Goal: Task Accomplishment & Management: Manage account settings

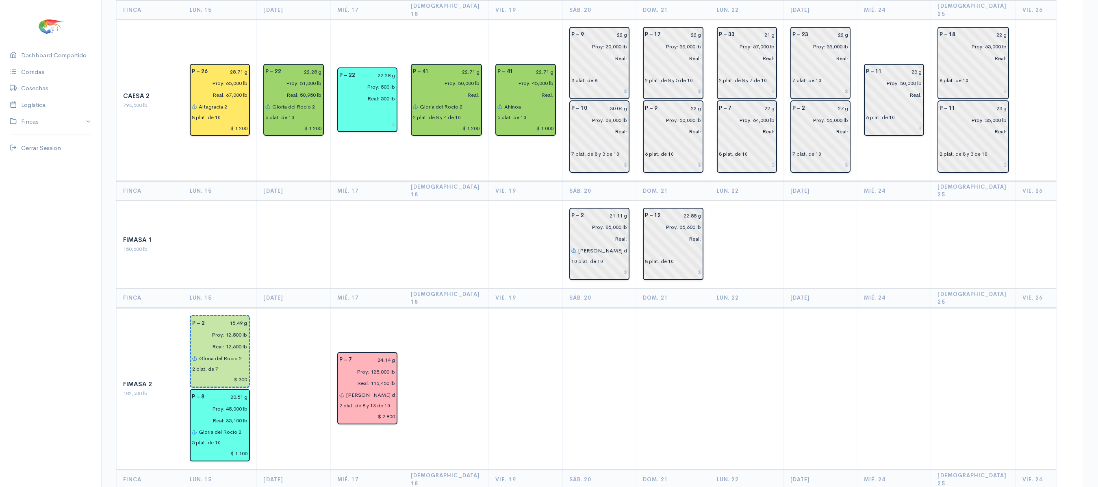
scroll to position [211, 0]
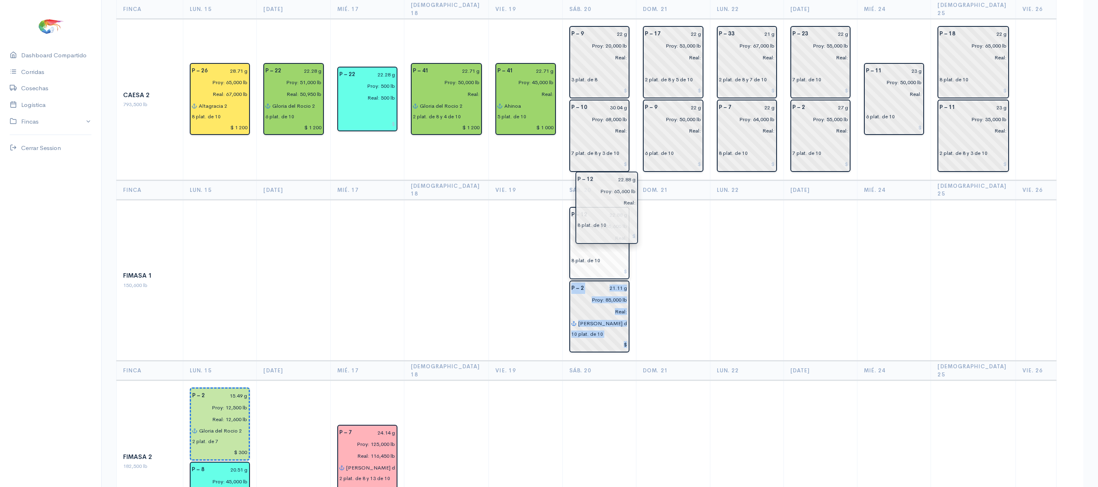
drag, startPoint x: 665, startPoint y: 206, endPoint x: 600, endPoint y: 196, distance: 65.9
click at [688, 223] on td at bounding box center [673, 280] width 74 height 161
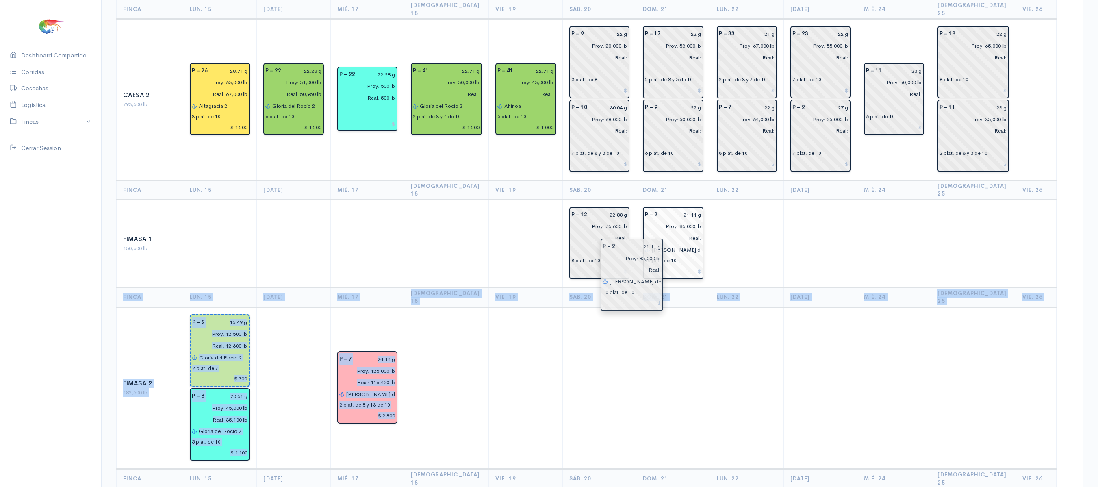
drag, startPoint x: 598, startPoint y: 279, endPoint x: 645, endPoint y: 250, distance: 55.1
click at [707, 287] on th "Dom. 21" at bounding box center [673, 297] width 74 height 20
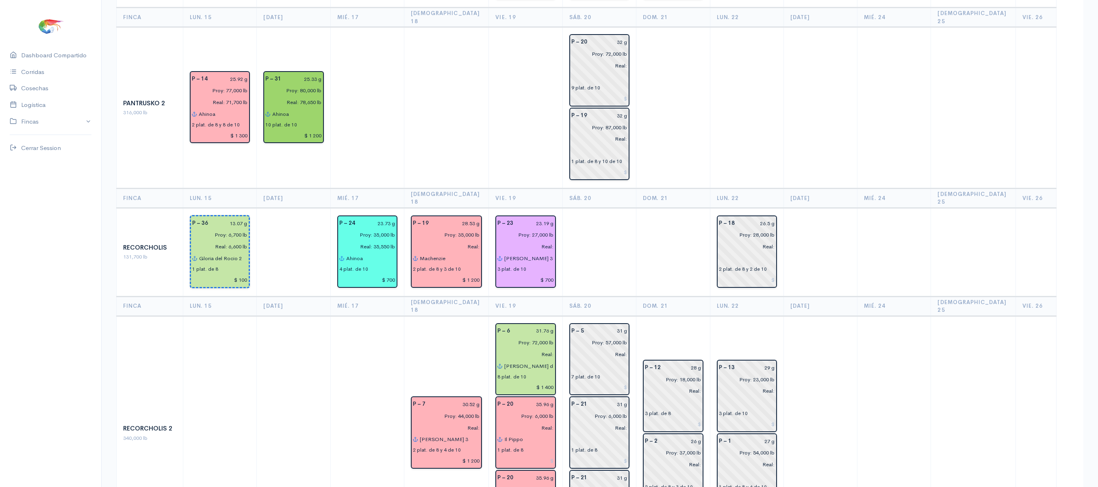
scroll to position [894, 0]
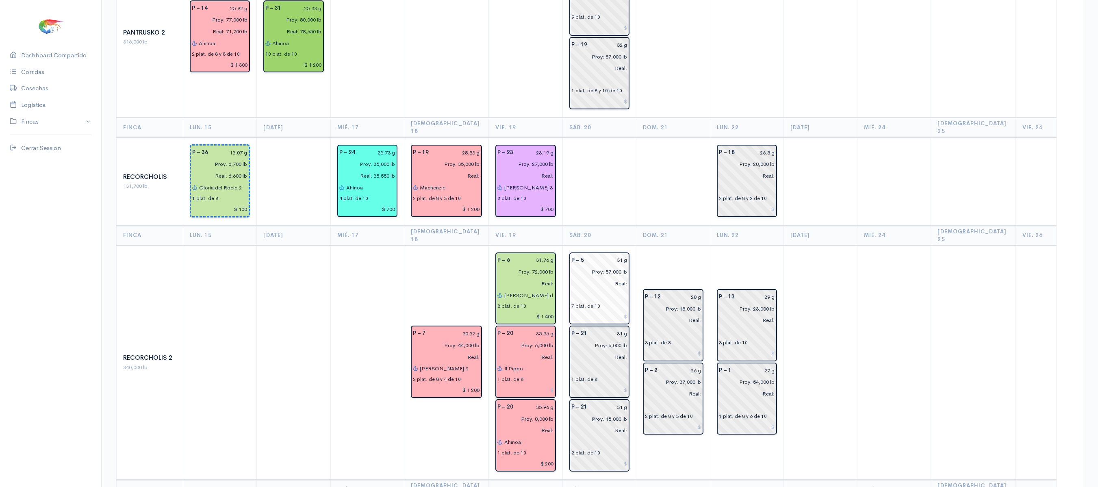
click at [618, 252] on div "P – 5 31 g Proy: 57,000 lb Real: 7 plat. de 10" at bounding box center [599, 288] width 60 height 72
click at [617, 254] on input "31 g" at bounding box center [608, 260] width 39 height 12
click at [617, 254] on input "33.1 g" at bounding box center [608, 260] width 39 height 12
type input "33.13 g"
click at [613, 401] on input "31 g" at bounding box center [609, 407] width 35 height 12
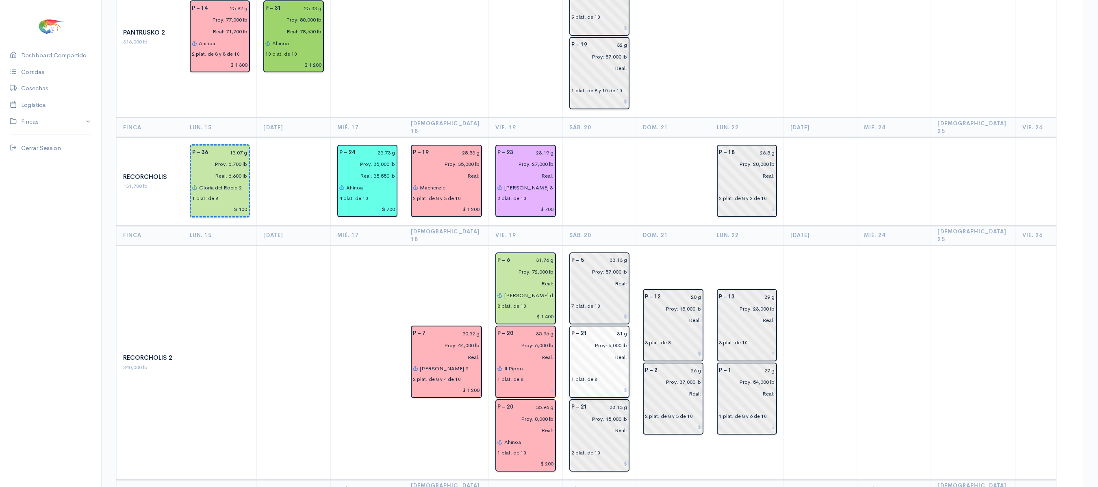
type input "33.13 g"
click at [613, 328] on input "31 g" at bounding box center [609, 334] width 35 height 12
type input "33.13 g"
click at [618, 254] on input "33.13 g" at bounding box center [608, 260] width 39 height 12
type input "32.78 g"
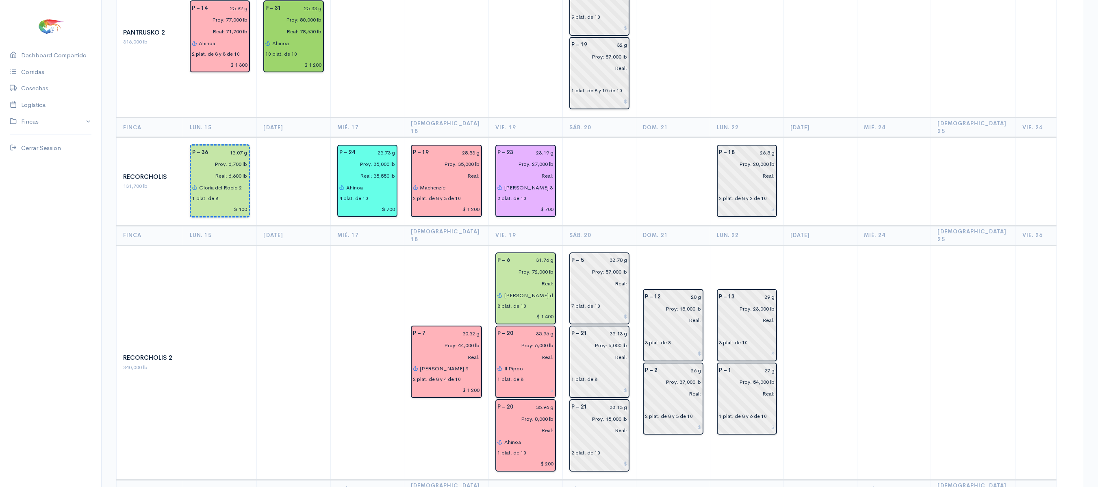
click at [685, 150] on td at bounding box center [673, 181] width 74 height 89
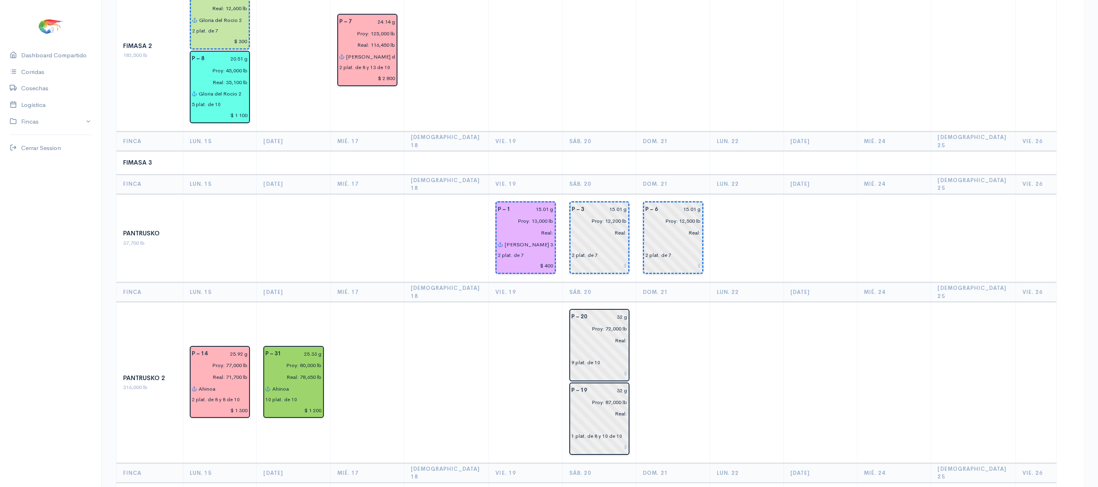
scroll to position [547, 0]
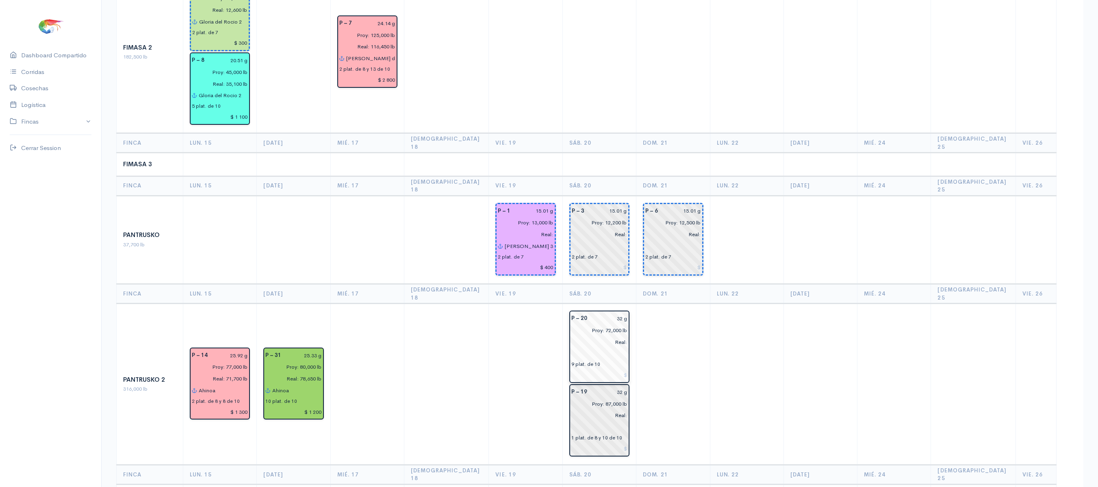
click at [625, 312] on div "32 g" at bounding box center [612, 318] width 40 height 12
click at [618, 312] on input "32 g" at bounding box center [609, 318] width 35 height 12
type input "35.76 g"
click at [619, 386] on input "32 g" at bounding box center [609, 392] width 35 height 12
type input "36.75 g"
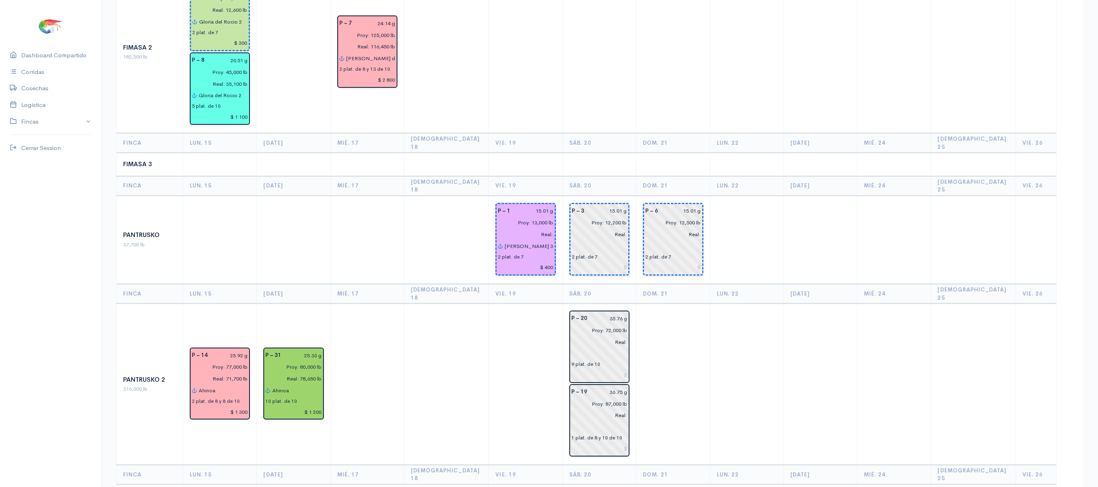
click at [714, 315] on td at bounding box center [747, 384] width 74 height 161
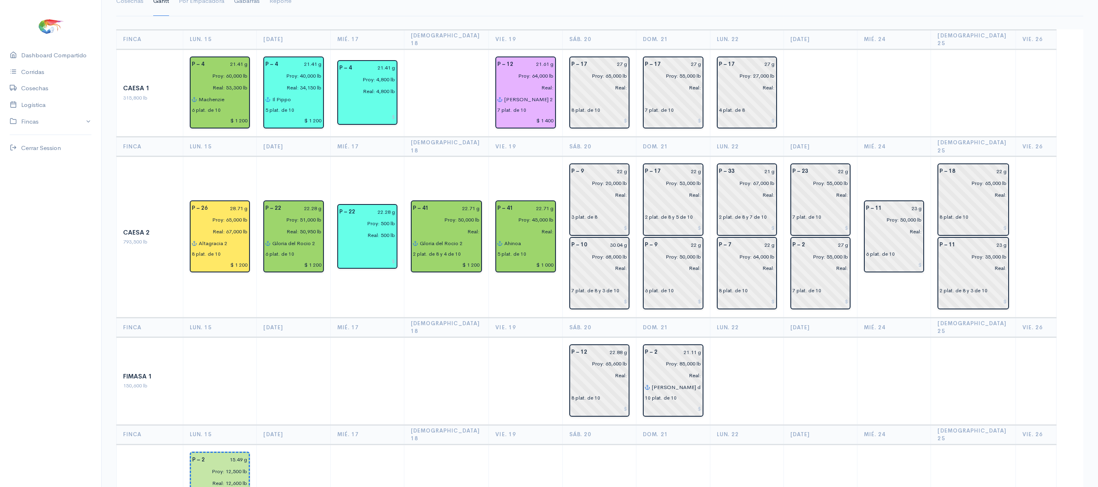
scroll to position [52, 0]
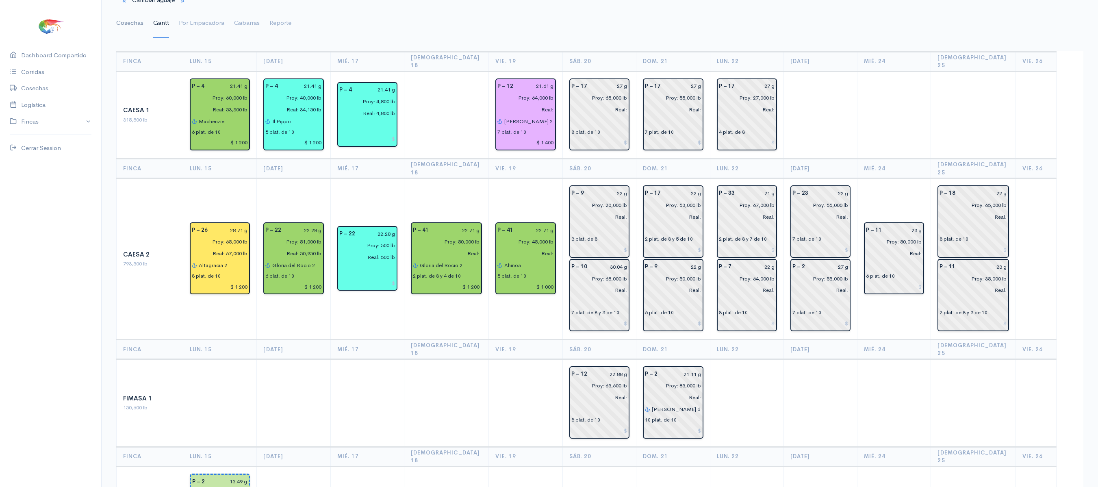
click at [128, 20] on link "Cosechas" at bounding box center [129, 23] width 27 height 29
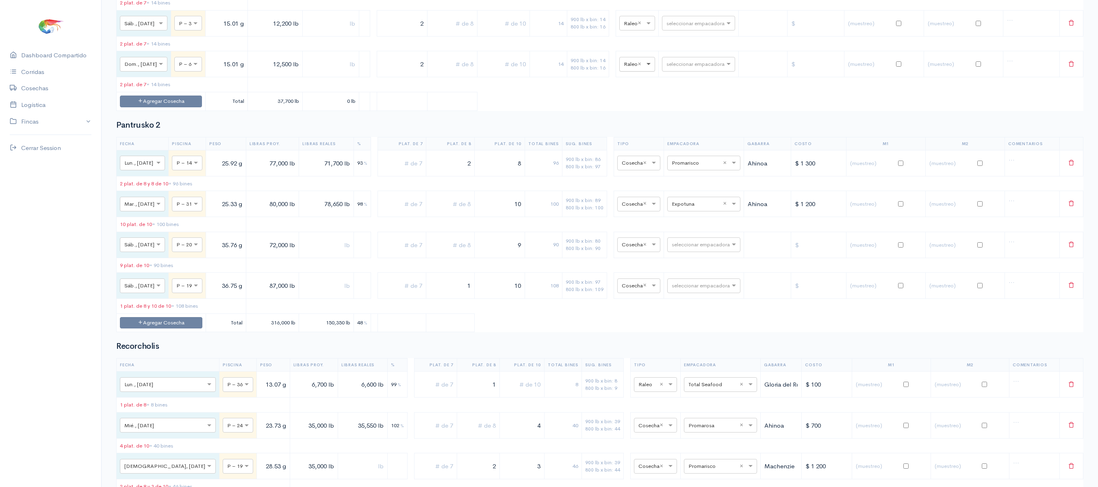
scroll to position [1598, 0]
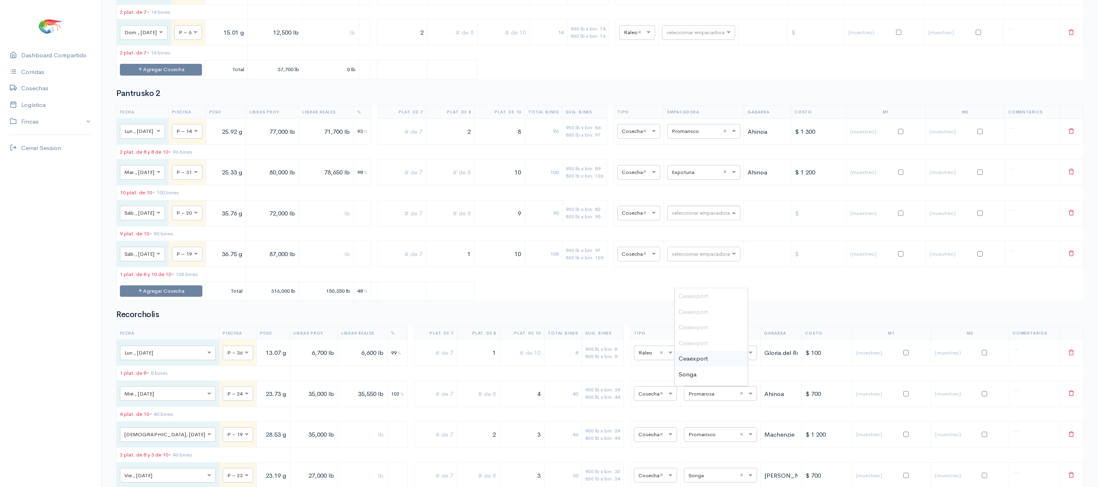
click at [683, 217] on input "text" at bounding box center [697, 212] width 50 height 9
type input "pro"
click at [694, 294] on span "Promarisco" at bounding box center [694, 296] width 31 height 8
click at [691, 258] on input "text" at bounding box center [697, 253] width 50 height 9
type input "pro"
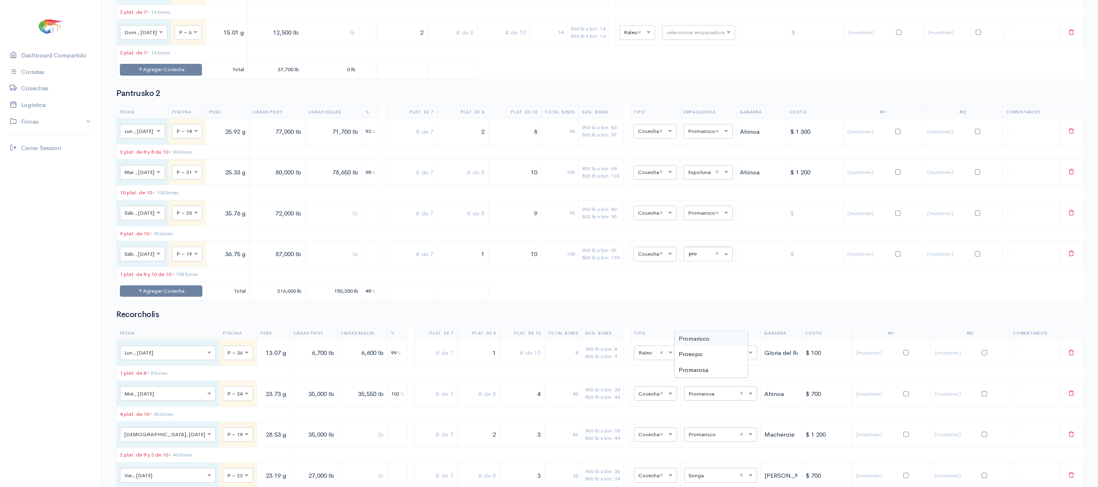
click at [700, 332] on div "Promarisco" at bounding box center [711, 339] width 73 height 16
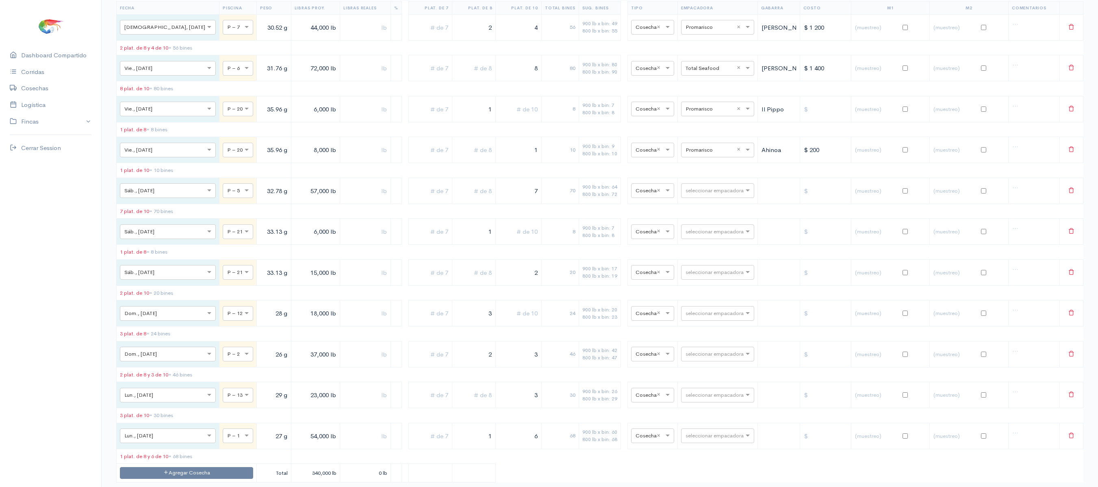
scroll to position [2187, 0]
click at [709, 194] on input "text" at bounding box center [710, 189] width 50 height 9
type input "pro"
click at [708, 288] on div "Promarisco" at bounding box center [708, 295] width 73 height 16
click at [692, 235] on input "text" at bounding box center [710, 230] width 50 height 9
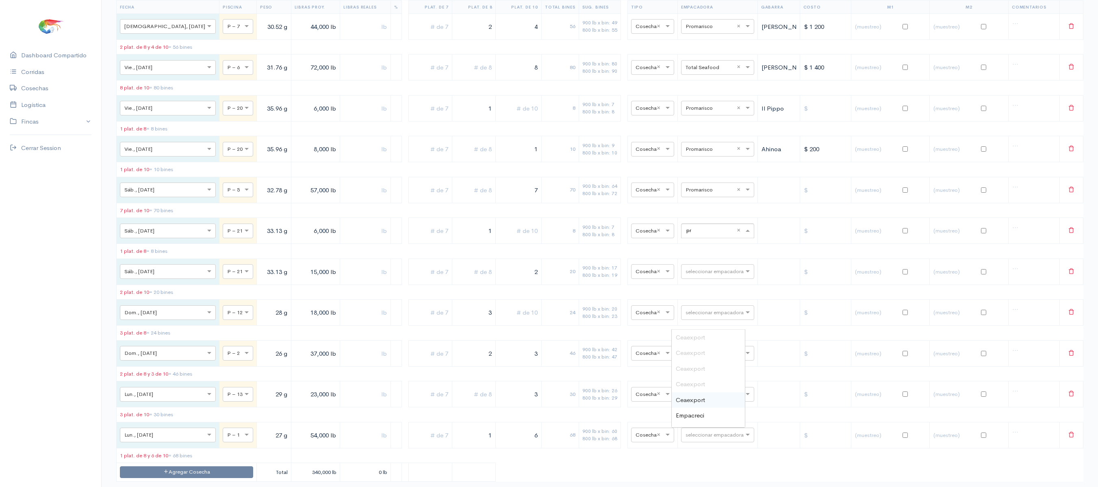
type input "pro"
click at [693, 336] on span "Promarisco" at bounding box center [691, 337] width 31 height 8
click at [685, 275] on input "text" at bounding box center [710, 271] width 50 height 9
type input "pro"
click at [684, 374] on div "Promarisco" at bounding box center [708, 380] width 73 height 16
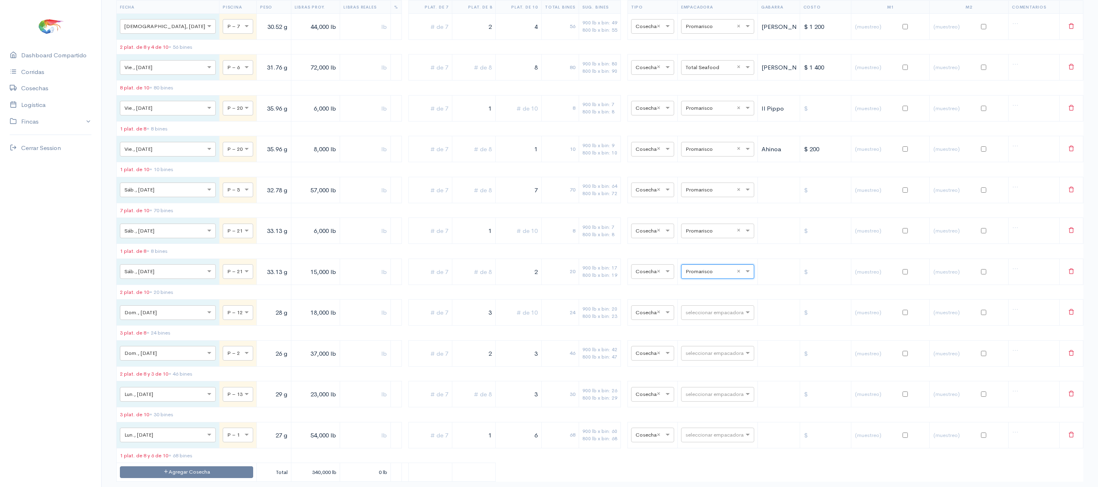
click at [539, 343] on table "Fecha Piscina Peso Libras Proy. Libras Reales % Plat. de 7 Plat. de 8 Plat. de …" at bounding box center [599, 240] width 967 height 481
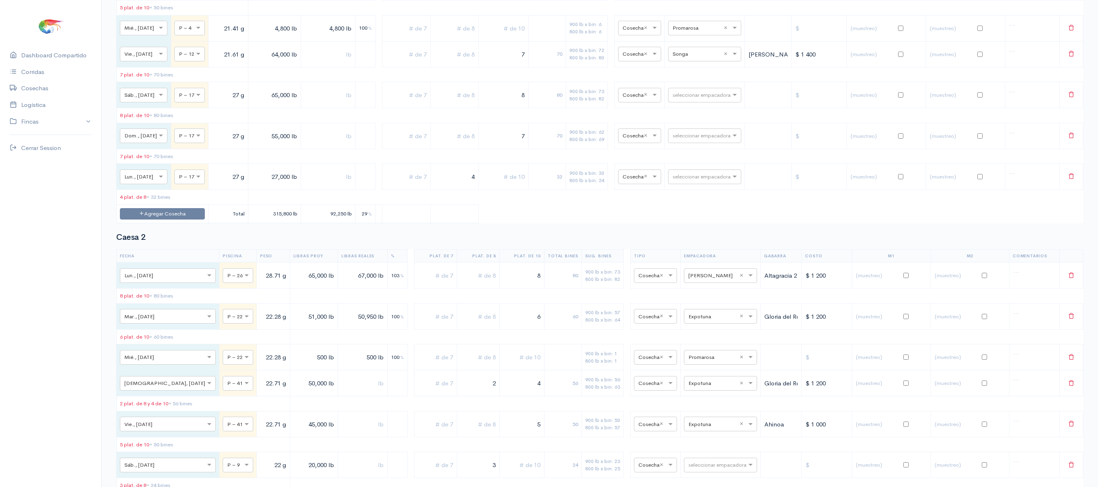
scroll to position [0, 0]
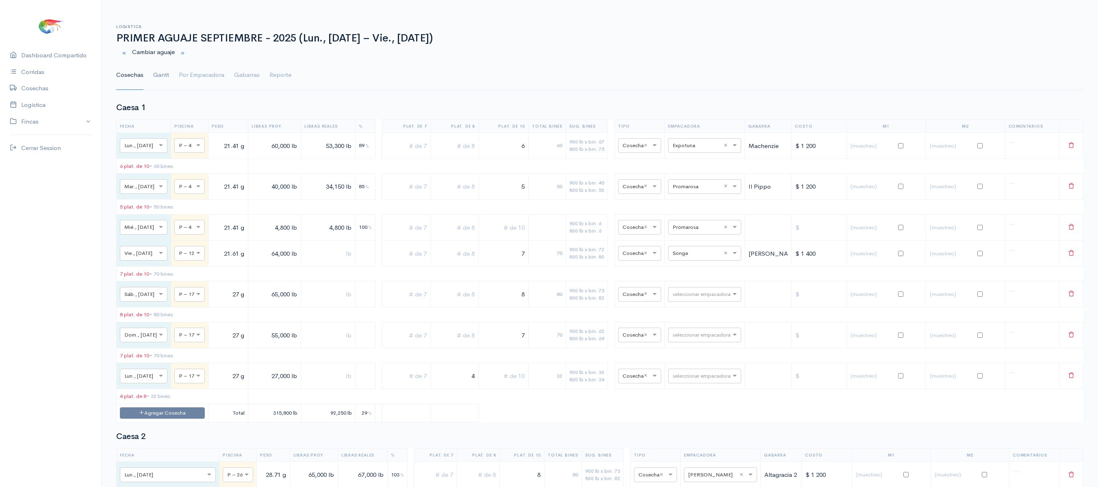
click at [166, 72] on link "Gantt" at bounding box center [161, 75] width 16 height 29
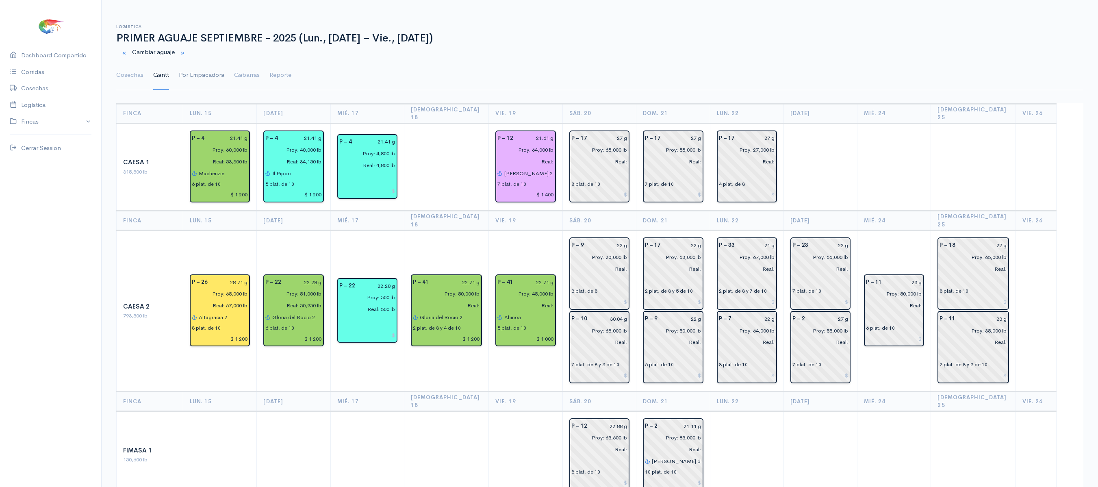
click at [195, 84] on link "Por Empacadora" at bounding box center [202, 75] width 46 height 29
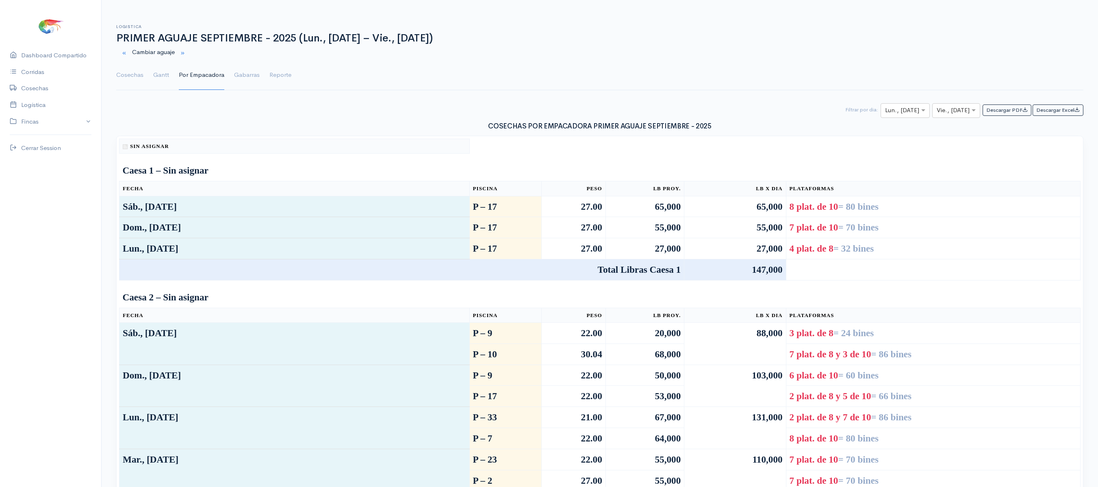
click at [899, 113] on input "text" at bounding box center [898, 111] width 26 height 10
type input "19"
click at [952, 118] on div "× Vie., [DATE]" at bounding box center [956, 110] width 48 height 15
type input "19"
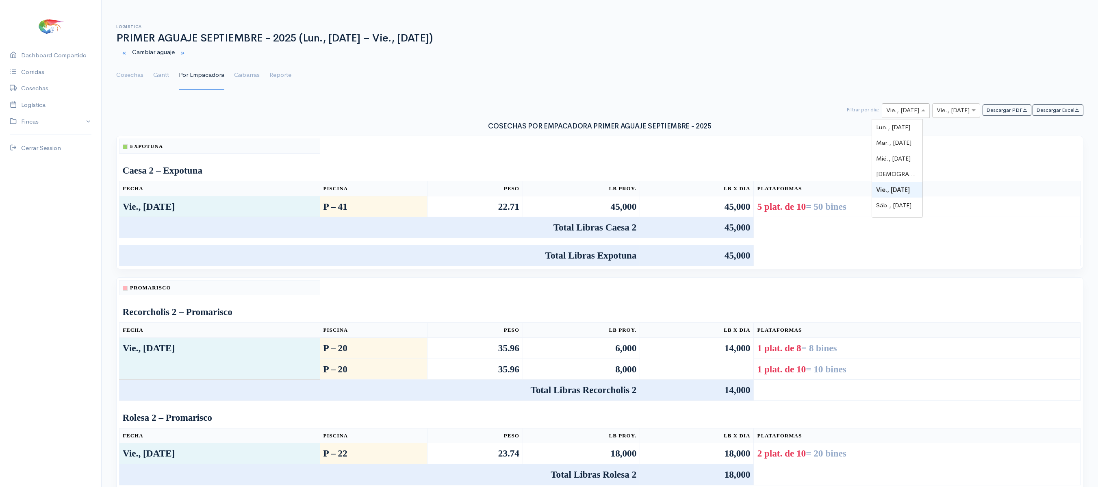
click at [919, 114] on span at bounding box center [924, 110] width 10 height 9
type input "20"
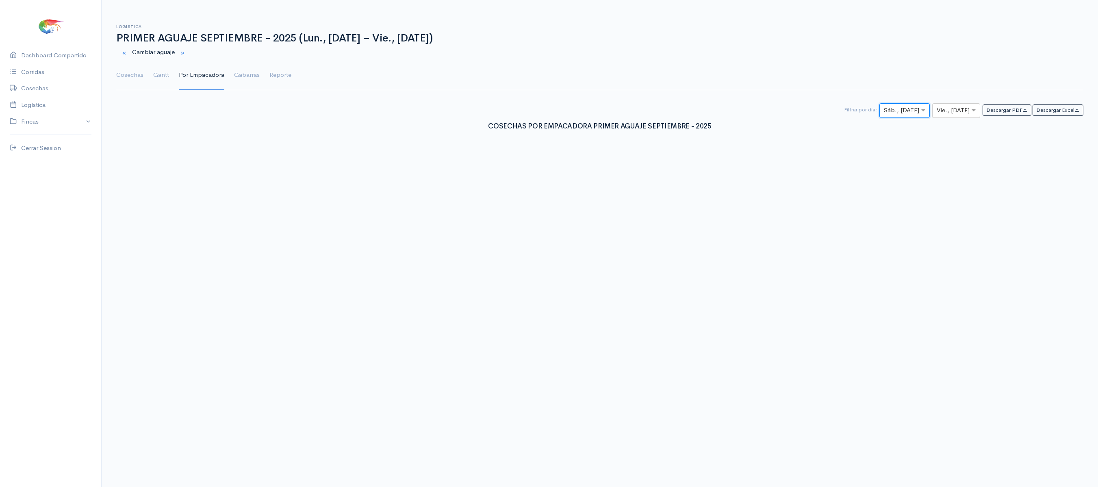
click at [937, 109] on input "text" at bounding box center [949, 111] width 24 height 10
type input "20"
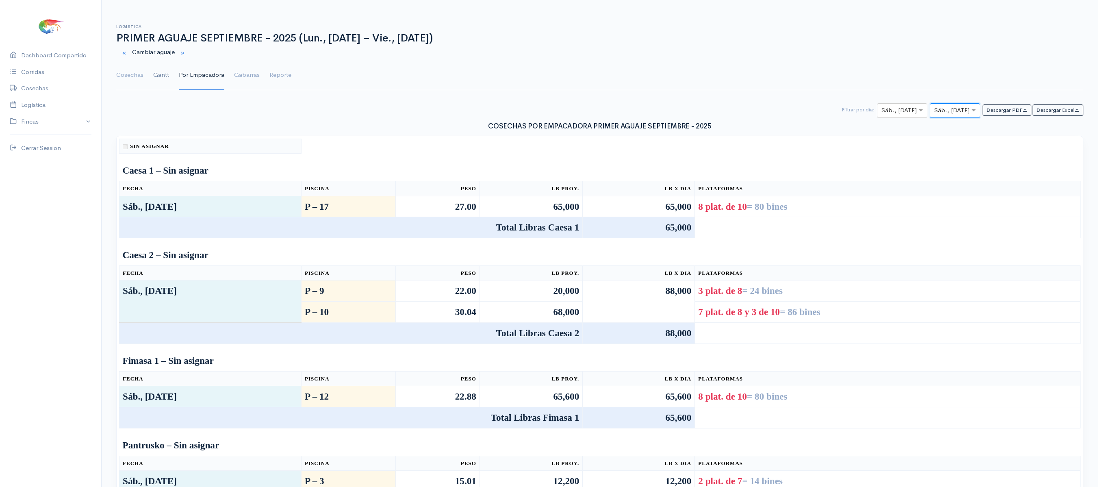
click at [158, 73] on link "Gantt" at bounding box center [161, 75] width 16 height 29
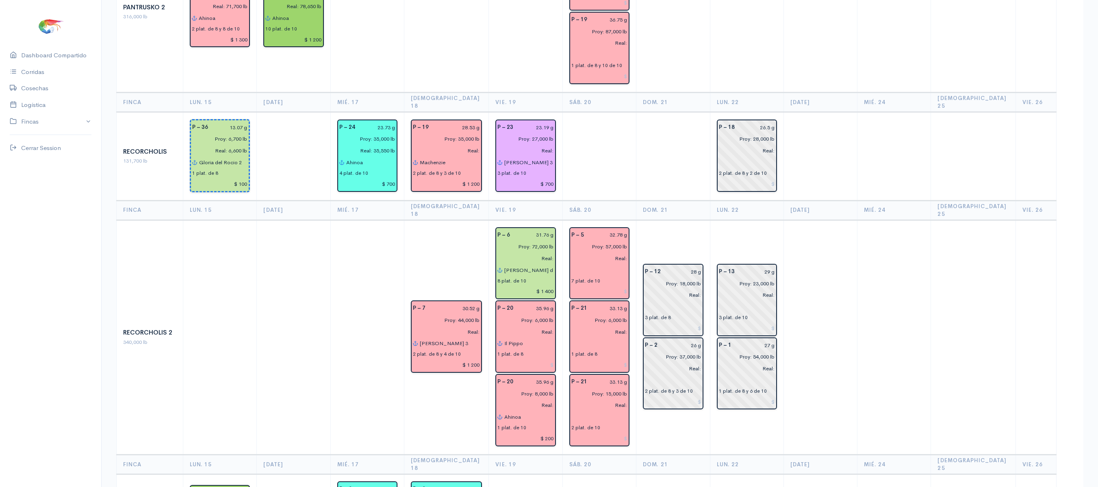
scroll to position [920, 0]
click at [531, 337] on input "Il Pippo" at bounding box center [529, 343] width 50 height 12
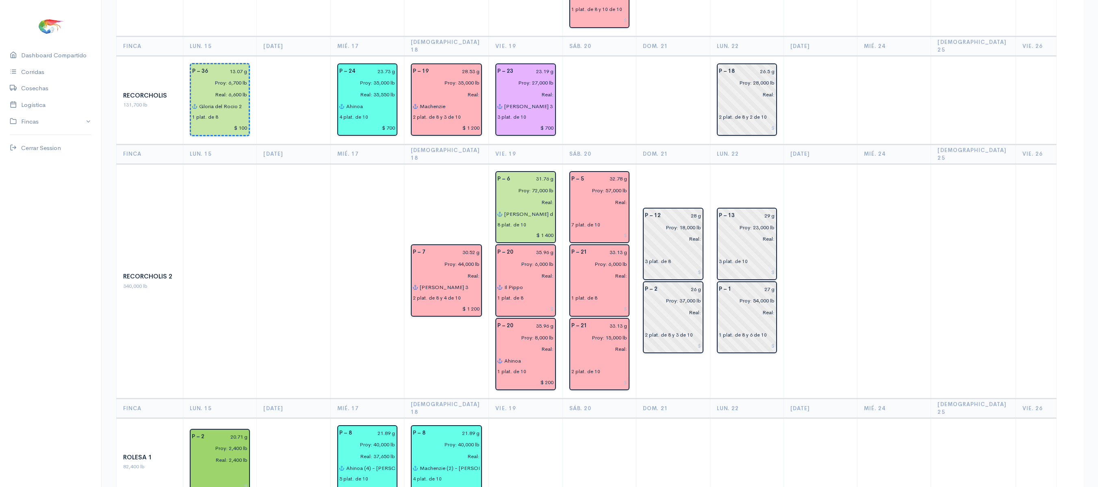
scroll to position [957, 0]
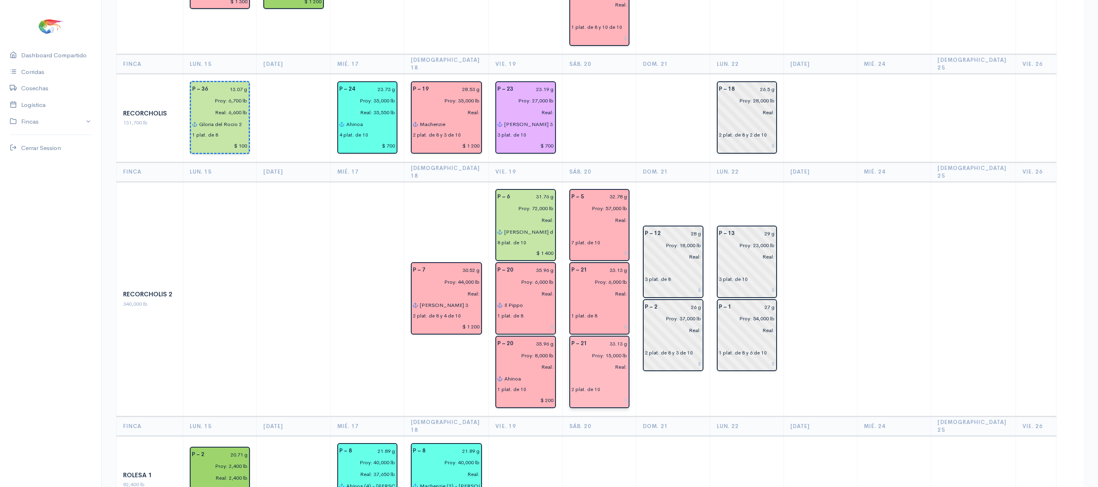
click at [606, 349] on input "Proy: 15,000 lb" at bounding box center [596, 355] width 61 height 12
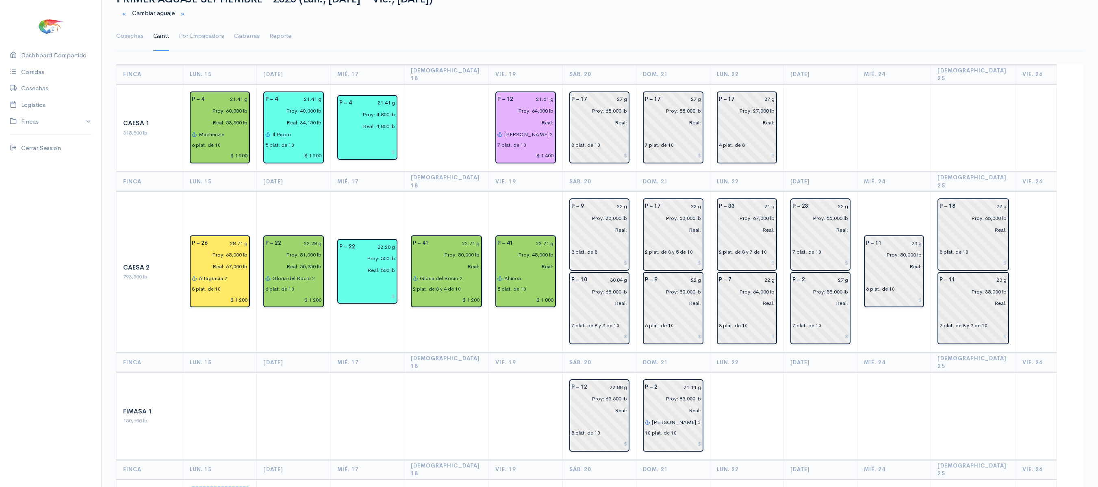
scroll to position [0, 0]
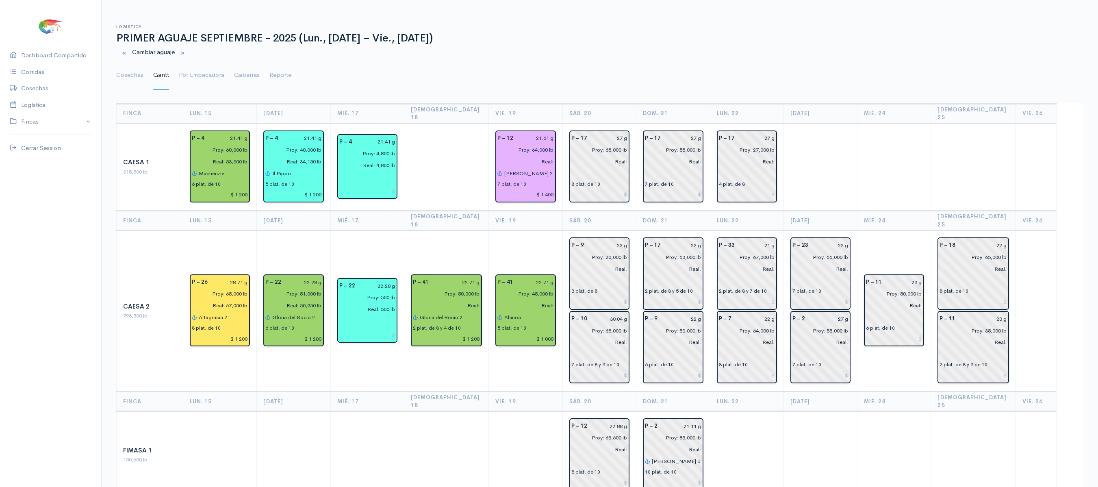
type input "Proy: 21,000 lb"
click at [113, 77] on div "Cosechas [PERSON_NAME] Por Empacadora Gabarras Reporte" at bounding box center [599, 71] width 977 height 20
click at [124, 76] on link "Cosechas" at bounding box center [129, 75] width 27 height 29
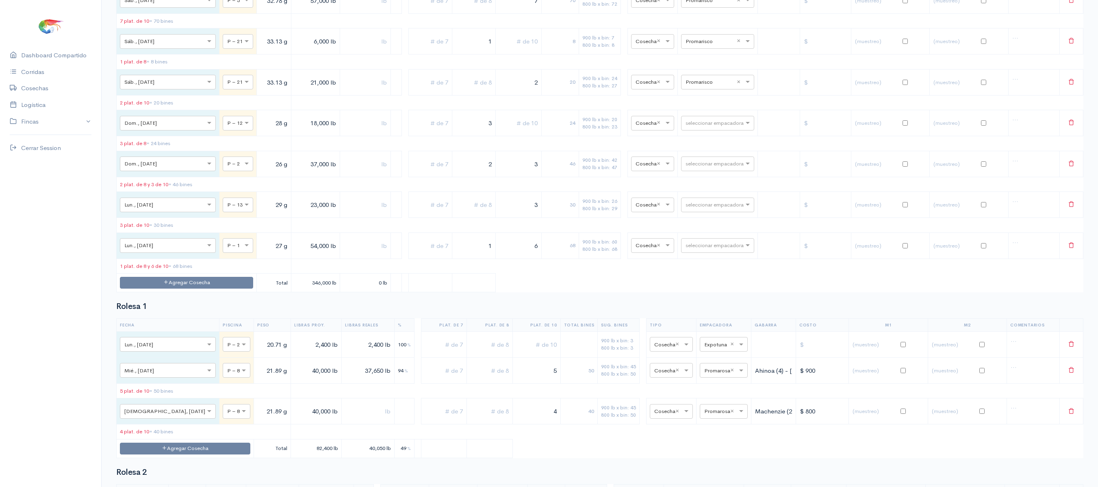
scroll to position [2375, 0]
click at [514, 193] on table "Fecha Piscina Peso Libras Proy. Libras Reales % Plat. de 7 Plat. de 8 Plat. de …" at bounding box center [599, 52] width 967 height 481
drag, startPoint x: 510, startPoint y: 167, endPoint x: 577, endPoint y: 175, distance: 67.1
click at [577, 96] on tr "× Sáb., [DATE] × P – 21 33.13 g 21,000 lb 2 20 900 lb x bin: 24 800 lb x bin: 2…" at bounding box center [600, 83] width 967 height 26
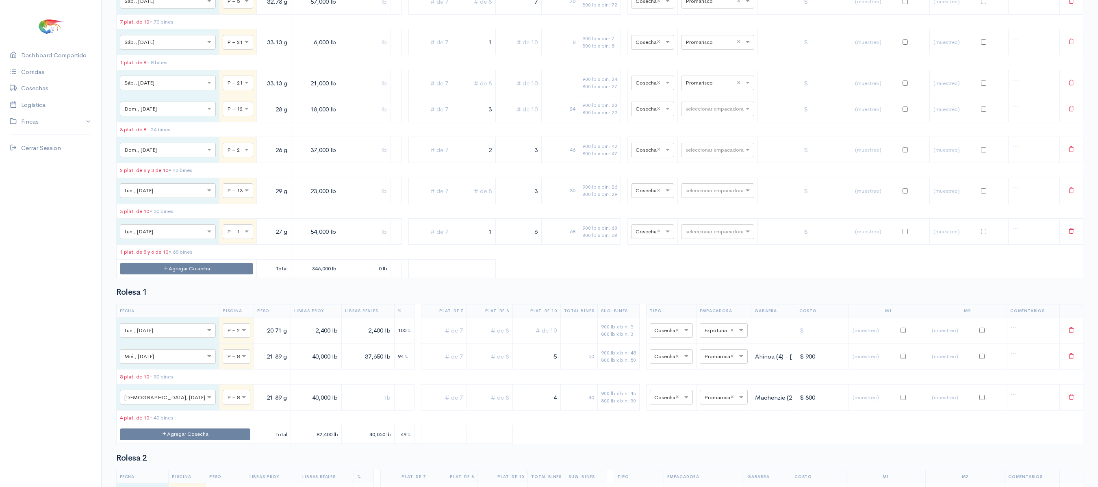
click at [471, 91] on input "text" at bounding box center [473, 83] width 37 height 17
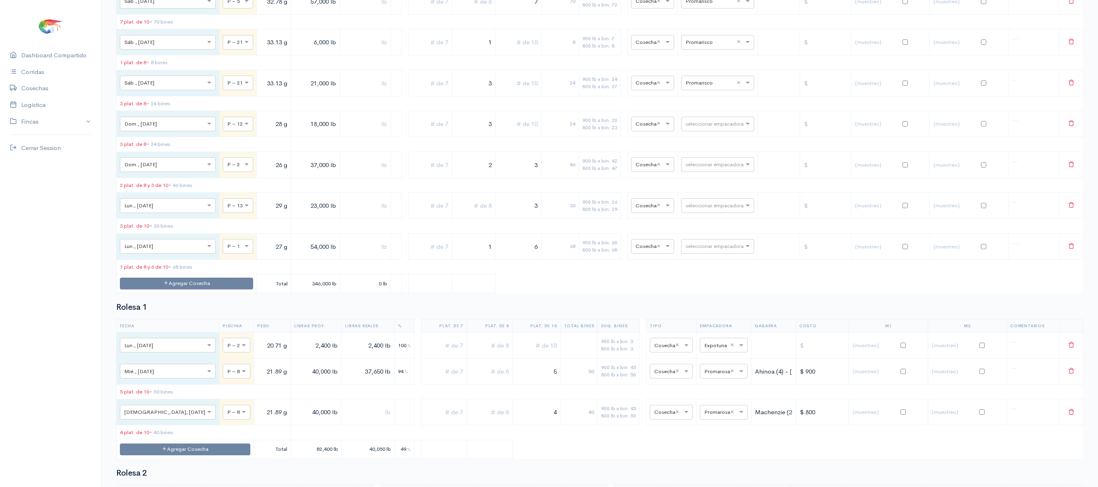
type input "3"
click at [579, 137] on td "900 lb x bin: 20 800 lb x bin: 23" at bounding box center [600, 124] width 42 height 26
drag, startPoint x: 571, startPoint y: 205, endPoint x: 493, endPoint y: 176, distance: 83.3
click at [493, 96] on tr "× Sáb., [DATE] × P – 21 33.13 g 21,000 lb 3 24 900 lb x bin: 24 800 lb x bin: 2…" at bounding box center [600, 83] width 967 height 26
click at [527, 193] on table "Fecha Piscina Peso Libras Proy. Libras Reales % Plat. de 7 Plat. de 8 Plat. de …" at bounding box center [599, 52] width 967 height 481
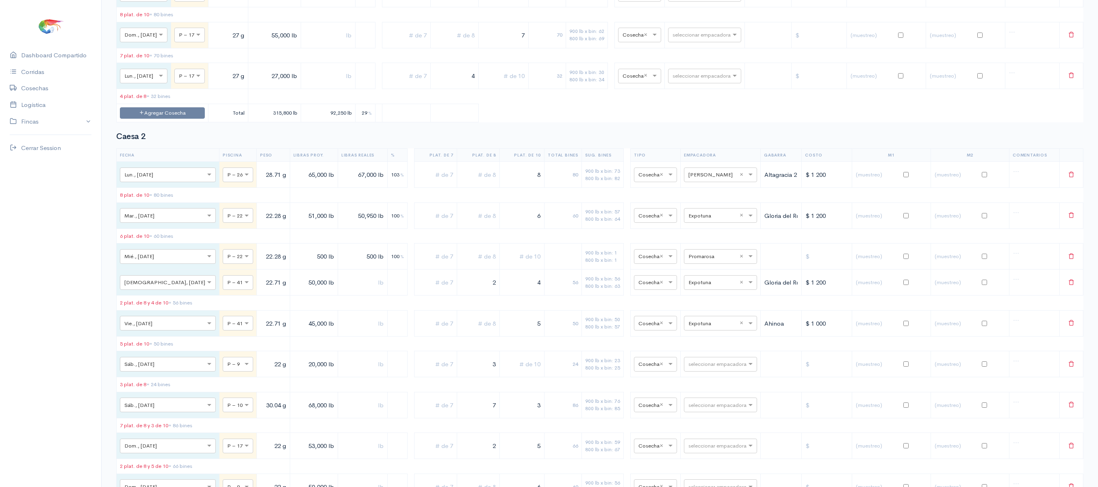
scroll to position [0, 0]
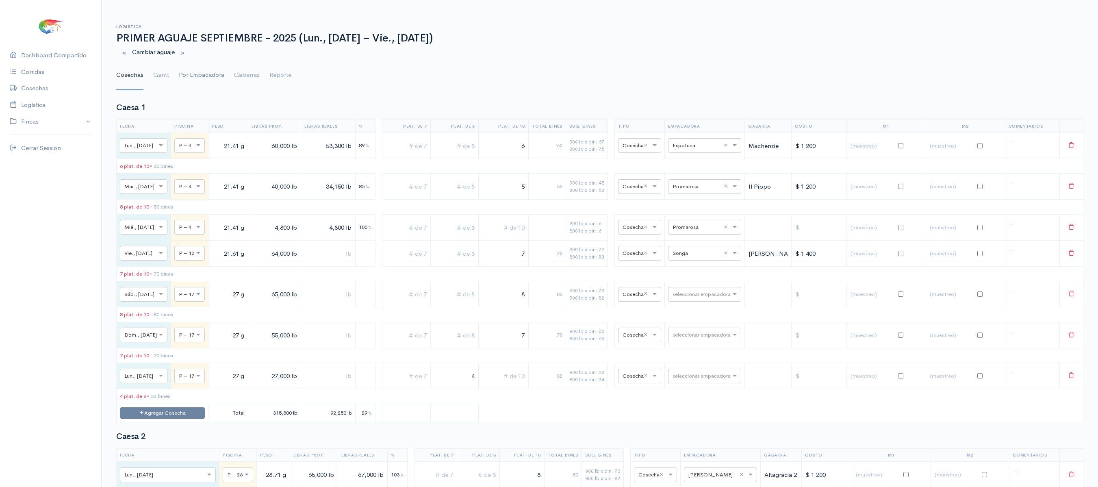
drag, startPoint x: 158, startPoint y: 76, endPoint x: 179, endPoint y: 75, distance: 20.3
click at [158, 76] on link "Gantt" at bounding box center [161, 75] width 16 height 29
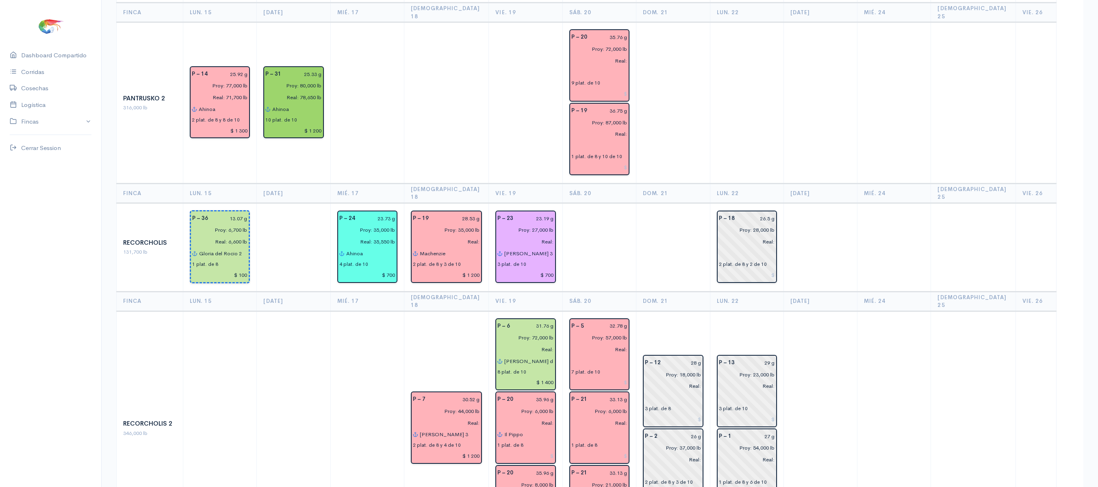
scroll to position [822, 0]
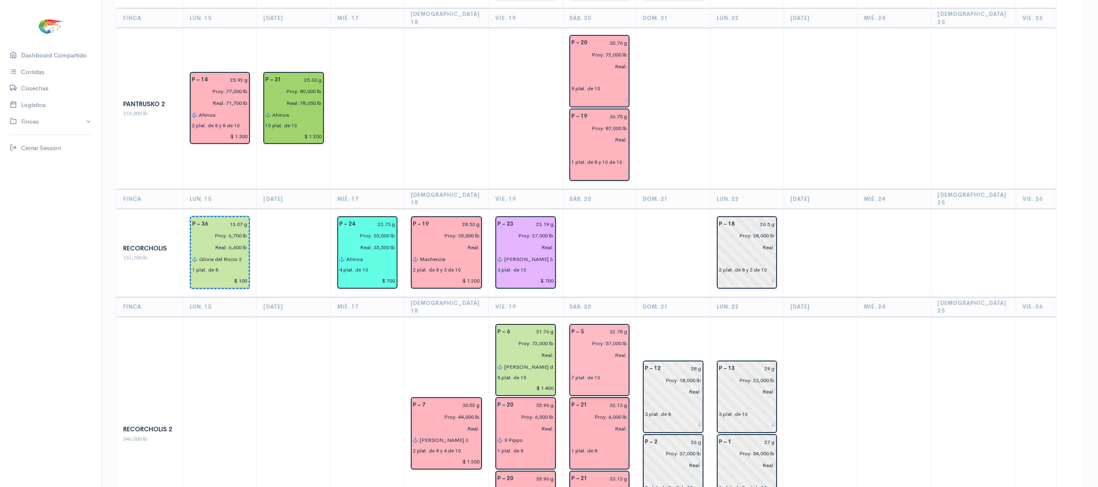
click at [589, 337] on input "Proy: 57,000 lb" at bounding box center [596, 343] width 61 height 12
click at [646, 208] on td at bounding box center [673, 252] width 74 height 89
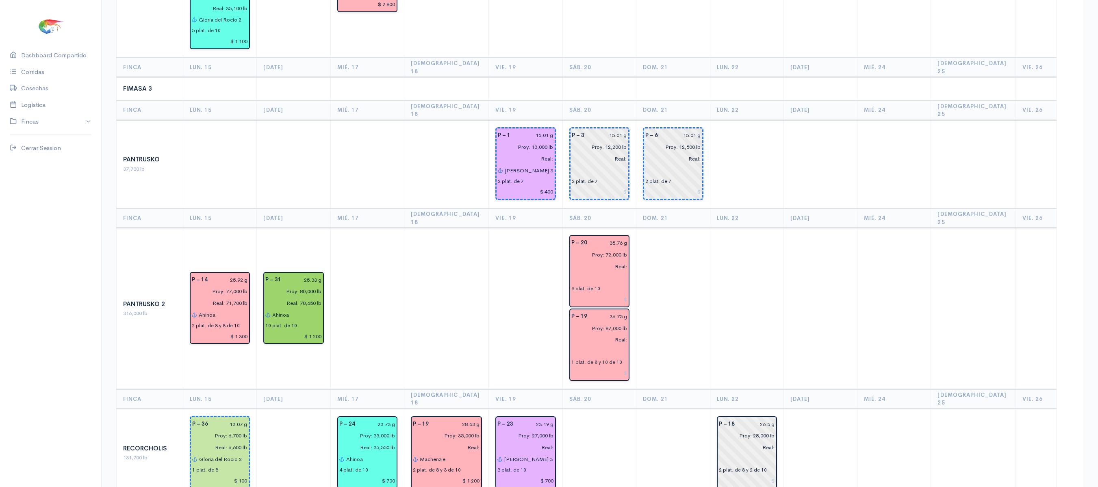
scroll to position [616, 0]
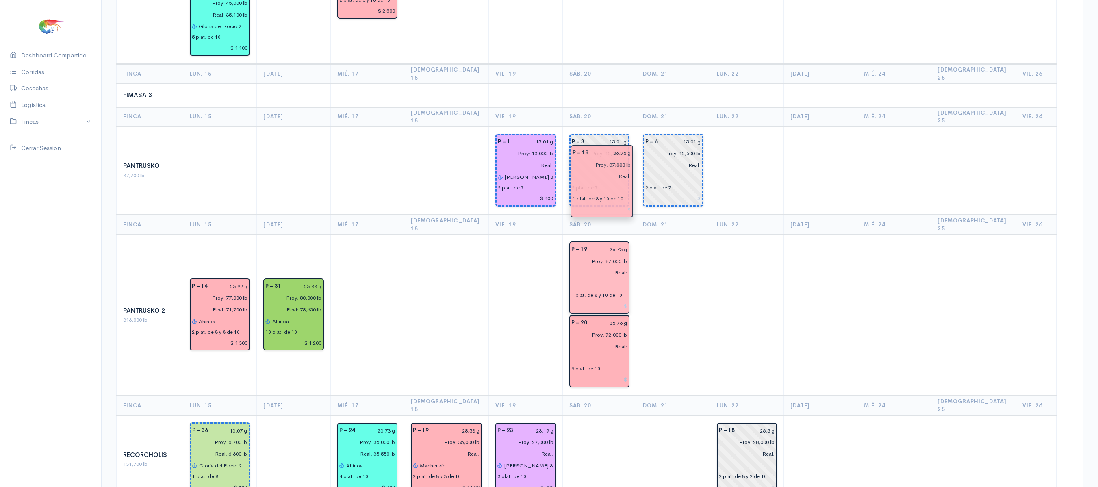
drag, startPoint x: 572, startPoint y: 293, endPoint x: 579, endPoint y: 185, distance: 108.3
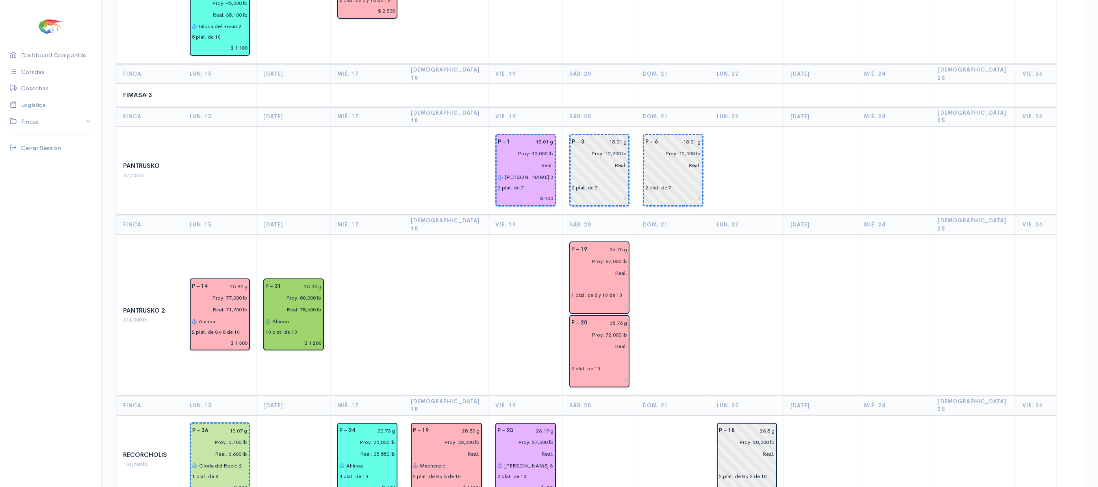
click at [655, 234] on td at bounding box center [673, 314] width 74 height 161
click at [612, 84] on td at bounding box center [599, 96] width 74 height 24
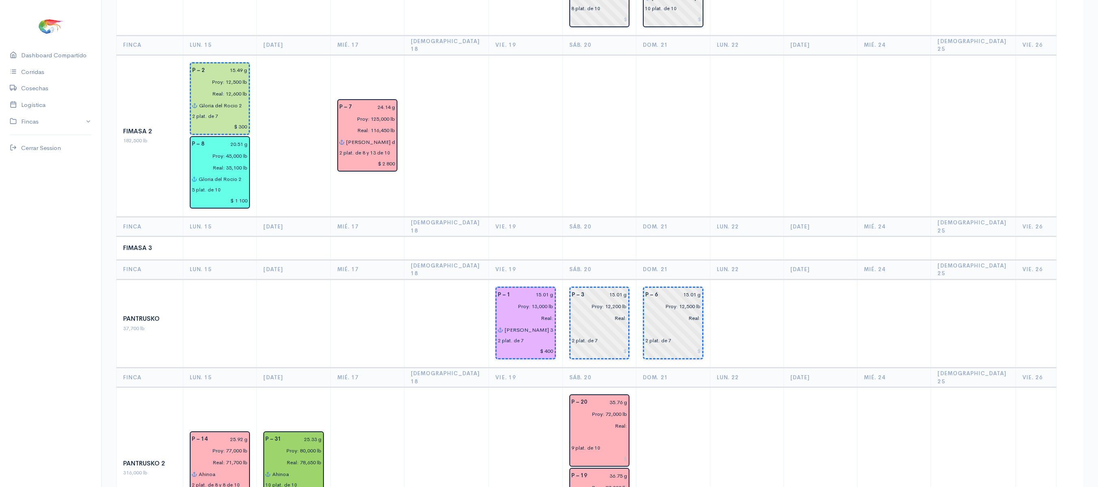
scroll to position [462, 0]
click at [609, 301] on input "Proy: 12,200 lb" at bounding box center [597, 307] width 60 height 12
type input "Proy: 13,000 lb"
click at [783, 112] on td at bounding box center [747, 137] width 74 height 162
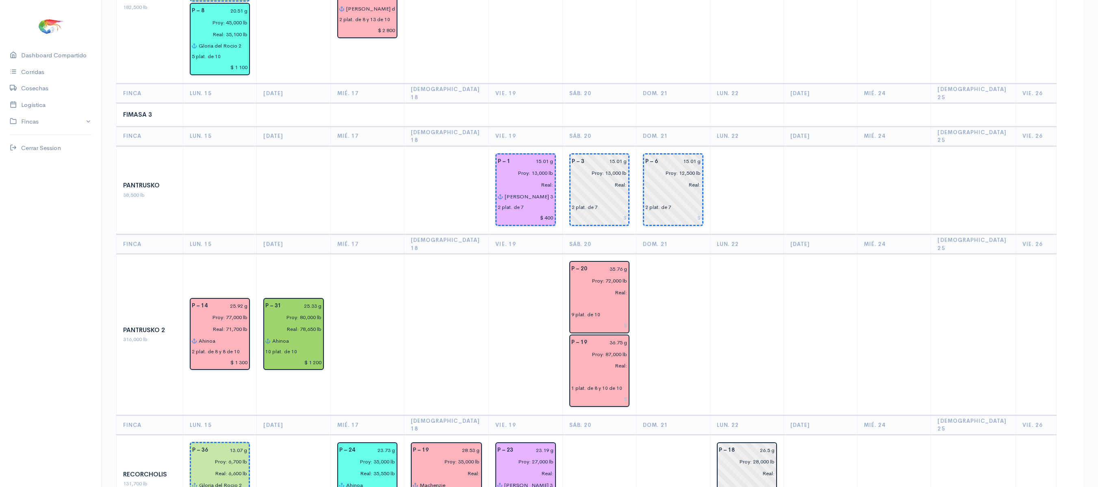
scroll to position [851, 0]
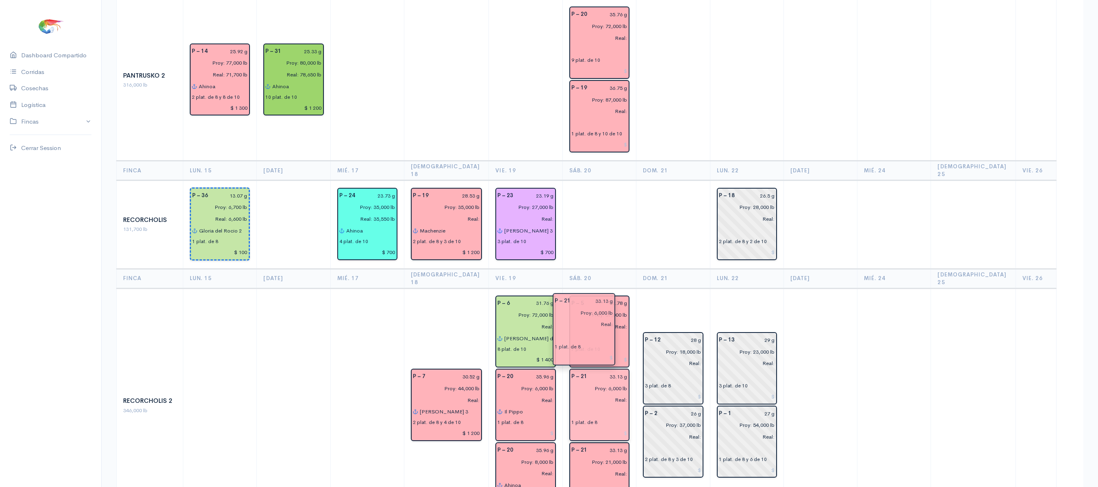
drag, startPoint x: 602, startPoint y: 419, endPoint x: 591, endPoint y: 349, distance: 70.8
click at [657, 288] on td "P – 12 28 g Proy: 18,000 lb Real: 3 plat. de 8 P – 2 26 g Proy: 37,000 lb Real:…" at bounding box center [673, 405] width 74 height 234
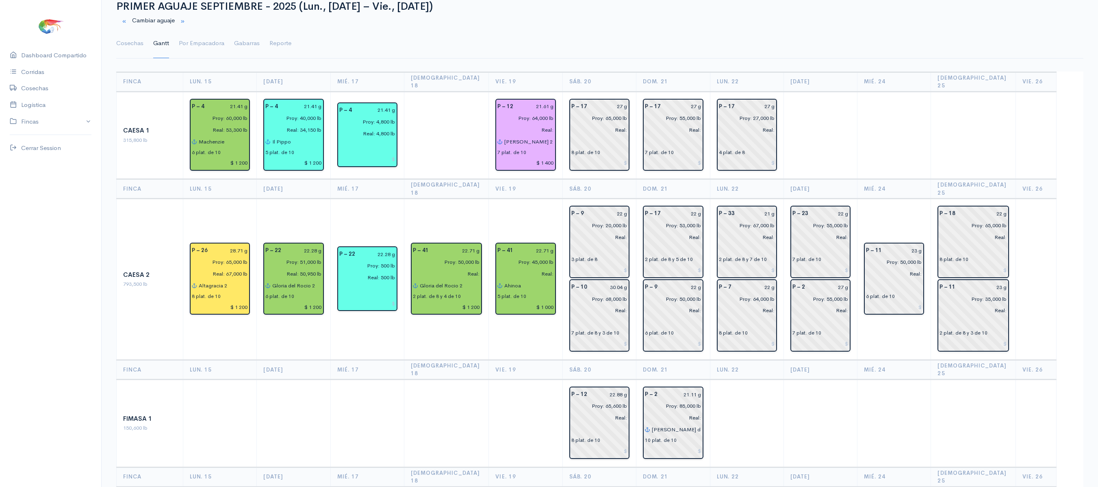
scroll to position [0, 0]
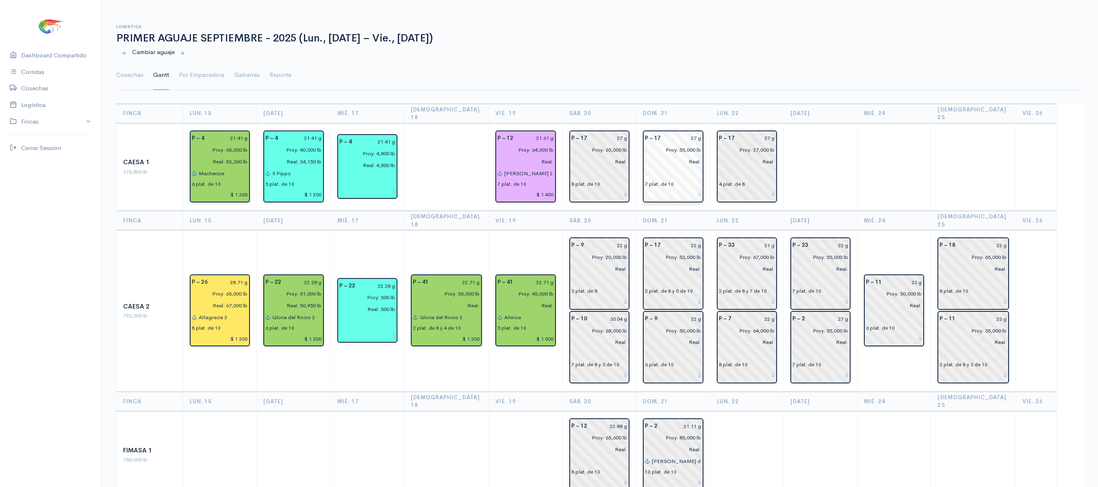
click at [680, 171] on input "text" at bounding box center [673, 173] width 56 height 12
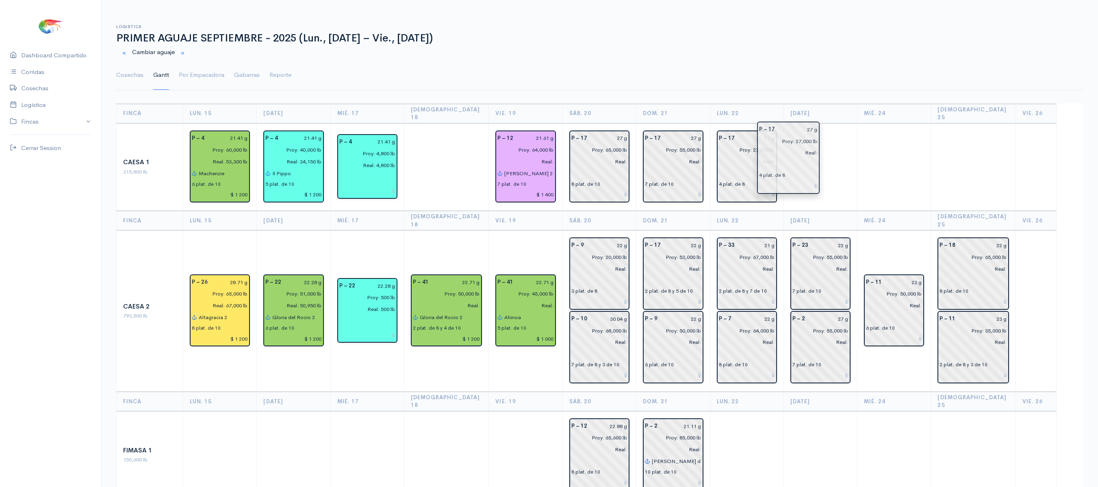
drag, startPoint x: 743, startPoint y: 166, endPoint x: 783, endPoint y: 163, distance: 40.7
click at [783, 163] on td "P – 17 27 g Proy: 27,000 lb Real: 4 plat. de 8" at bounding box center [747, 167] width 74 height 88
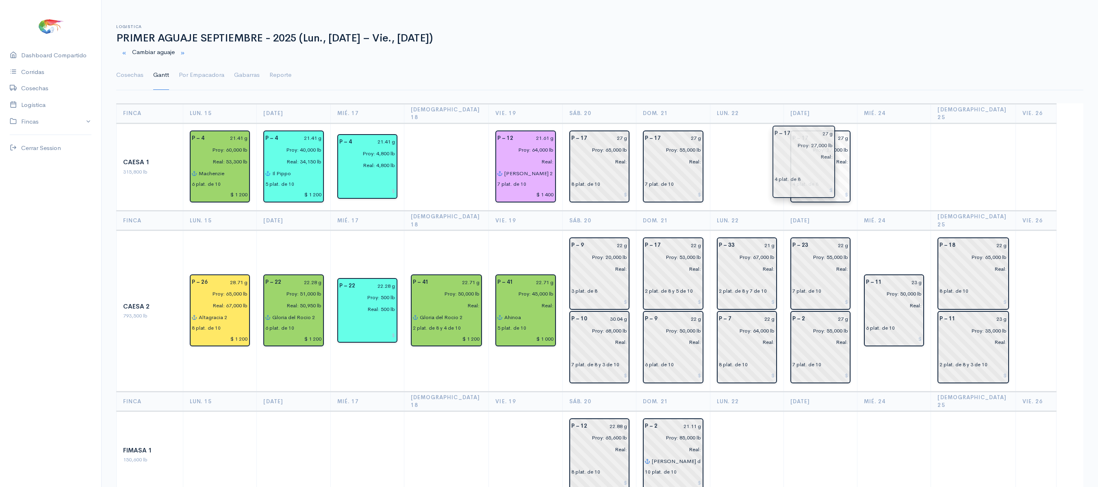
drag, startPoint x: 756, startPoint y: 160, endPoint x: 824, endPoint y: 162, distance: 68.3
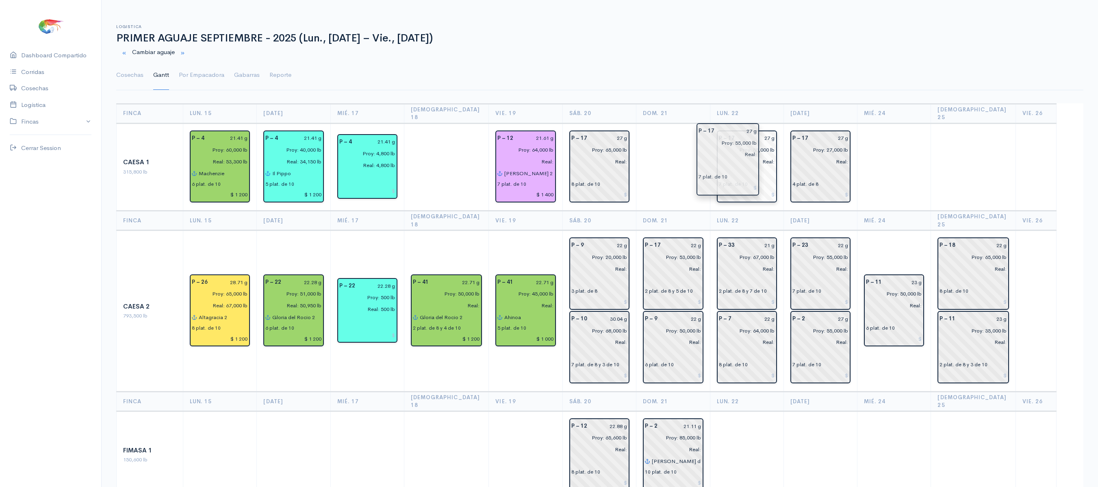
drag, startPoint x: 679, startPoint y: 158, endPoint x: 737, endPoint y: 158, distance: 57.7
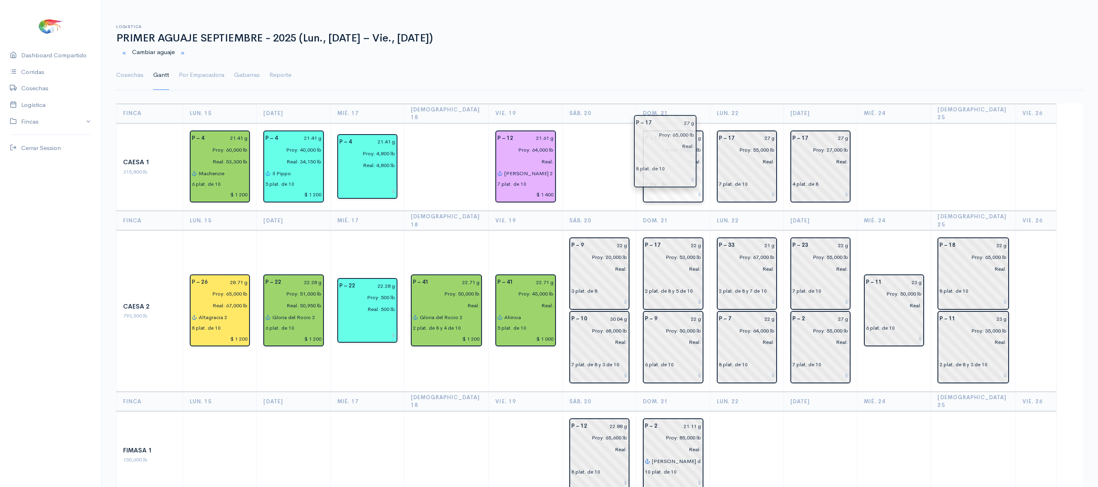
drag, startPoint x: 590, startPoint y: 161, endPoint x: 662, endPoint y: 153, distance: 72.8
click at [573, 75] on ul "Cosechas [PERSON_NAME] Por Empacadora Gabarras Reporte" at bounding box center [599, 75] width 967 height 29
click at [538, 167] on input "[PERSON_NAME] 2" at bounding box center [529, 173] width 50 height 12
type input "S"
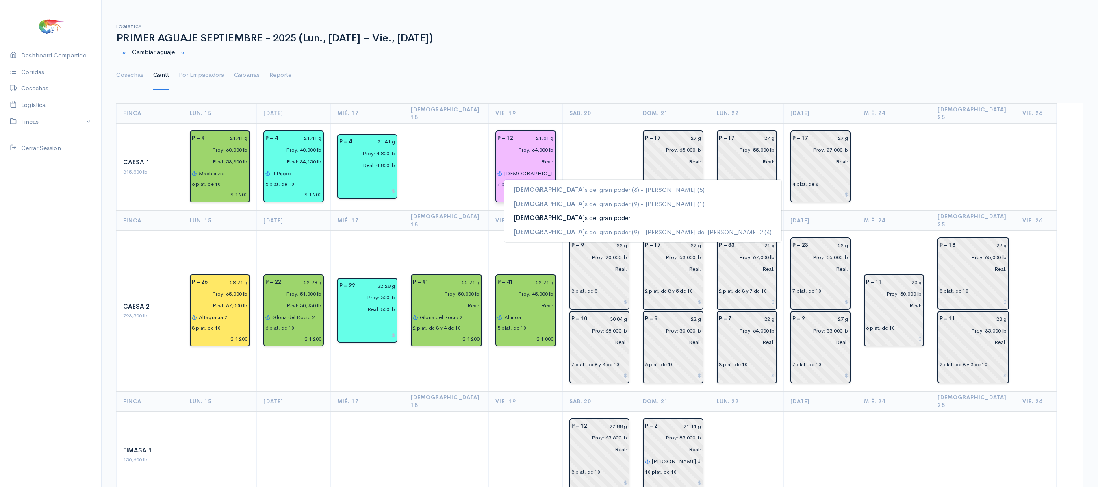
click at [558, 214] on ngb-highlight "[DEMOGRAPHIC_DATA] s del gran poder" at bounding box center [572, 218] width 116 height 8
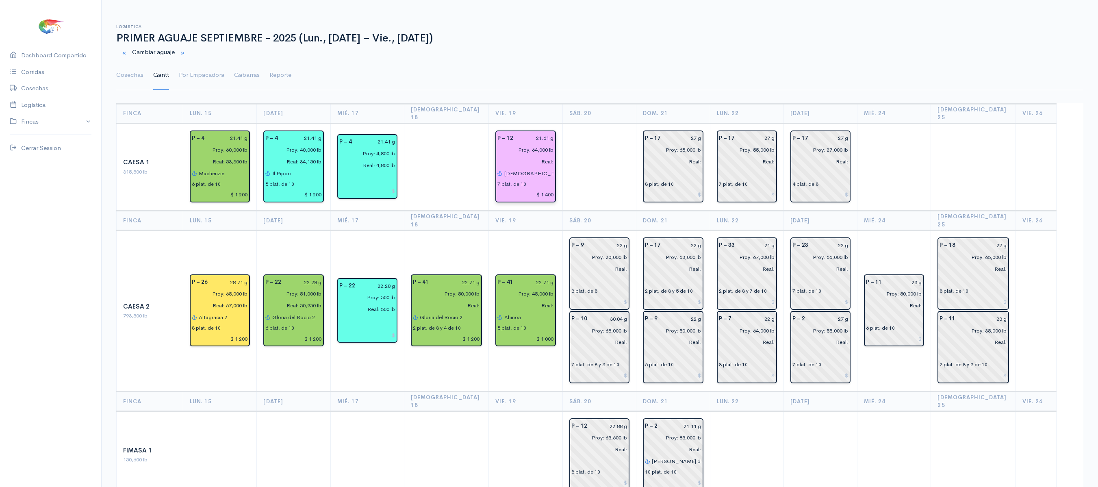
type input "[DEMOGRAPHIC_DATA] del gran poder"
click at [566, 169] on td at bounding box center [599, 167] width 74 height 88
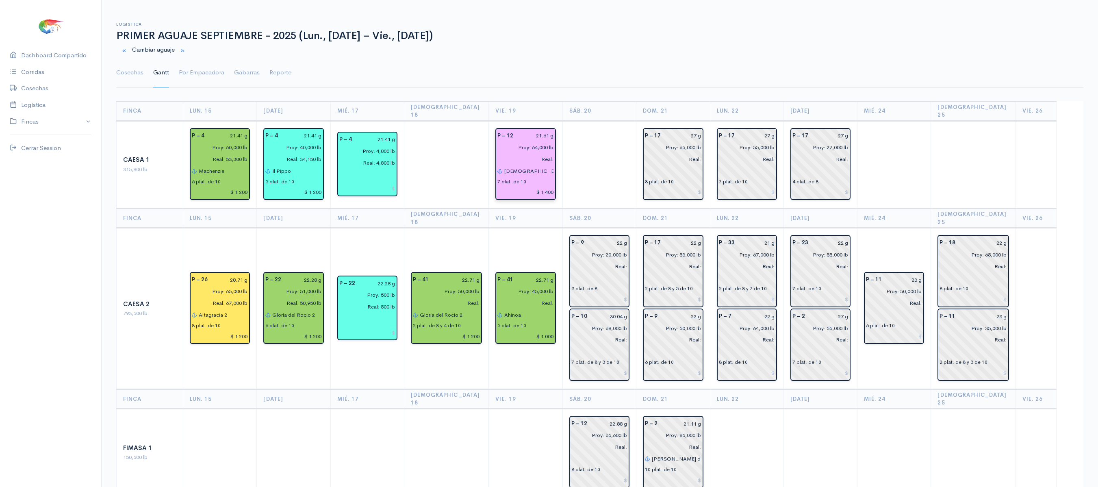
scroll to position [2, 0]
drag, startPoint x: 887, startPoint y: 278, endPoint x: 566, endPoint y: 212, distance: 328.5
drag, startPoint x: 566, startPoint y: 212, endPoint x: 904, endPoint y: 205, distance: 339.0
click at [904, 209] on th "Mié. 24" at bounding box center [894, 219] width 74 height 20
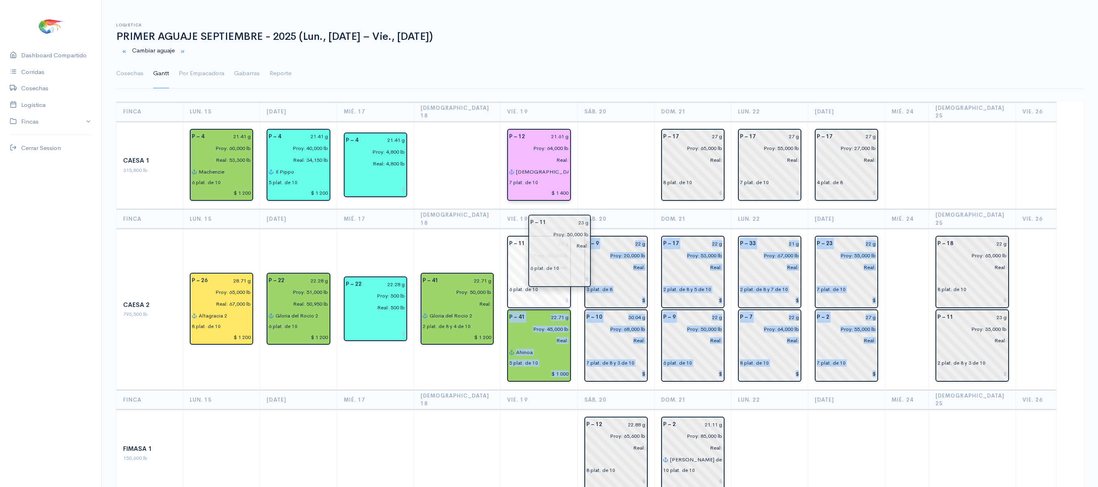
drag, startPoint x: 884, startPoint y: 301, endPoint x: 556, endPoint y: 254, distance: 331.6
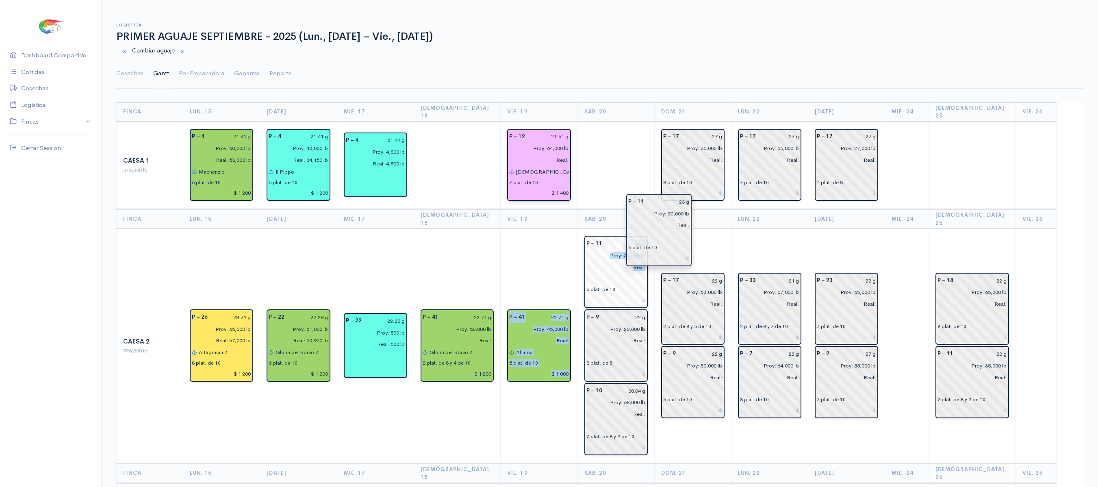
drag, startPoint x: 514, startPoint y: 267, endPoint x: 636, endPoint y: 242, distance: 124.3
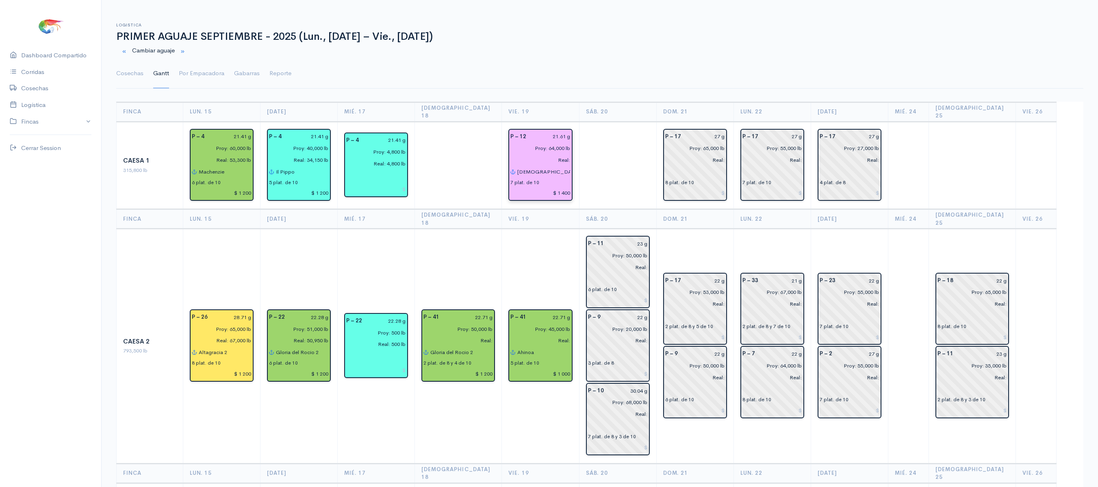
click at [700, 229] on td "P – 17 22 g Proy: 53,000 lb Real: 2 plat. de 8 y 5 de 10 P – 9 22 g Proy: 50,00…" at bounding box center [694, 346] width 77 height 234
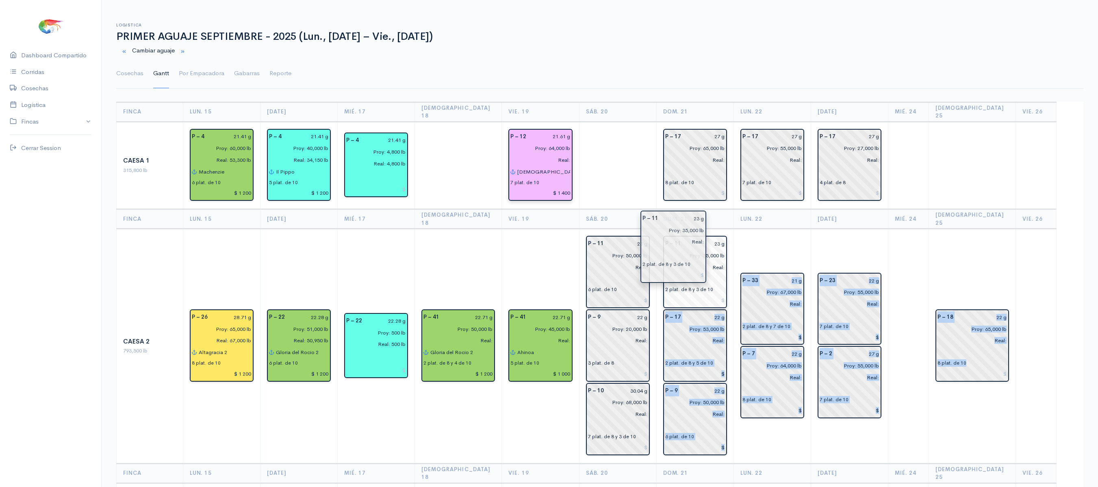
drag, startPoint x: 980, startPoint y: 363, endPoint x: 679, endPoint y: 245, distance: 323.2
click at [822, 229] on td "P – 23 22 g Proy: 55,000 lb Real: 7 plat. de 10 P – 2 27 g Proy: 55,000 lb Real…" at bounding box center [849, 346] width 77 height 234
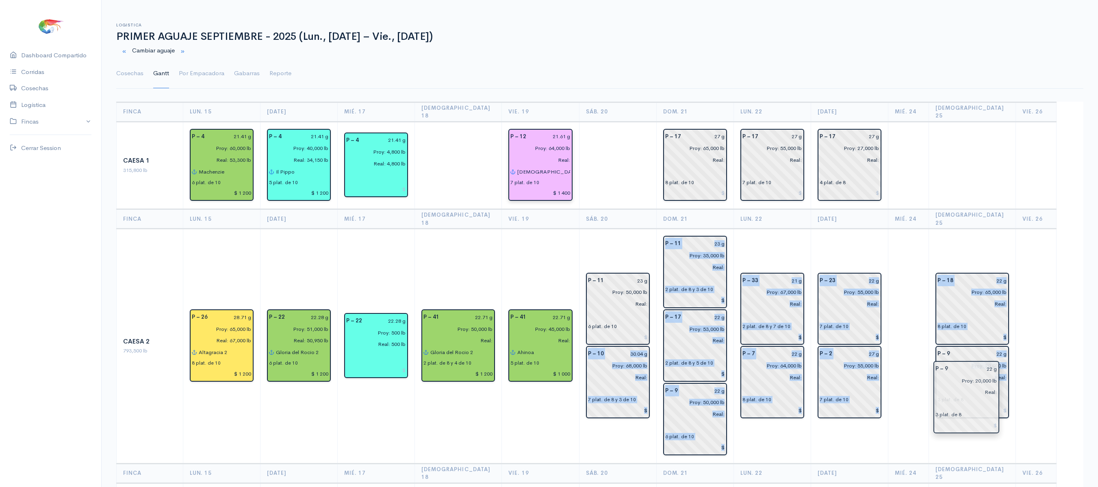
drag, startPoint x: 627, startPoint y: 338, endPoint x: 978, endPoint y: 406, distance: 357.5
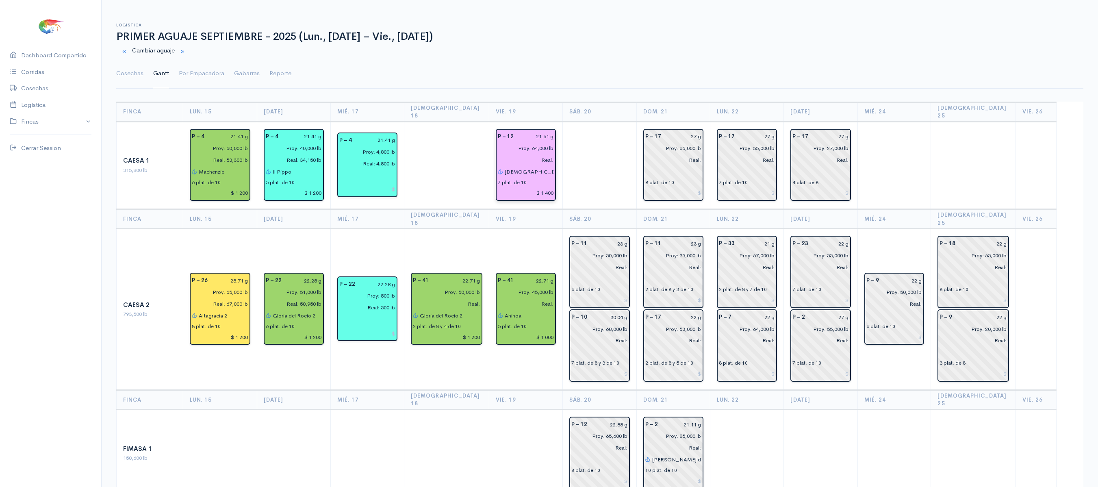
drag, startPoint x: 920, startPoint y: 395, endPoint x: 988, endPoint y: 182, distance: 223.6
click at [988, 182] on td at bounding box center [973, 165] width 85 height 88
click at [899, 189] on td at bounding box center [894, 165] width 74 height 88
click at [811, 323] on input "Proy: 55,000 lb" at bounding box center [817, 329] width 61 height 12
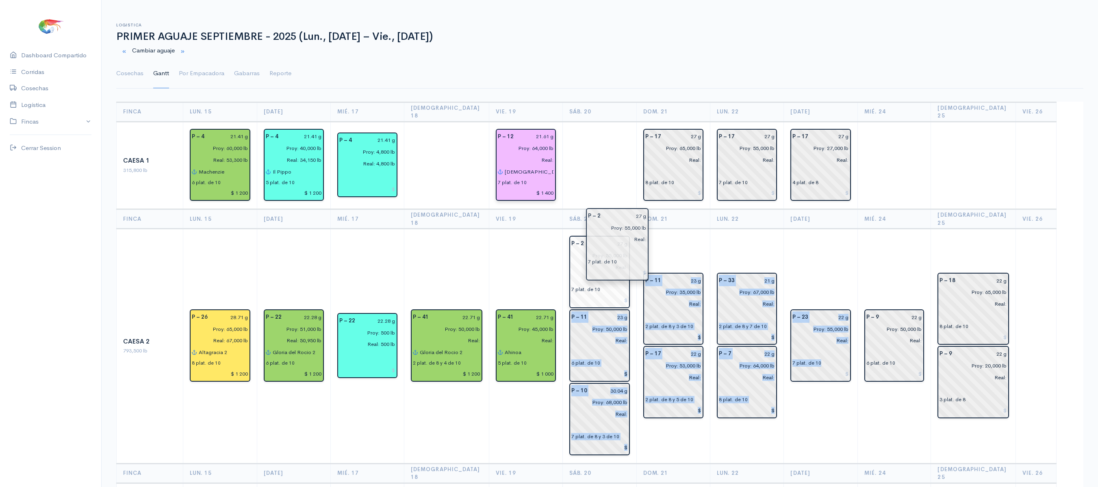
drag, startPoint x: 811, startPoint y: 316, endPoint x: 604, endPoint y: 228, distance: 225.0
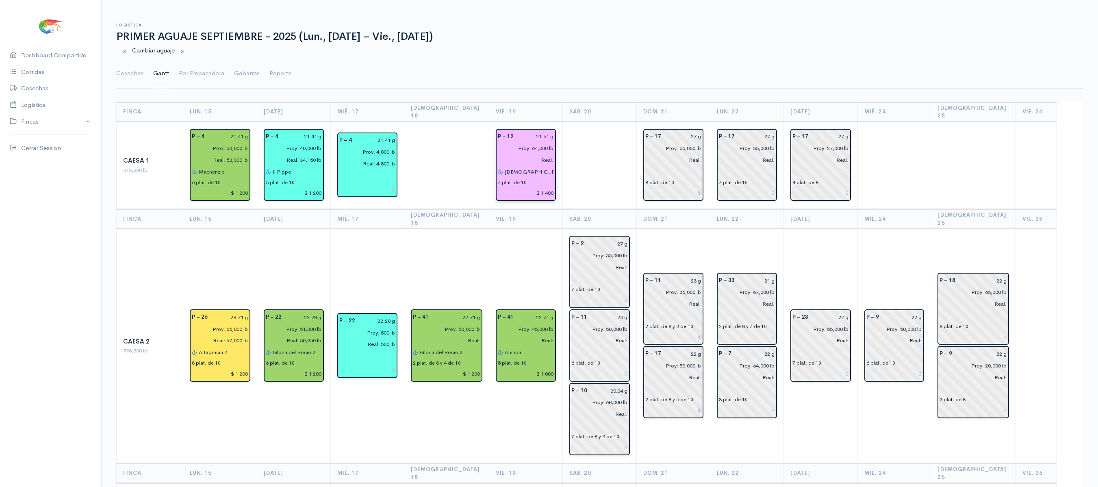
click at [678, 197] on td "P – 17 27 g Proy: 65,000 lb Real: 8 plat. de 10" at bounding box center [673, 165] width 74 height 88
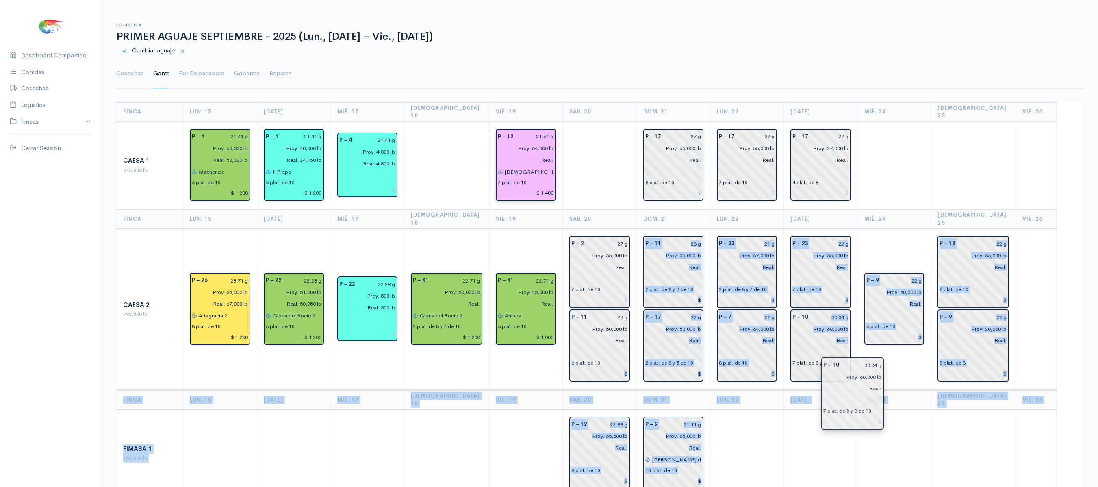
drag, startPoint x: 612, startPoint y: 406, endPoint x: 868, endPoint y: 395, distance: 256.2
click at [900, 345] on td "P – 9 22 g Proy: 50,000 lb Real: 6 plat. de 10" at bounding box center [894, 309] width 74 height 161
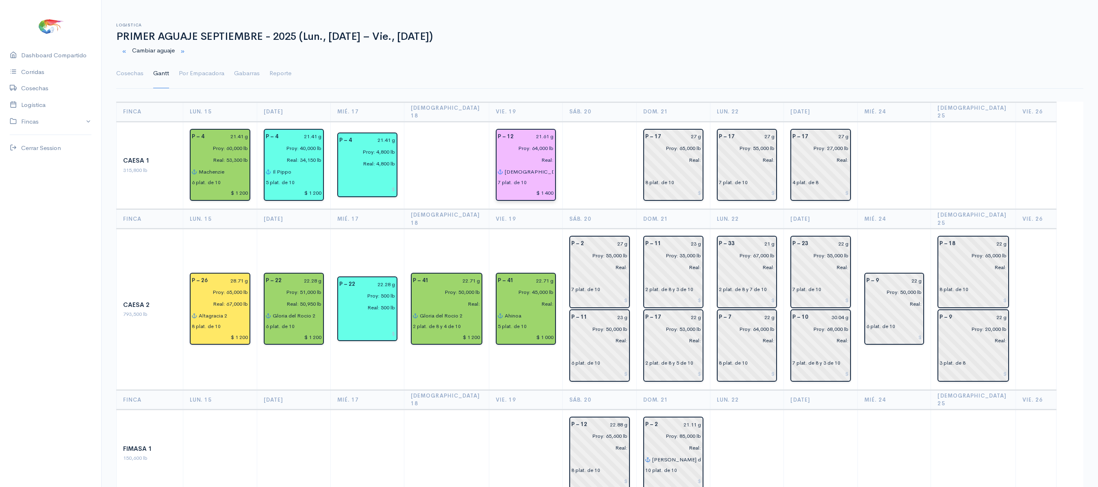
click at [916, 198] on td at bounding box center [894, 165] width 74 height 88
click at [620, 169] on td at bounding box center [600, 165] width 74 height 88
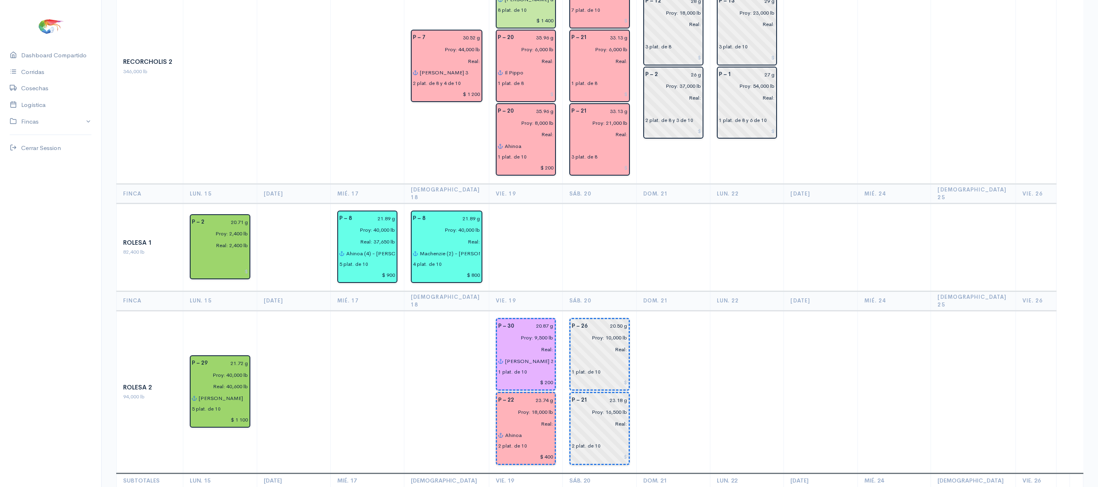
scroll to position [1189, 0]
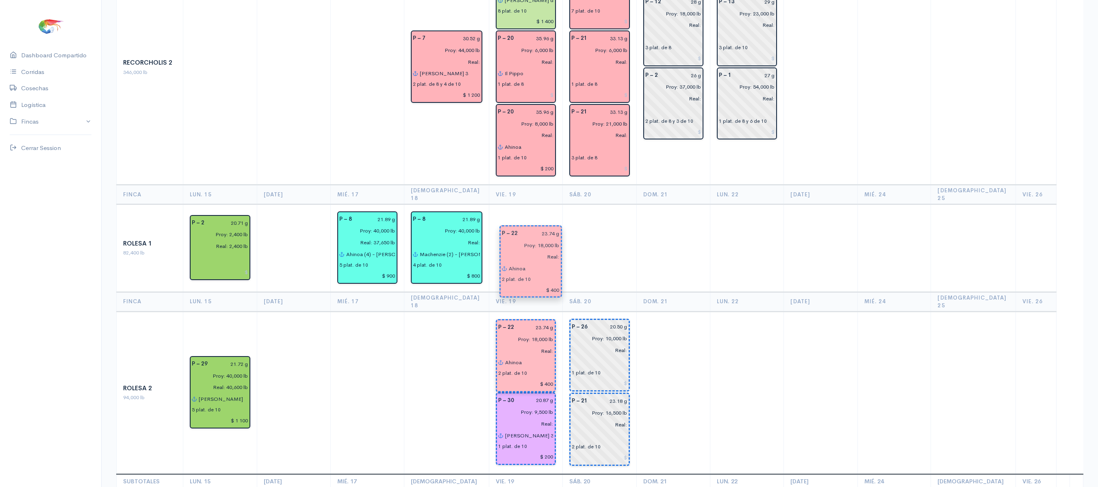
drag, startPoint x: 518, startPoint y: 350, endPoint x: 530, endPoint y: 280, distance: 70.8
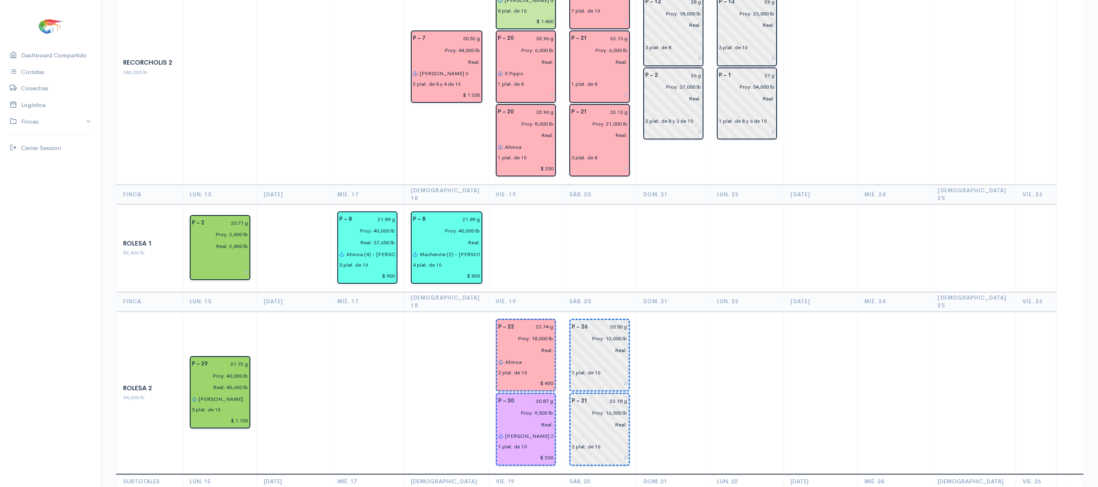
click at [584, 292] on th "Sáb. 20" at bounding box center [600, 302] width 74 height 20
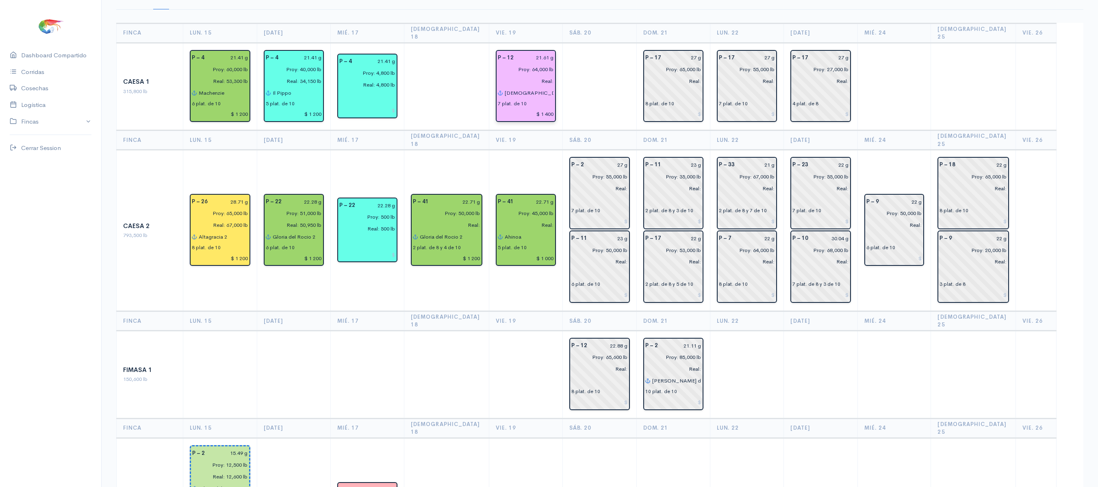
scroll to position [0, 0]
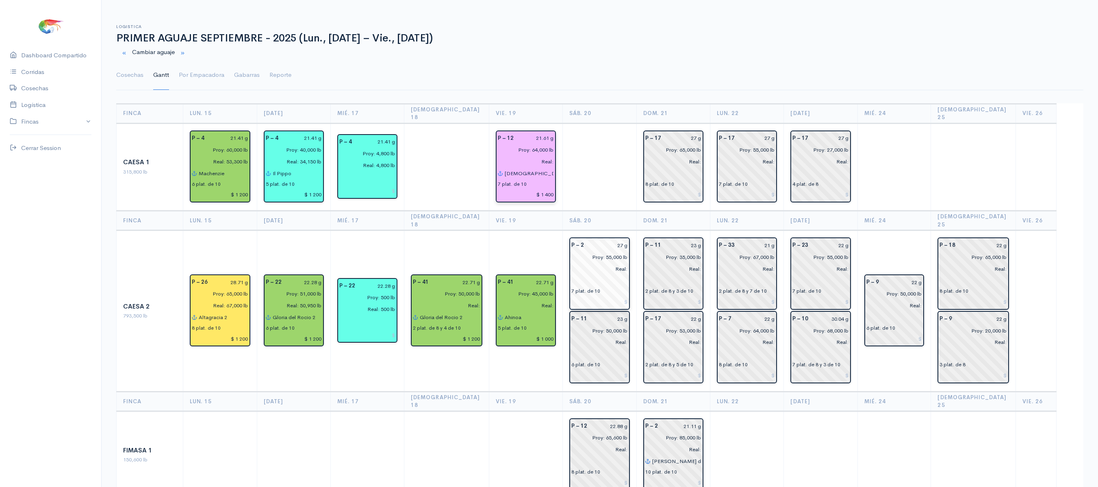
click at [621, 239] on input "27 g" at bounding box center [608, 245] width 39 height 12
type input "27.97 g"
click at [620, 313] on input "23 g" at bounding box center [610, 319] width 36 height 12
type input "23.76 g"
click at [568, 180] on td at bounding box center [600, 167] width 74 height 88
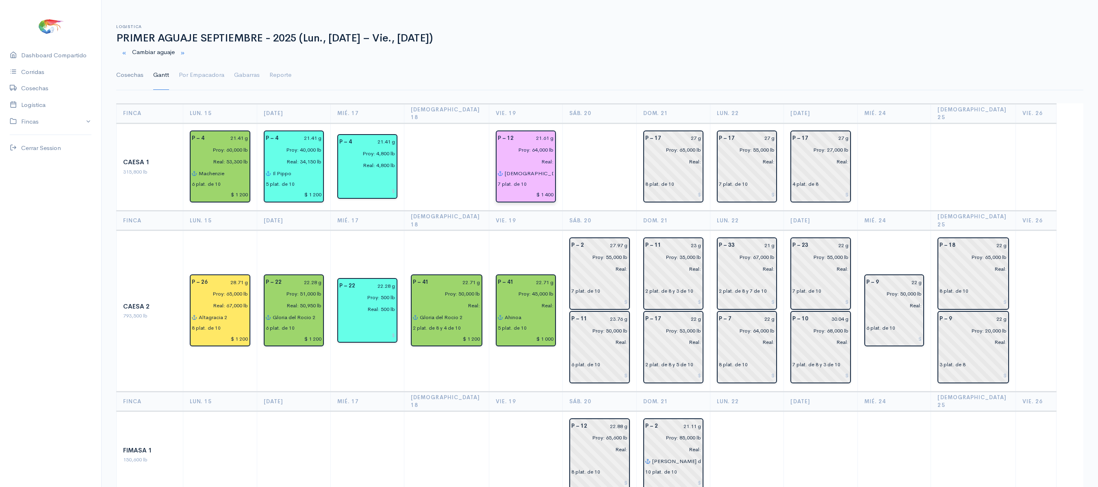
click at [128, 84] on link "Cosechas" at bounding box center [129, 75] width 27 height 29
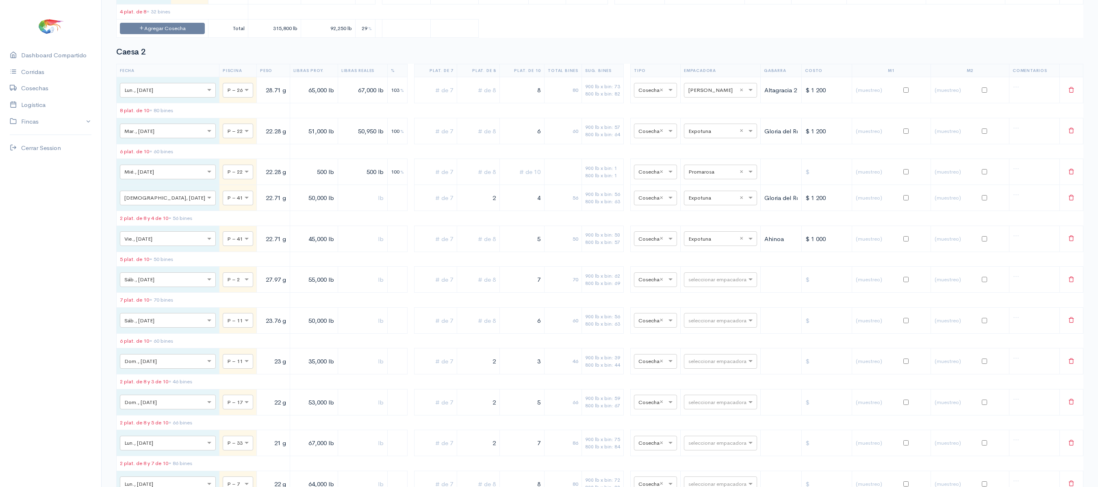
scroll to position [417, 0]
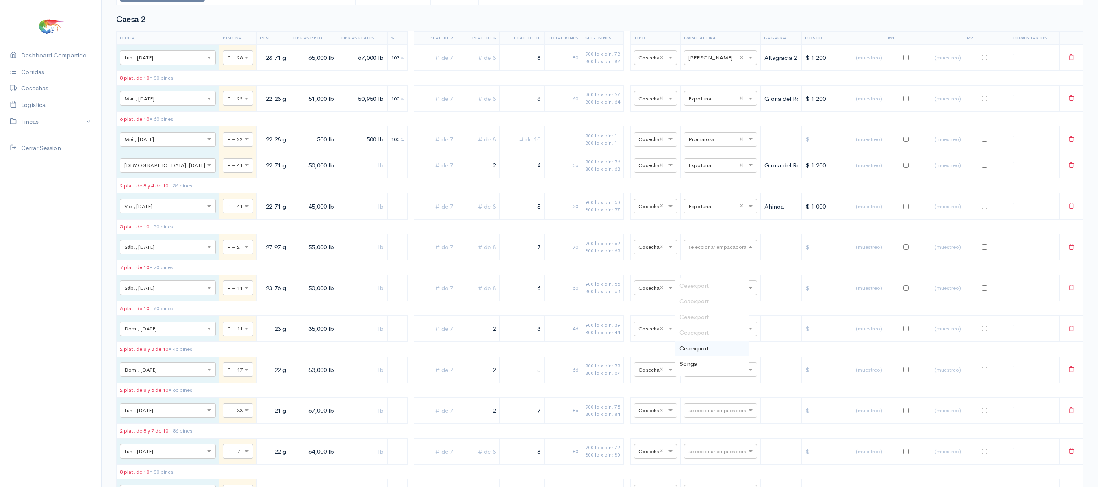
click at [700, 251] on input "text" at bounding box center [713, 246] width 50 height 9
type input "pro"
click at [705, 280] on div "Promarisco" at bounding box center [711, 286] width 73 height 16
click at [688, 292] on input "text" at bounding box center [713, 287] width 50 height 9
type input "expotu"
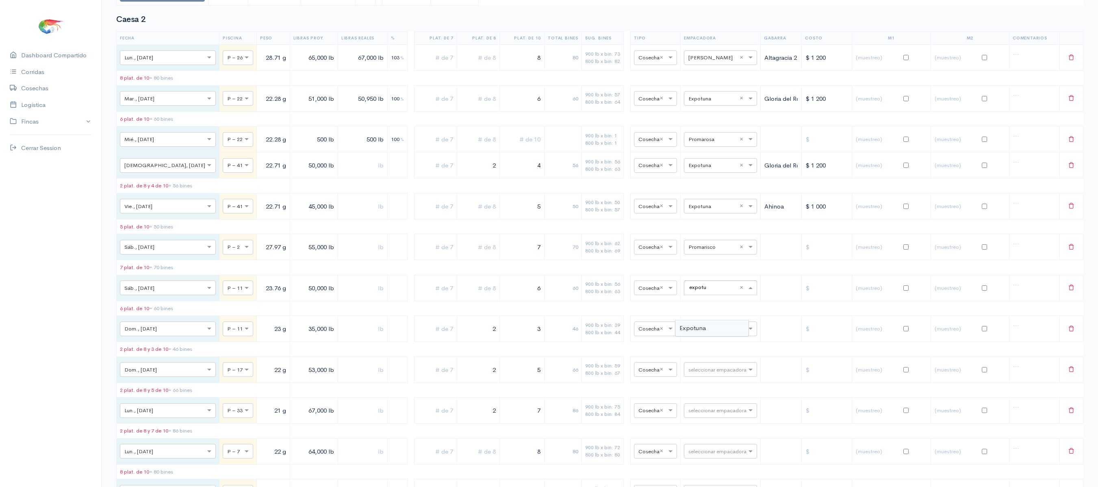
click at [700, 295] on div "seleccionar empacadora expotu ×" at bounding box center [720, 287] width 73 height 15
click at [700, 320] on div "Expotuna" at bounding box center [711, 328] width 73 height 16
click at [554, 297] on table "Fecha Piscina Peso Libras Proy. Libras Reales % Plat. de 7 Plat. de 8 Plat. de …" at bounding box center [599, 366] width 967 height 670
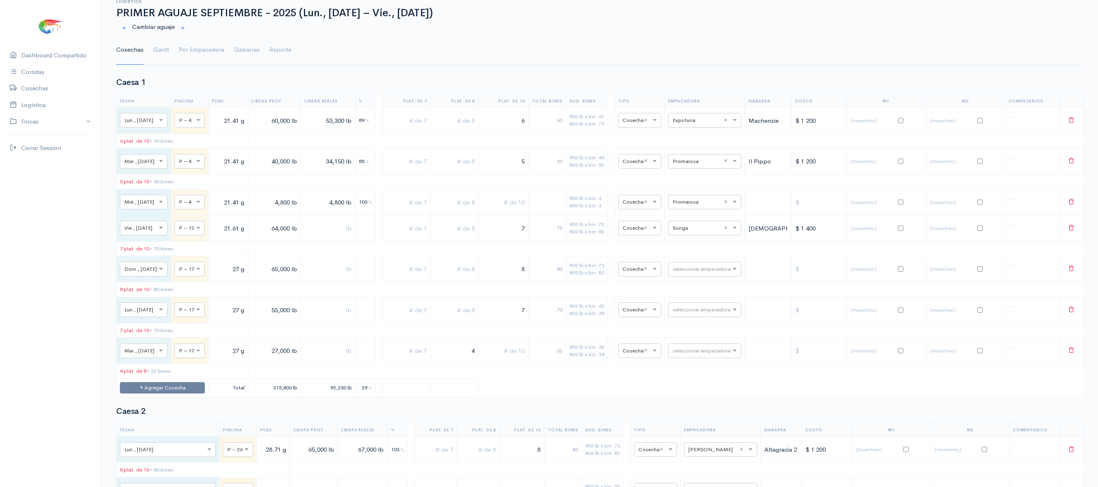
scroll to position [0, 0]
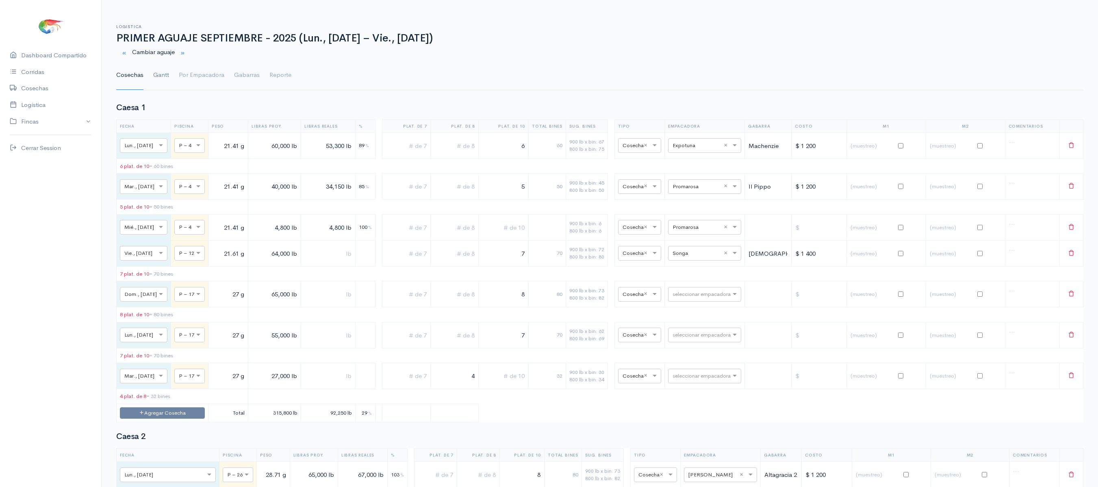
click at [162, 77] on link "Gantt" at bounding box center [161, 75] width 16 height 29
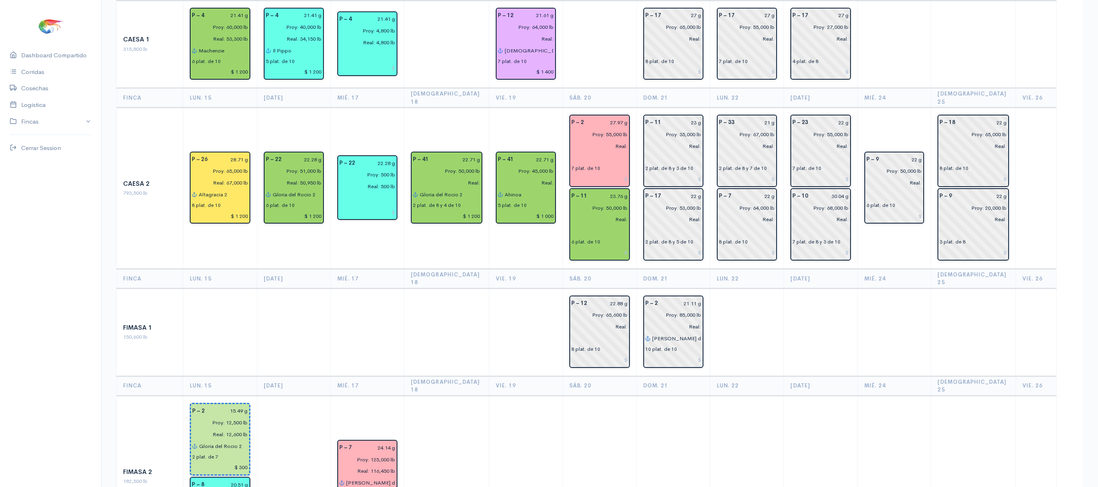
scroll to position [122, 0]
click at [273, 119] on td "P – 22 22.28 g Proy: 51,000 lb Real: 50,950 lb Gloria del [PERSON_NAME] 2 6 pla…" at bounding box center [294, 188] width 74 height 161
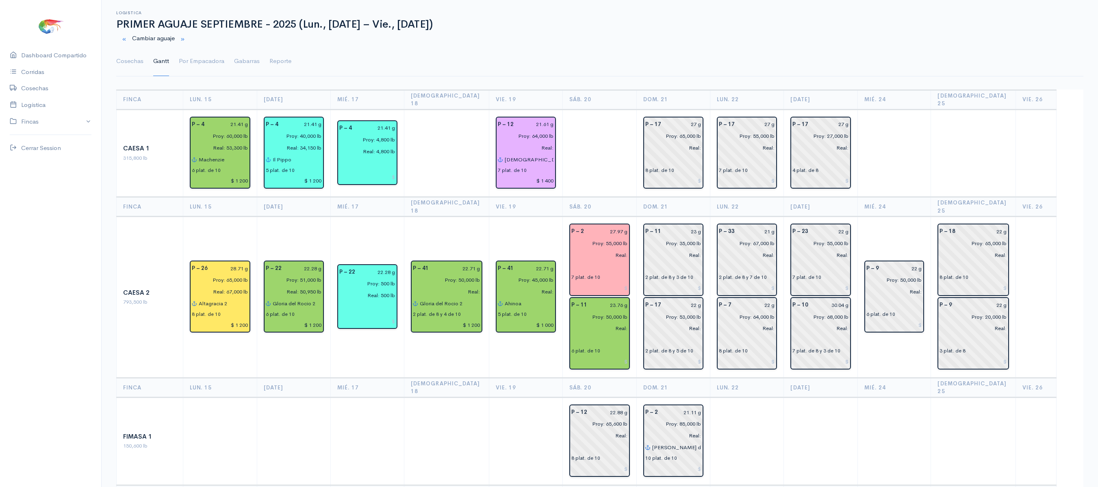
scroll to position [12, 0]
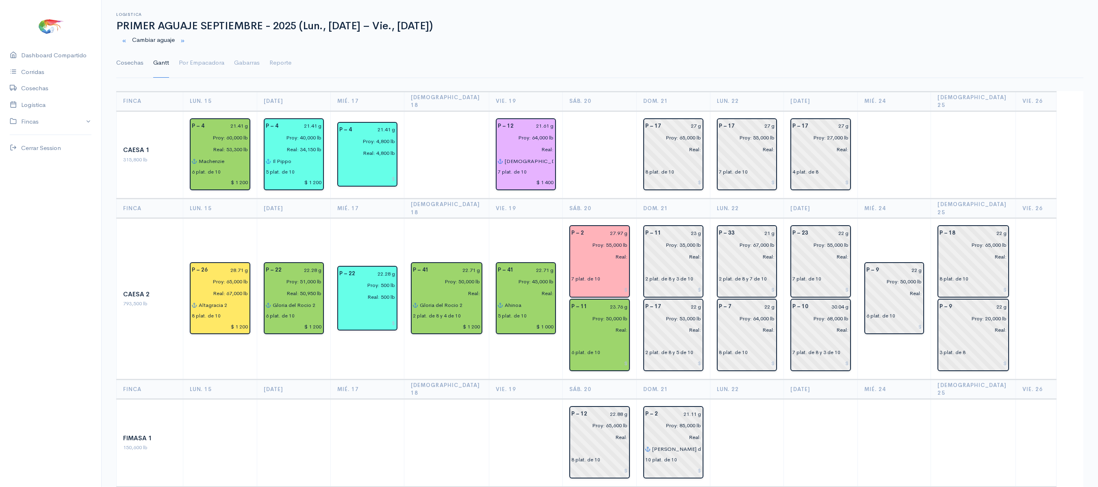
click at [129, 67] on link "Cosechas" at bounding box center [129, 62] width 27 height 29
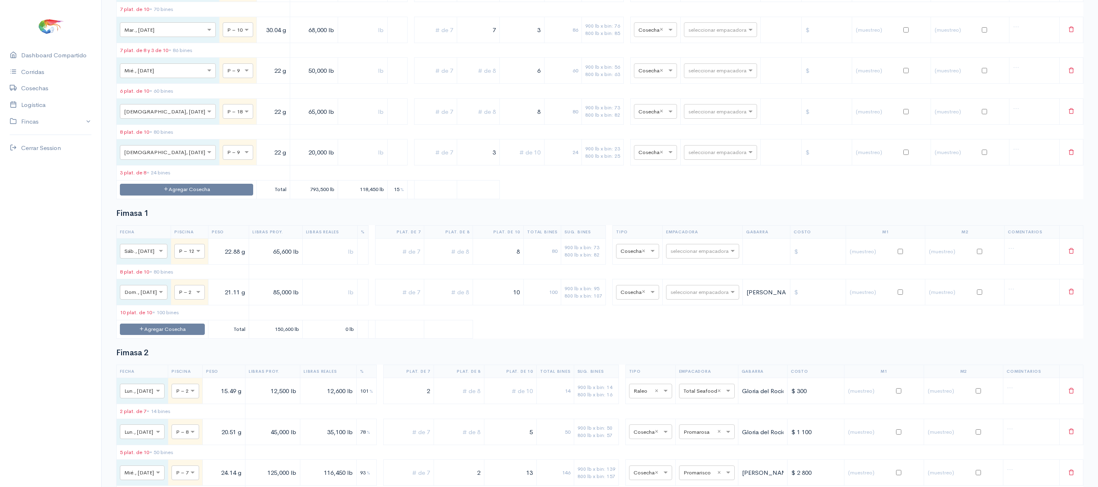
scroll to position [925, 0]
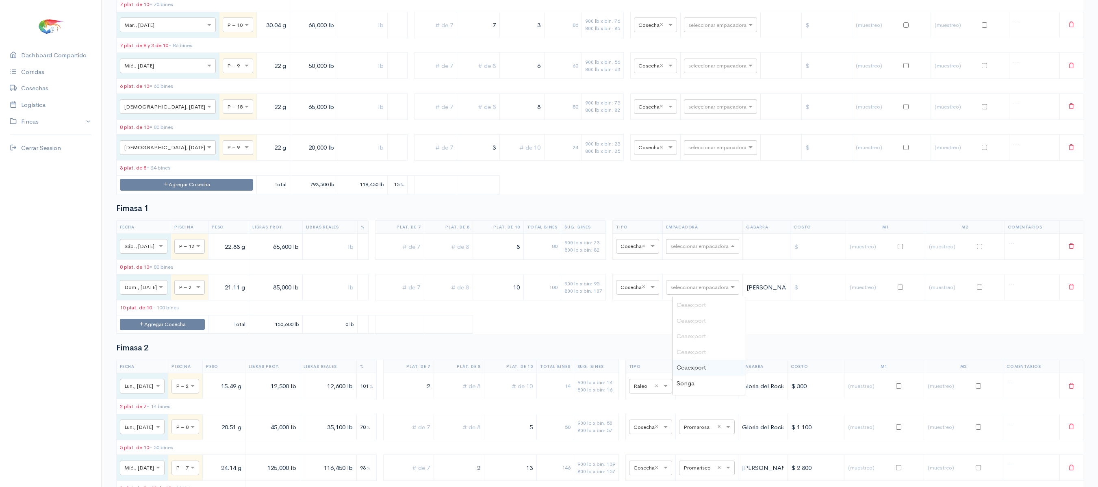
click at [711, 250] on input "text" at bounding box center [695, 245] width 50 height 9
type input "son"
click at [709, 301] on div "Songa" at bounding box center [708, 305] width 73 height 16
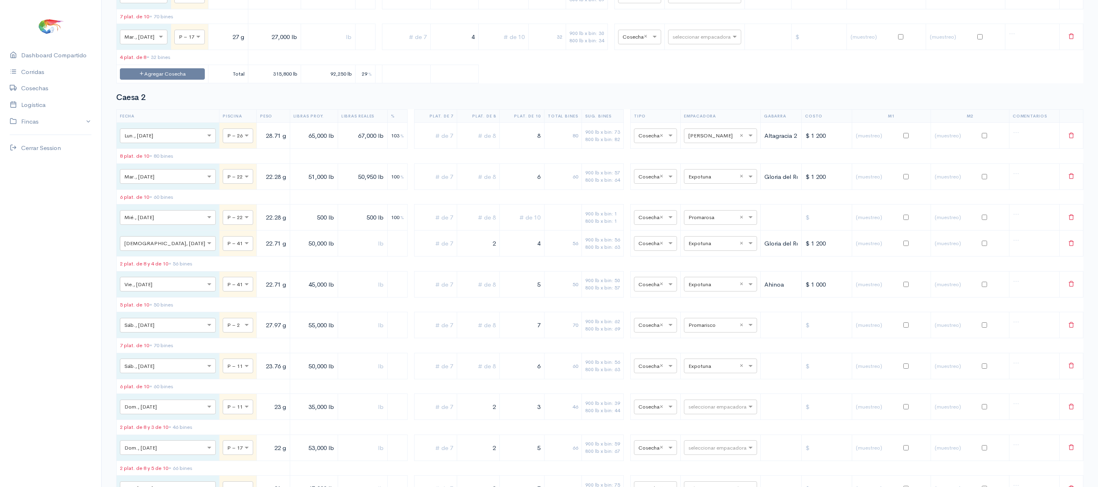
scroll to position [0, 0]
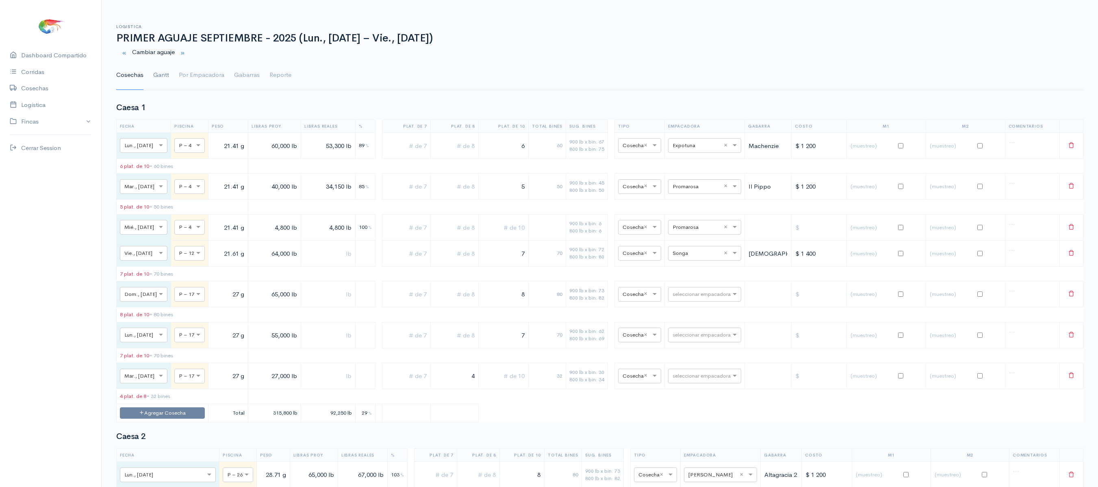
click at [154, 73] on link "Gantt" at bounding box center [161, 75] width 16 height 29
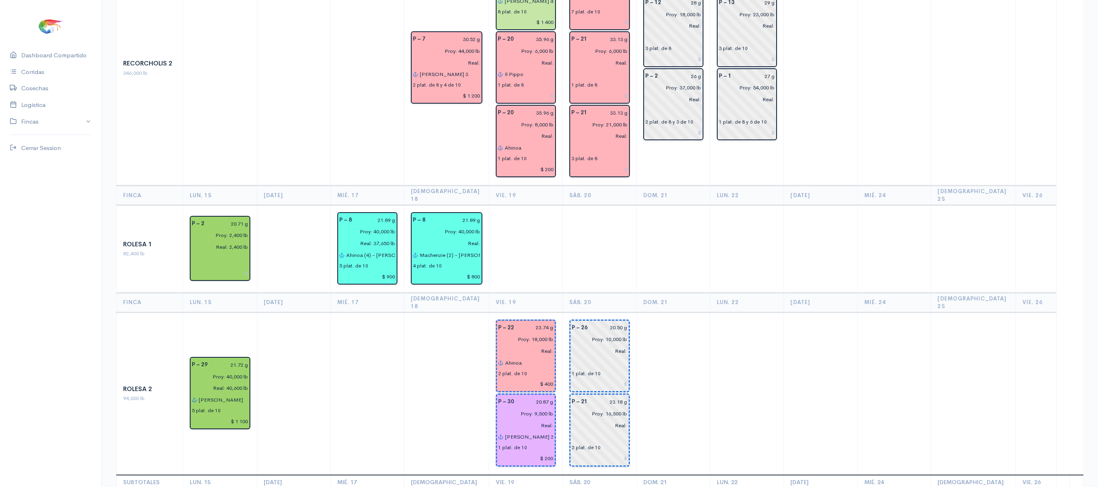
scroll to position [1189, 0]
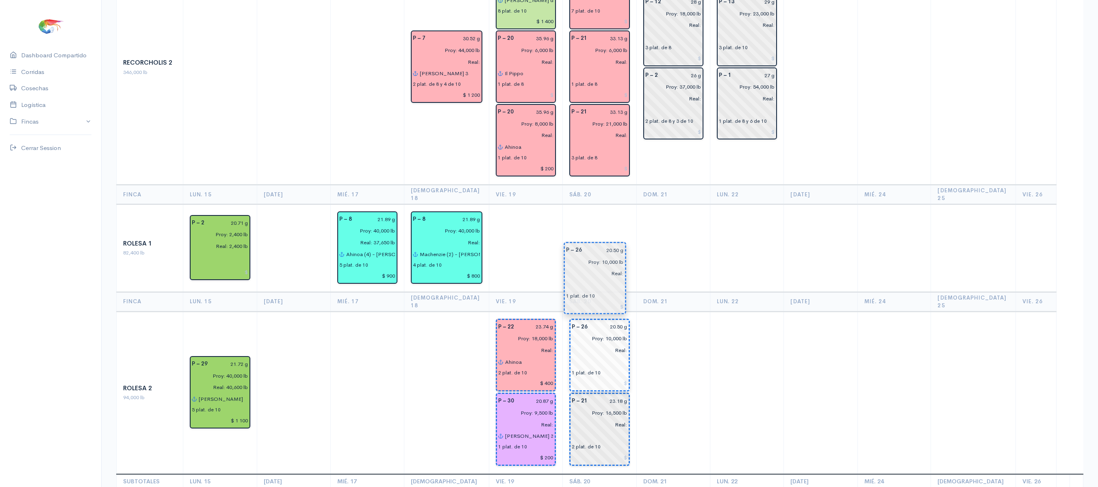
drag, startPoint x: 584, startPoint y: 262, endPoint x: 583, endPoint y: 318, distance: 55.3
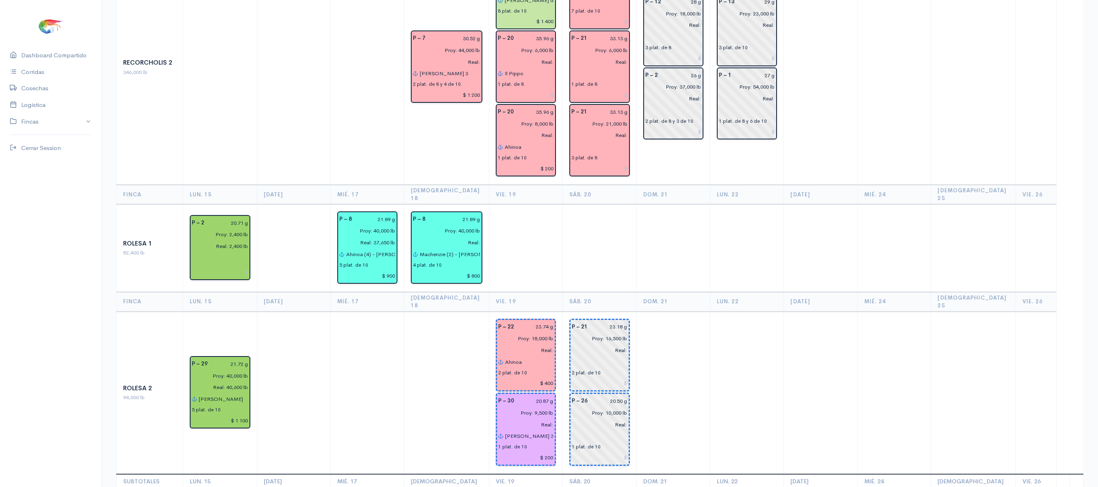
click at [664, 311] on td at bounding box center [673, 392] width 74 height 163
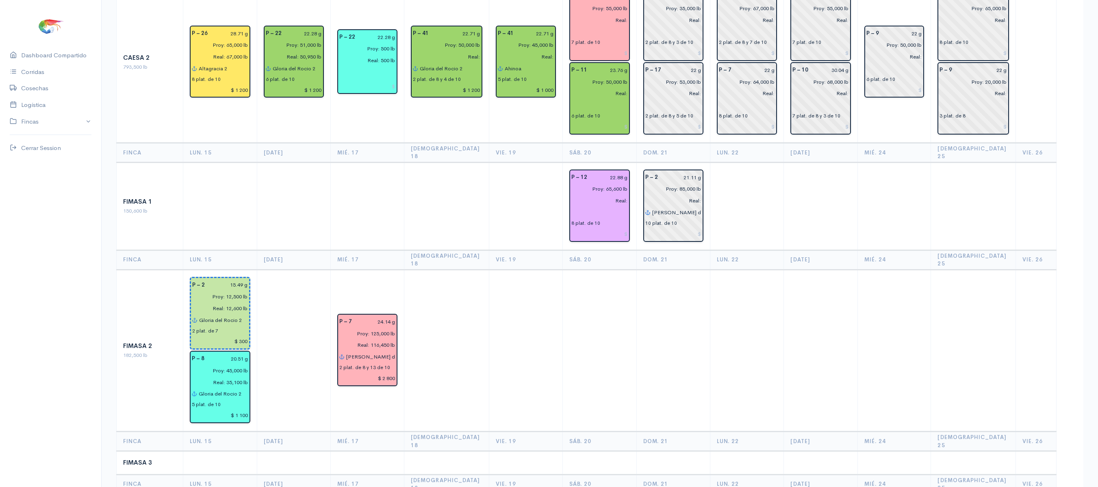
scroll to position [0, 0]
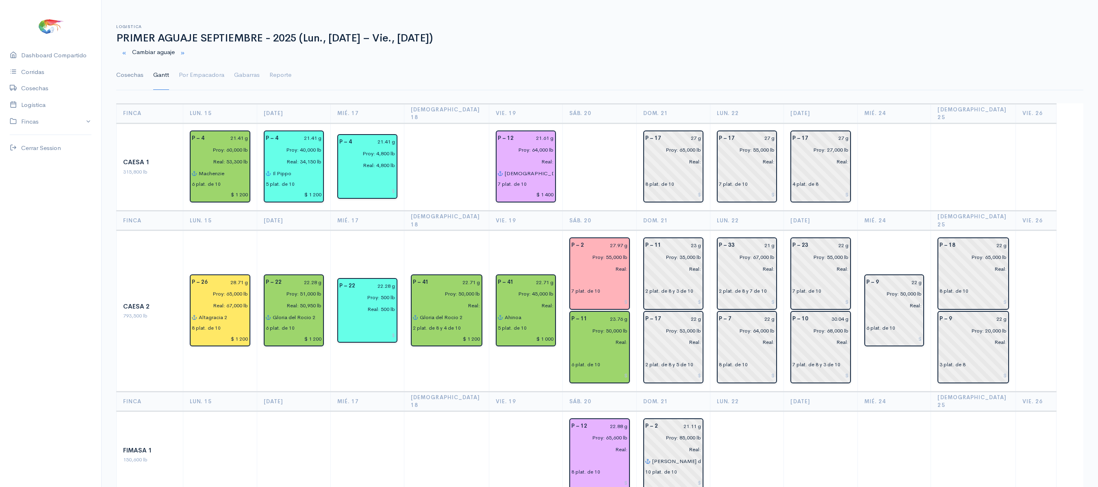
click at [123, 84] on link "Cosechas" at bounding box center [129, 75] width 27 height 29
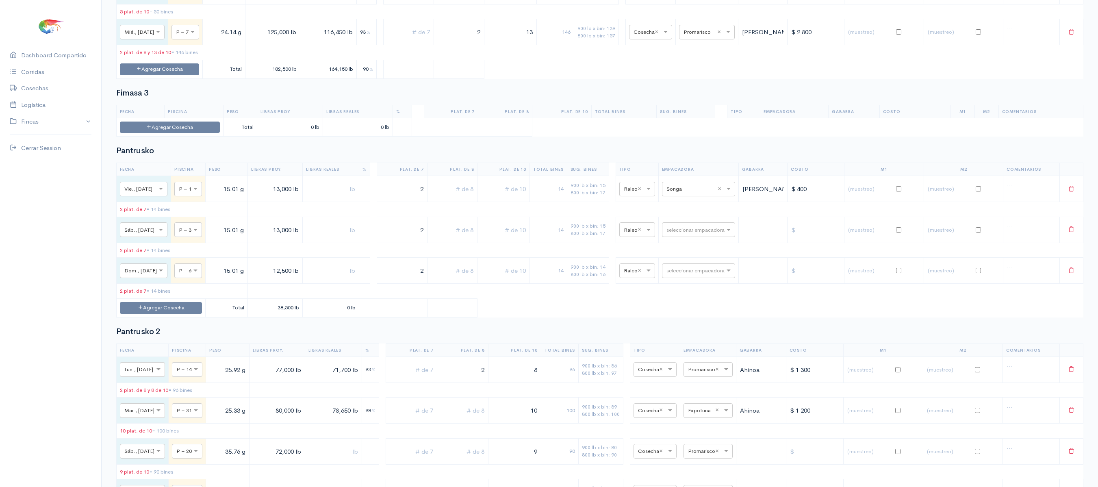
scroll to position [1327, 0]
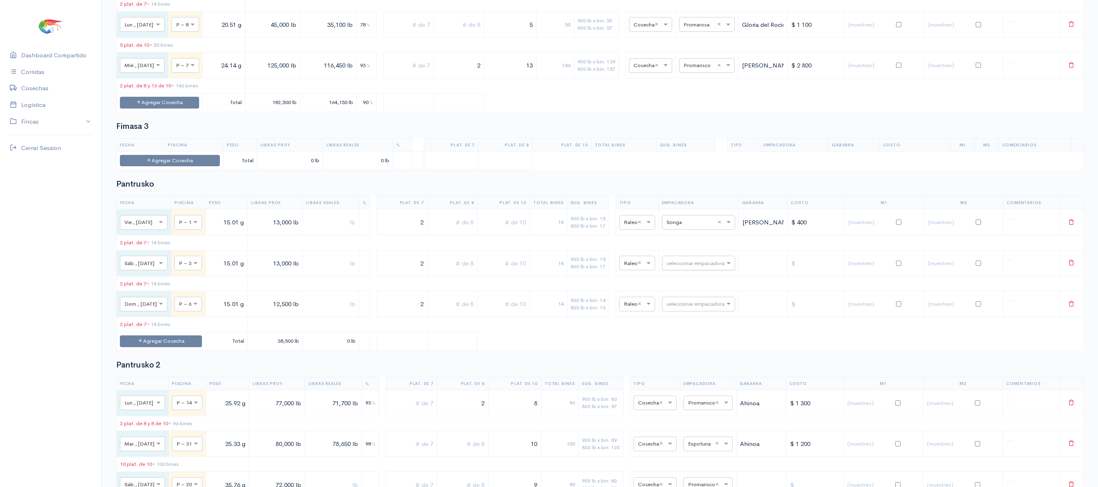
click at [715, 267] on input "text" at bounding box center [691, 262] width 50 height 9
type input "son"
click at [705, 341] on div "Songa" at bounding box center [704, 338] width 73 height 16
click at [701, 349] on table "Fecha Piscina Peso Libras Proy. Libras Reales % Plat. de 7 Plat. de 8 Plat. de …" at bounding box center [599, 273] width 967 height 154
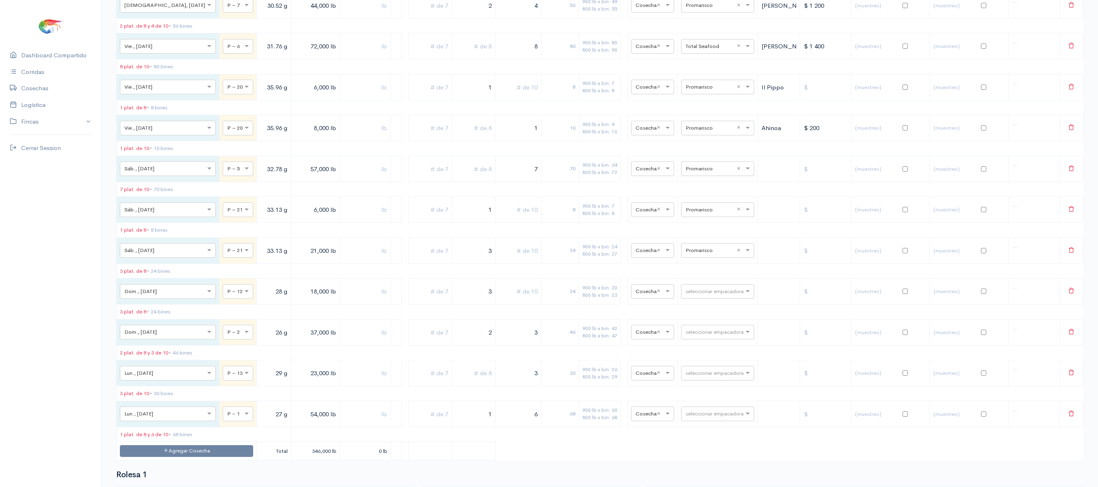
scroll to position [2796, 0]
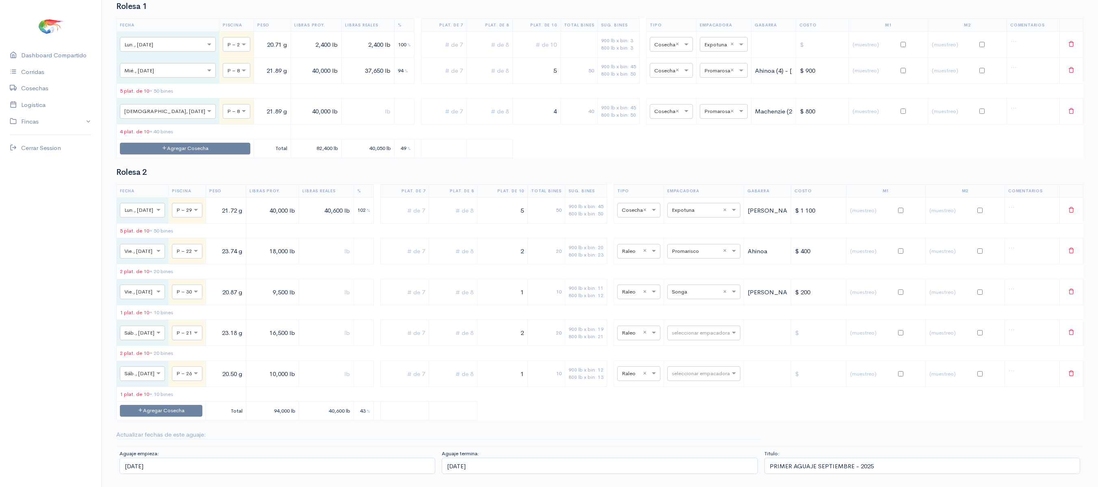
click at [704, 341] on td "seleccionar empacadora" at bounding box center [704, 333] width 80 height 26
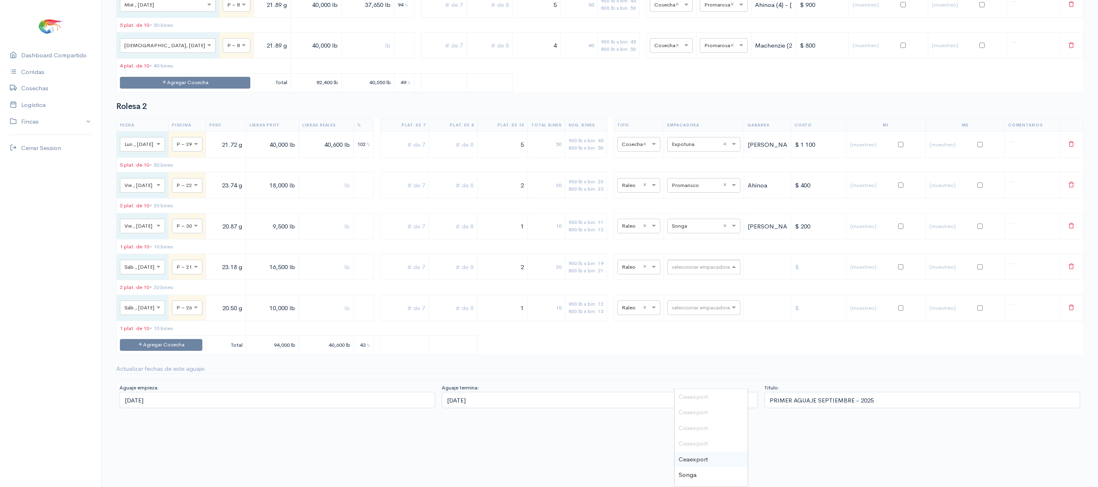
click at [709, 271] on input "text" at bounding box center [697, 266] width 50 height 9
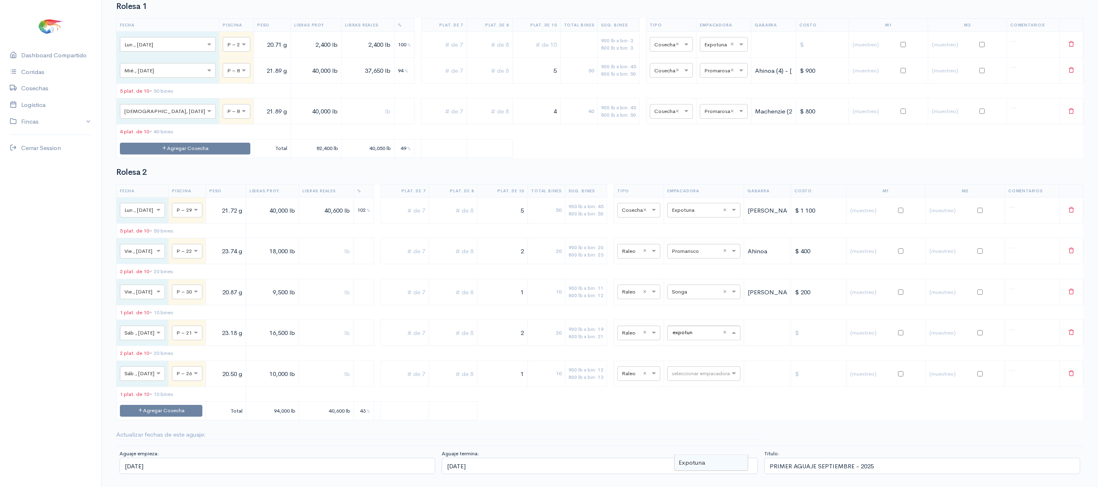
type input "expotuna"
click at [734, 455] on div "Expotuna" at bounding box center [711, 463] width 73 height 16
click at [713, 361] on td "seleccionar empacadora" at bounding box center [704, 373] width 80 height 26
click at [709, 369] on input "text" at bounding box center [697, 373] width 50 height 9
type input "s"
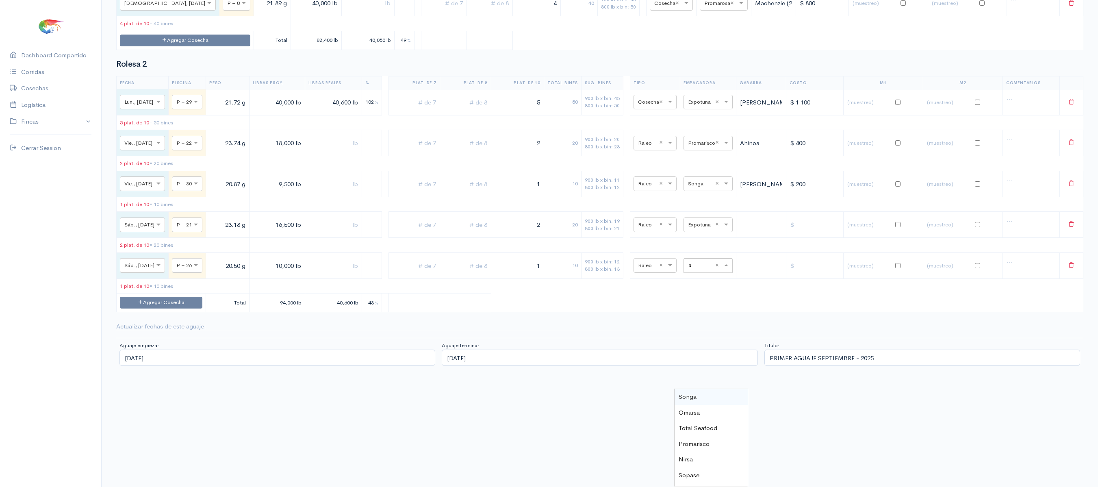
click at [702, 389] on div "Songa" at bounding box center [711, 397] width 73 height 16
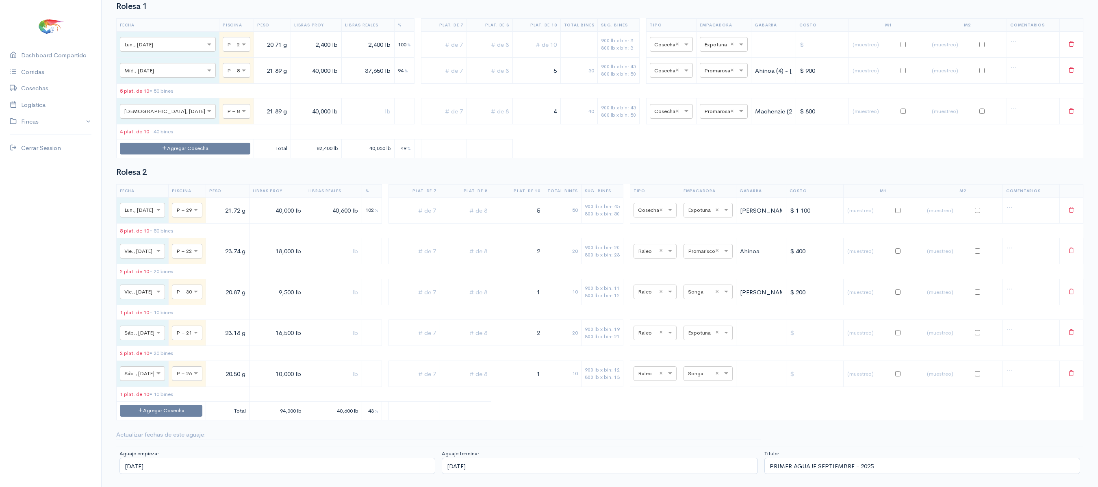
click at [701, 388] on table "Fecha Piscina Peso Libras Proy. Libras Reales % Plat. de 7 Plat. de 8 Plat. de …" at bounding box center [599, 302] width 967 height 236
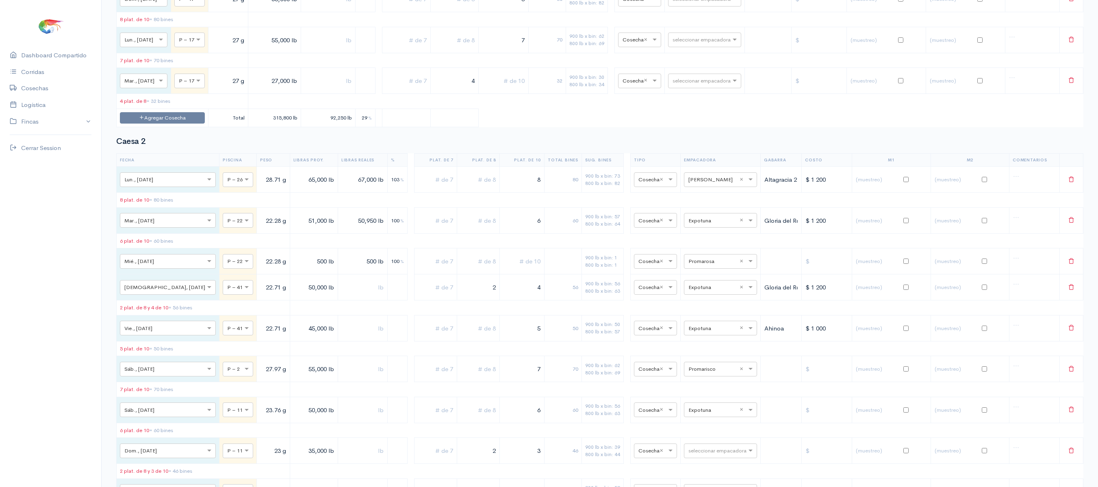
scroll to position [0, 0]
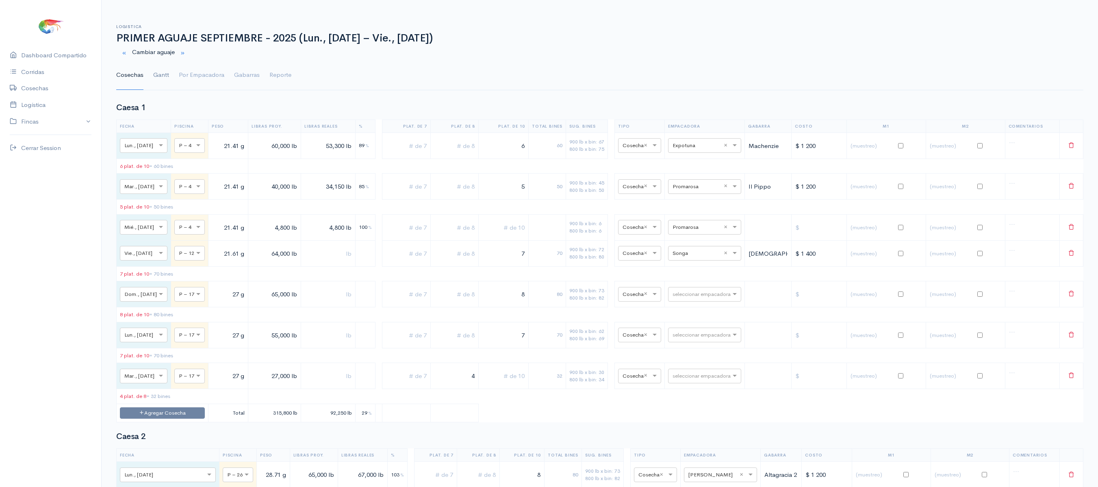
click at [154, 67] on link "Gantt" at bounding box center [161, 75] width 16 height 29
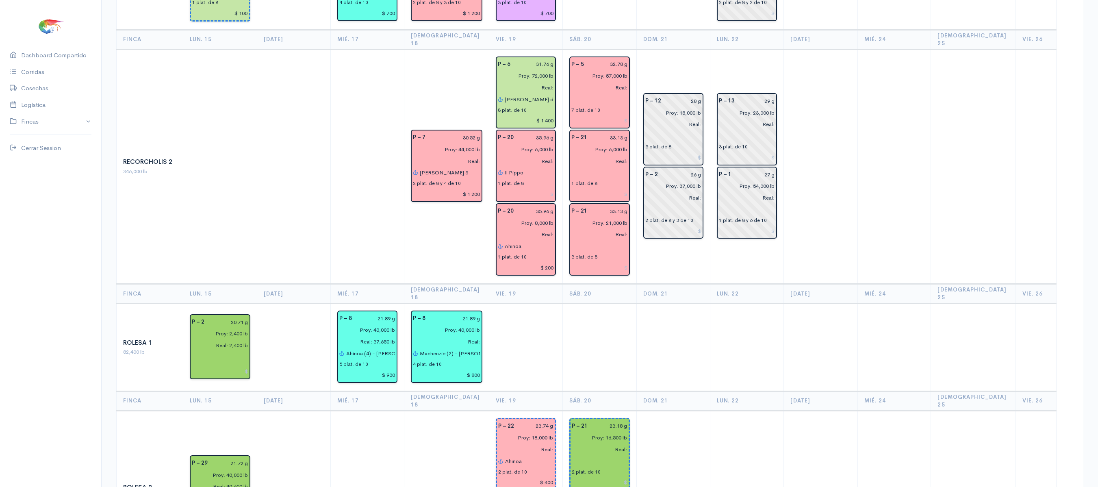
scroll to position [1190, 0]
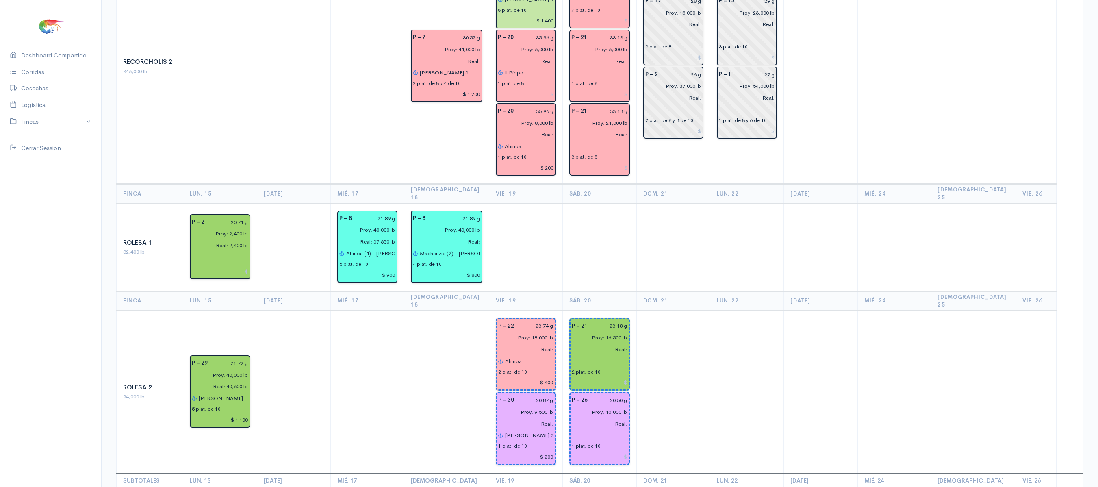
click at [692, 310] on td at bounding box center [673, 391] width 74 height 163
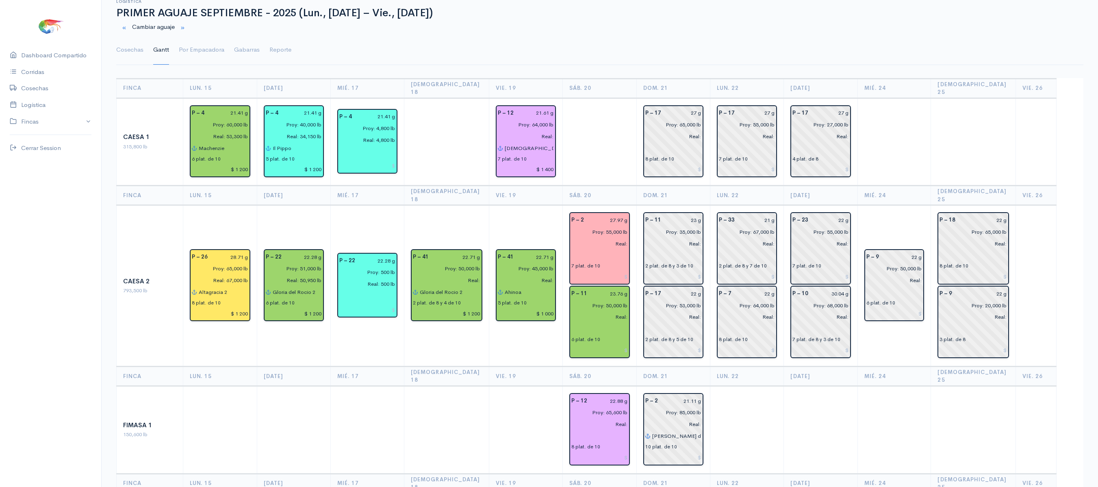
scroll to position [0, 0]
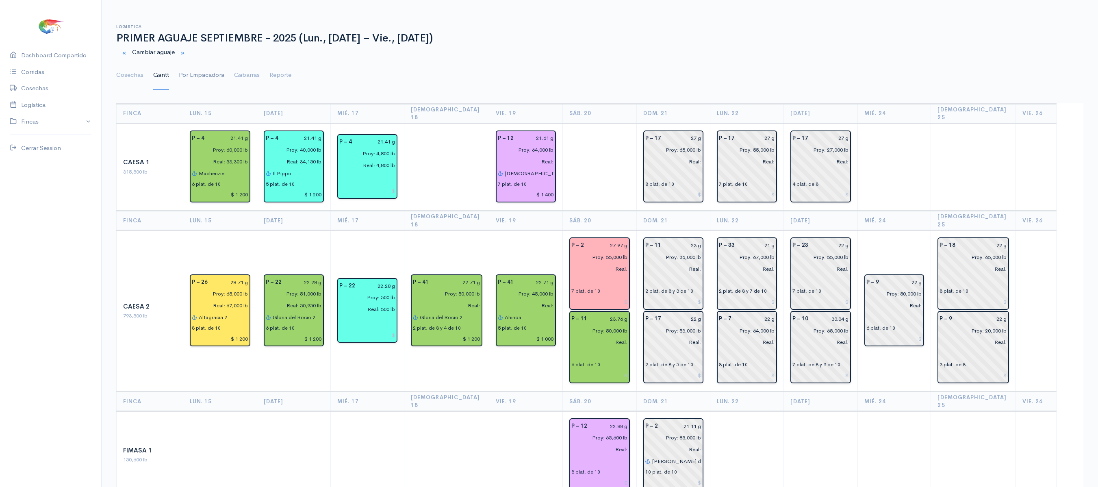
click at [196, 71] on link "Por Empacadora" at bounding box center [202, 75] width 46 height 29
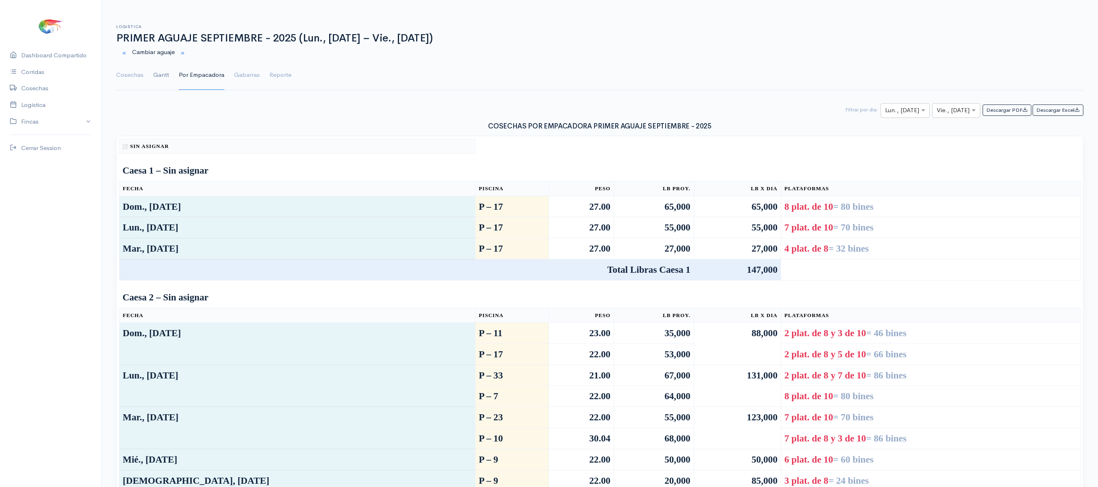
click at [156, 68] on link "Gantt" at bounding box center [161, 75] width 16 height 29
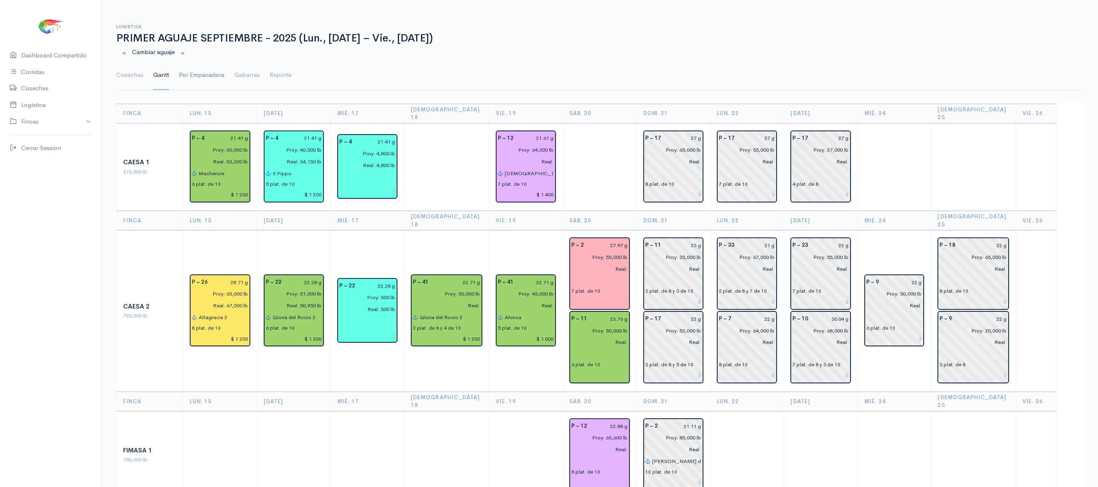
click at [206, 72] on link "Por Empacadora" at bounding box center [202, 75] width 46 height 29
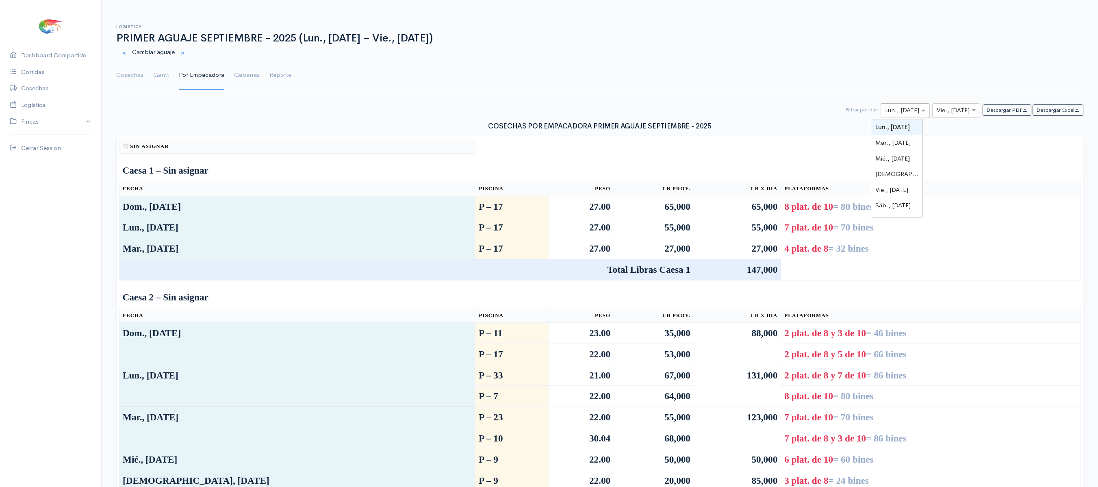
click at [907, 111] on div at bounding box center [905, 111] width 48 height 10
type input "20"
click at [969, 109] on span at bounding box center [974, 110] width 10 height 9
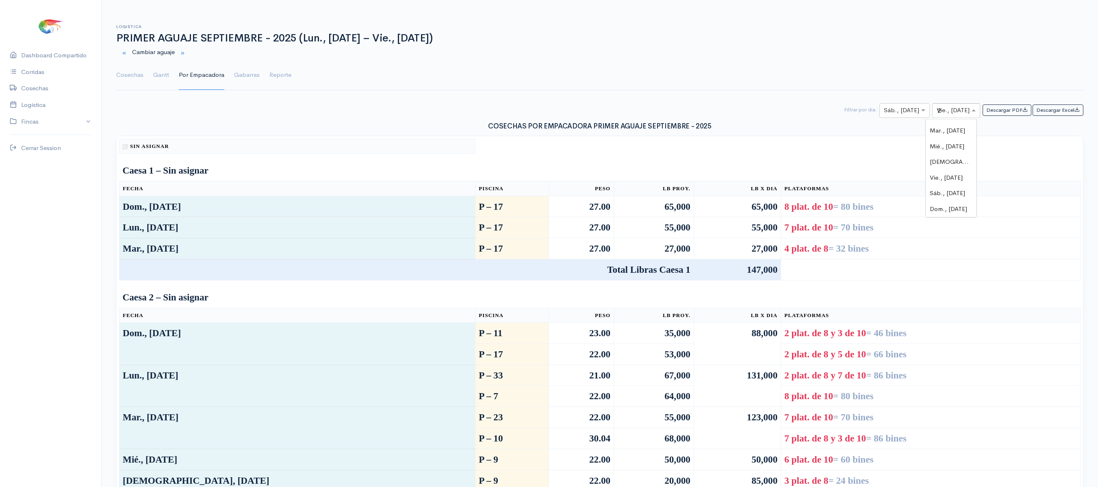
type input "20"
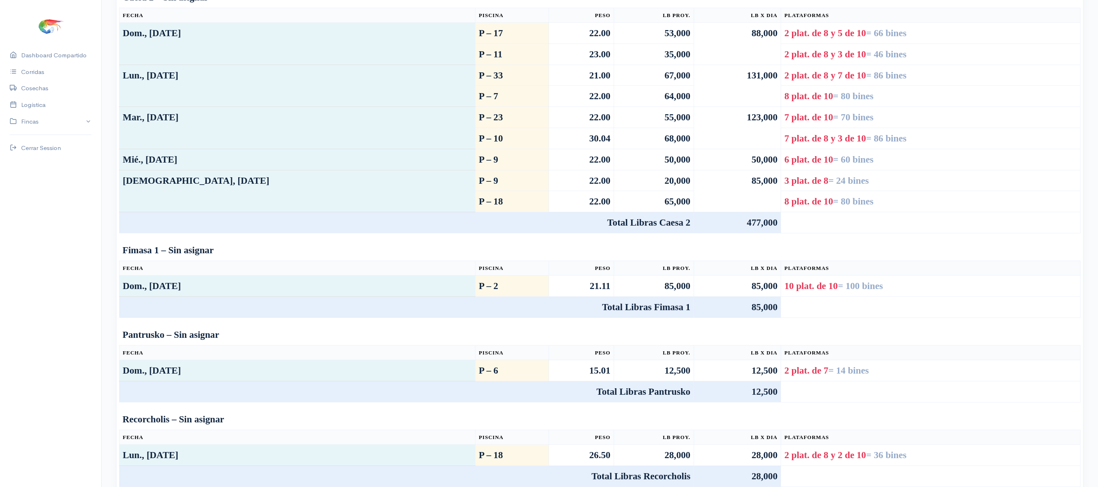
scroll to position [0, 0]
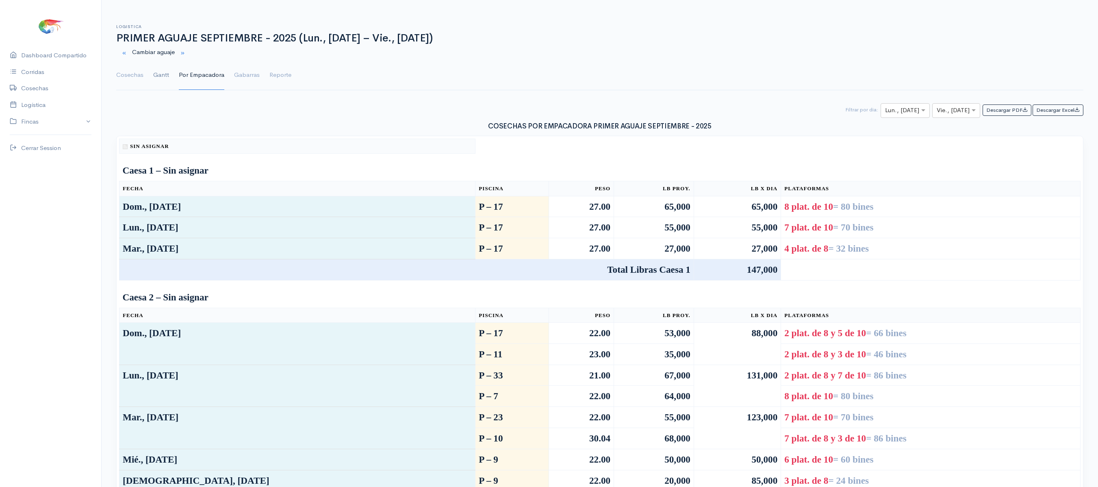
click at [163, 78] on link "Gantt" at bounding box center [161, 75] width 16 height 29
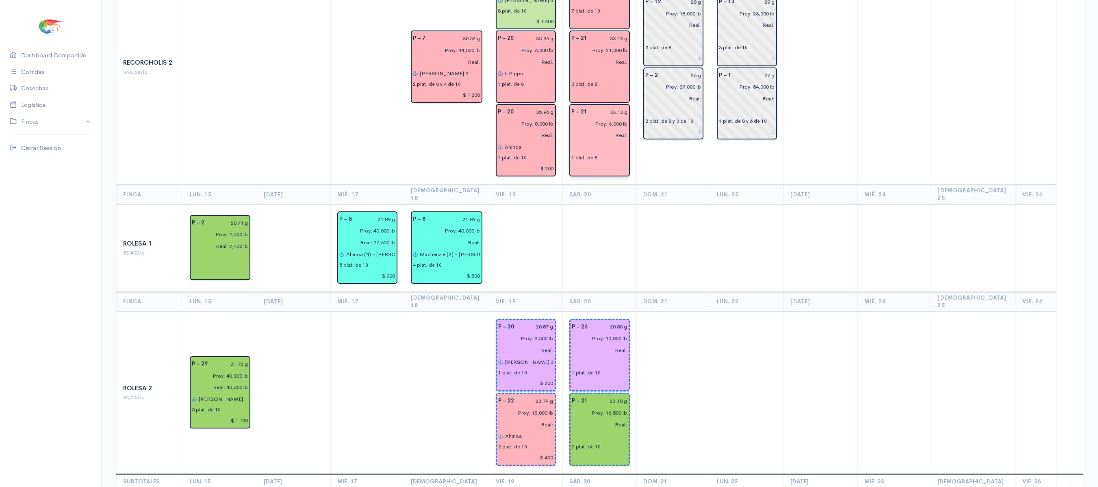
scroll to position [1187, 0]
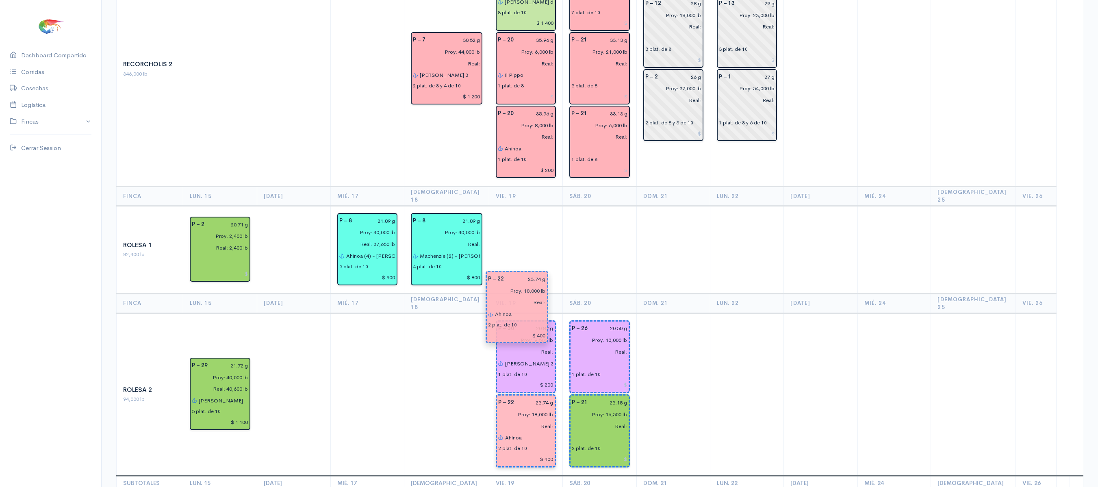
drag, startPoint x: 536, startPoint y: 336, endPoint x: 520, endPoint y: 268, distance: 69.2
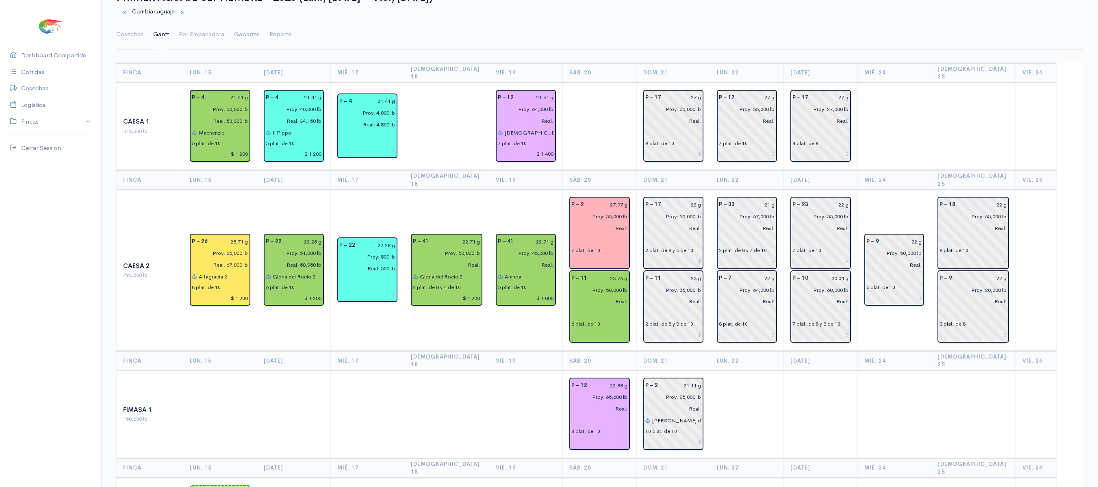
scroll to position [0, 0]
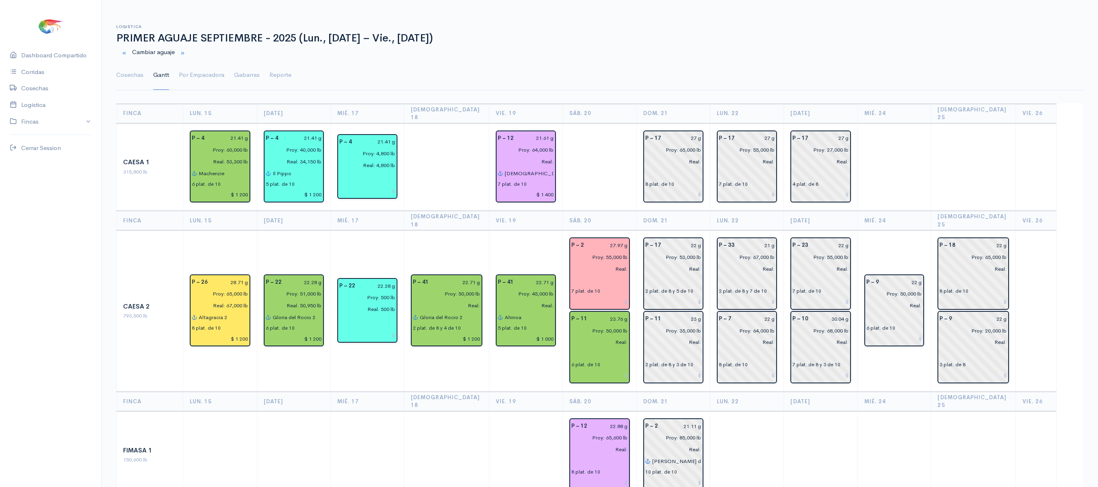
click at [580, 151] on td at bounding box center [600, 167] width 74 height 88
click at [138, 66] on link "Cosechas" at bounding box center [129, 75] width 27 height 29
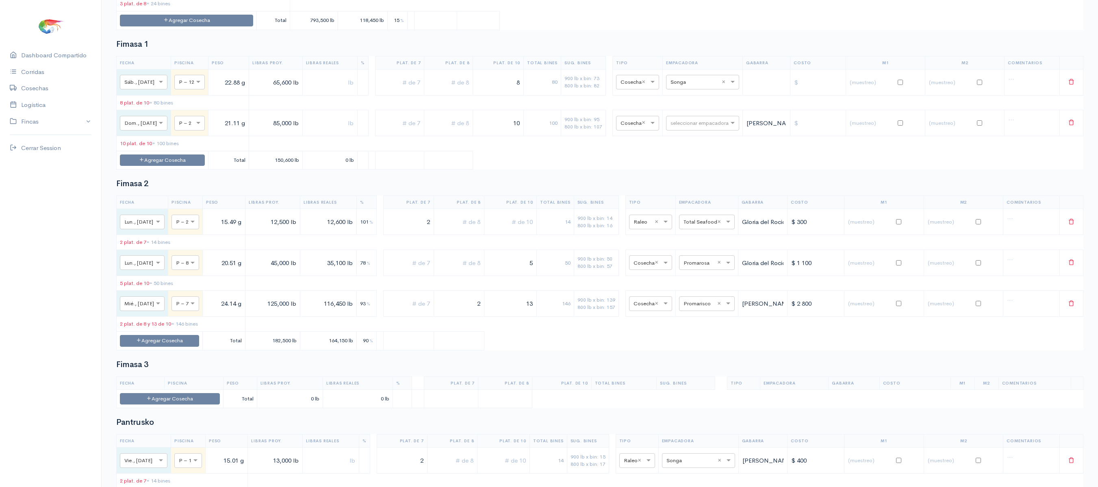
scroll to position [1088, 0]
drag, startPoint x: 515, startPoint y: 128, endPoint x: 592, endPoint y: 138, distance: 77.9
click at [592, 96] on tr "× Sáb., [DATE] × P – 12 22.88 g 65,600 lb 8 80 900 lb x bin: 73 800 lb x bin: 8…" at bounding box center [600, 83] width 967 height 26
type input "6"
click at [464, 91] on input "text" at bounding box center [448, 83] width 42 height 17
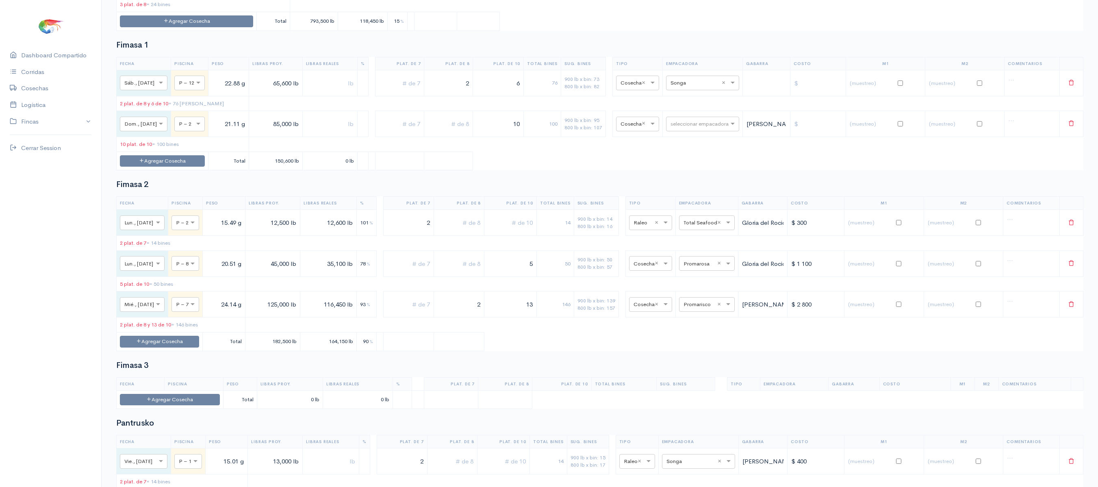
click at [438, 91] on input "2" at bounding box center [448, 83] width 42 height 17
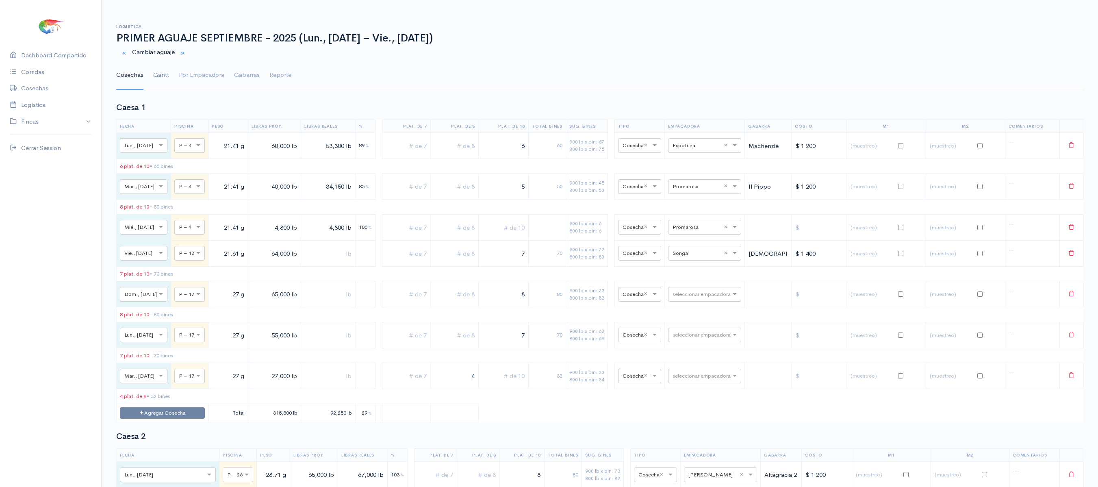
type input "2"
click at [166, 73] on link "Gantt" at bounding box center [161, 75] width 16 height 29
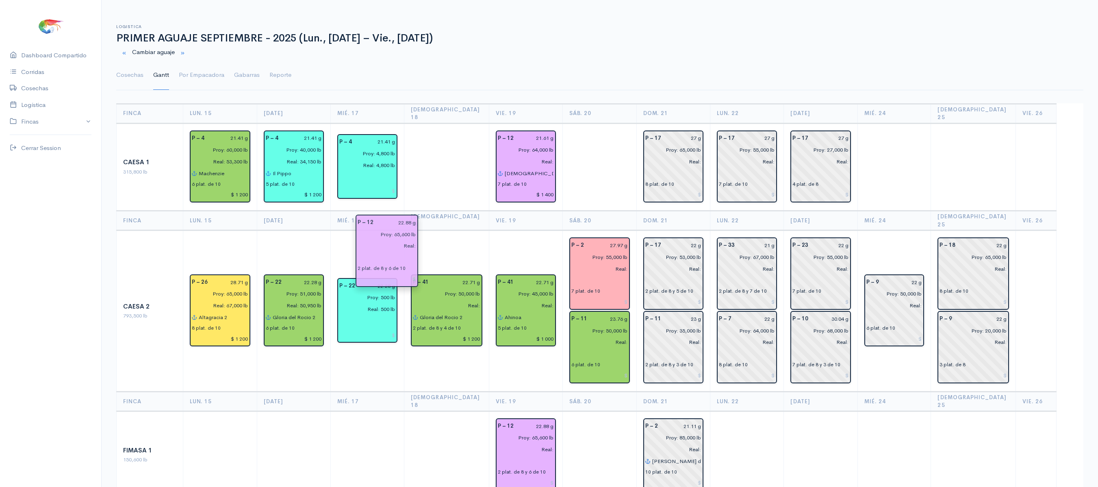
drag, startPoint x: 526, startPoint y: 407, endPoint x: 476, endPoint y: 309, distance: 110.1
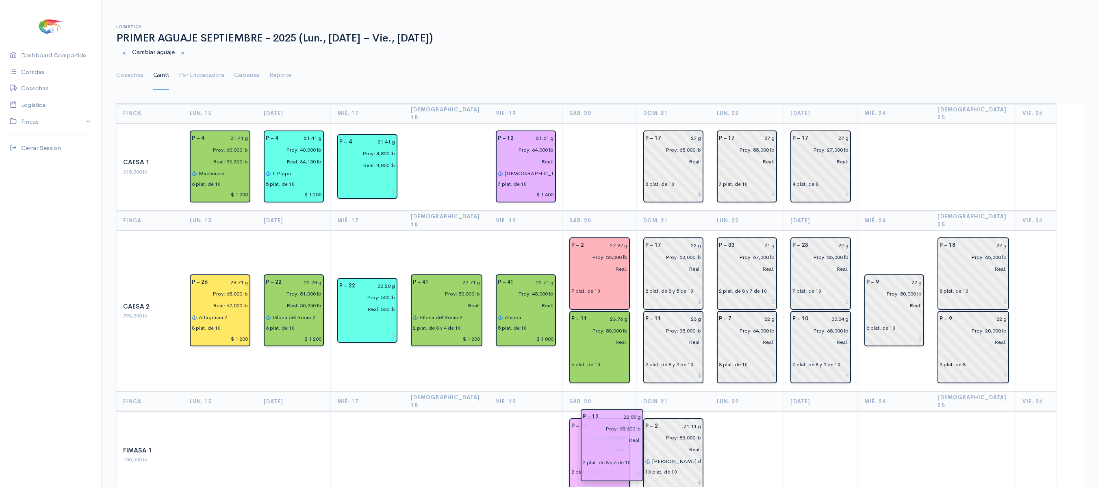
drag, startPoint x: 524, startPoint y: 414, endPoint x: 619, endPoint y: 430, distance: 96.3
click at [474, 230] on td "P – 41 22.71 g Proy: 50,000 lb Real: [PERSON_NAME] del [PERSON_NAME] 2 2 plat. …" at bounding box center [446, 310] width 85 height 161
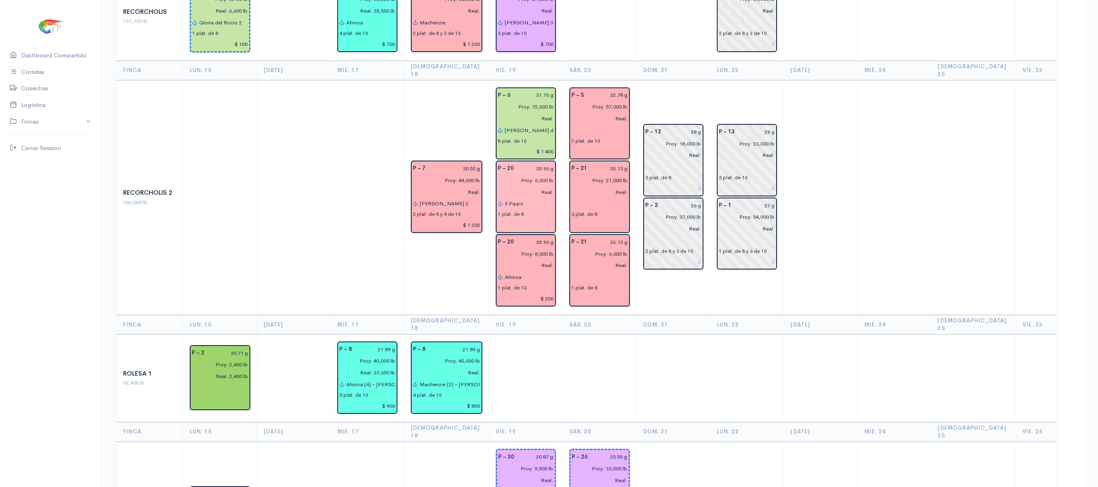
scroll to position [1060, 0]
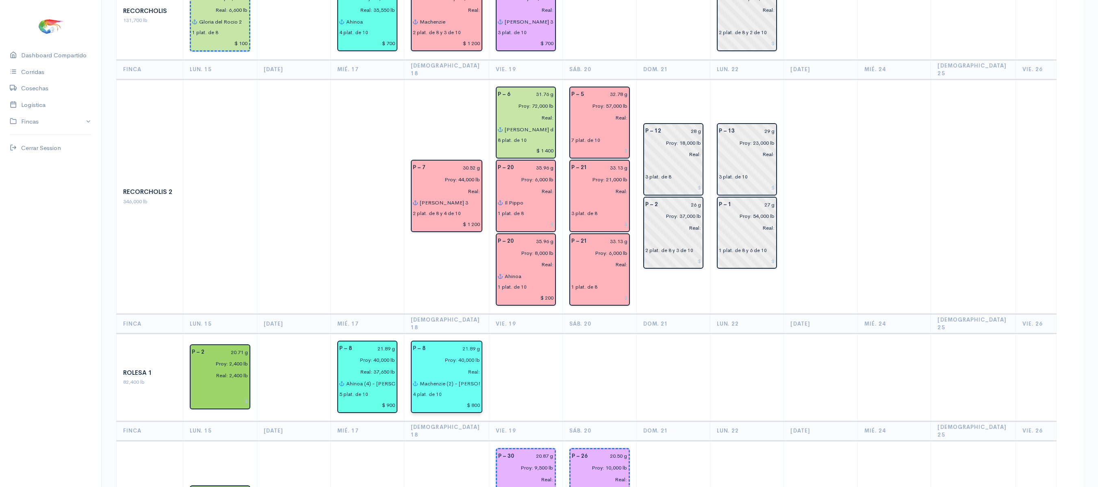
click at [471, 366] on input "Real:" at bounding box center [444, 372] width 72 height 12
type input "Real: 36,000 lb"
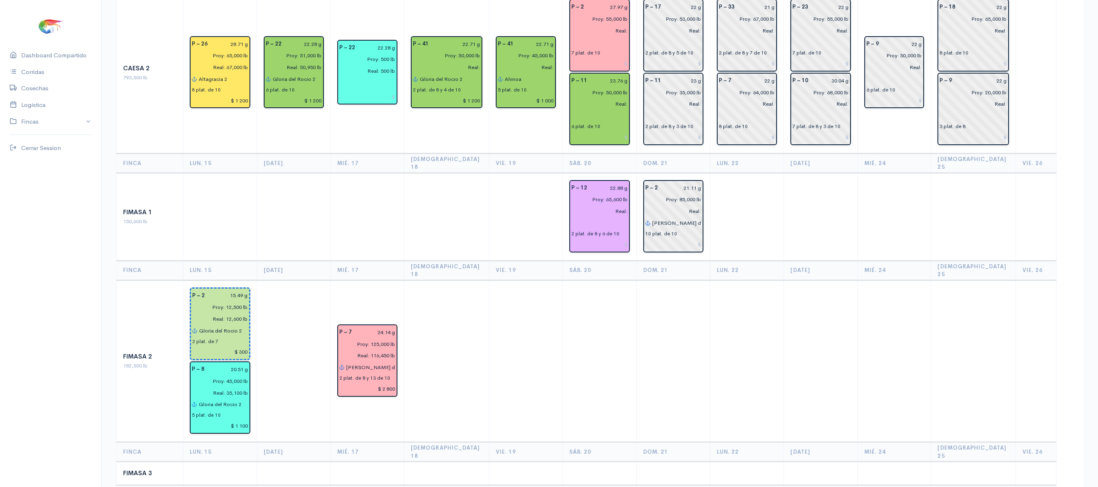
scroll to position [0, 0]
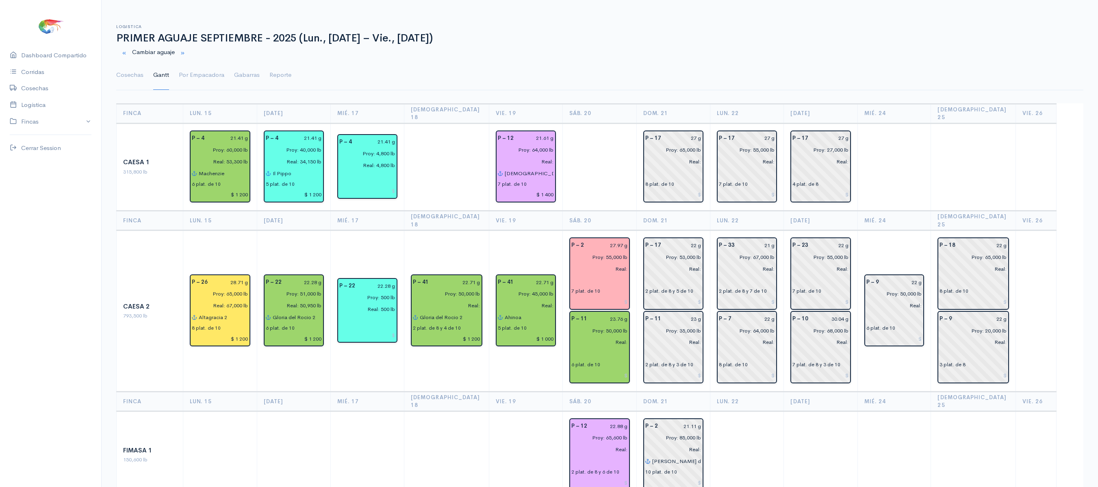
click at [478, 293] on td "P – 41 22.71 g Proy: 50,000 lb Real: [PERSON_NAME] del [PERSON_NAME] 2 2 plat. …" at bounding box center [446, 310] width 85 height 161
click at [472, 289] on div "Proy: 50,000 lb Real:" at bounding box center [446, 300] width 77 height 24
click at [469, 299] on input "Real:" at bounding box center [444, 305] width 72 height 12
type input "Real: 35,400 lb"
click at [442, 276] on input "22.71 g" at bounding box center [457, 282] width 46 height 12
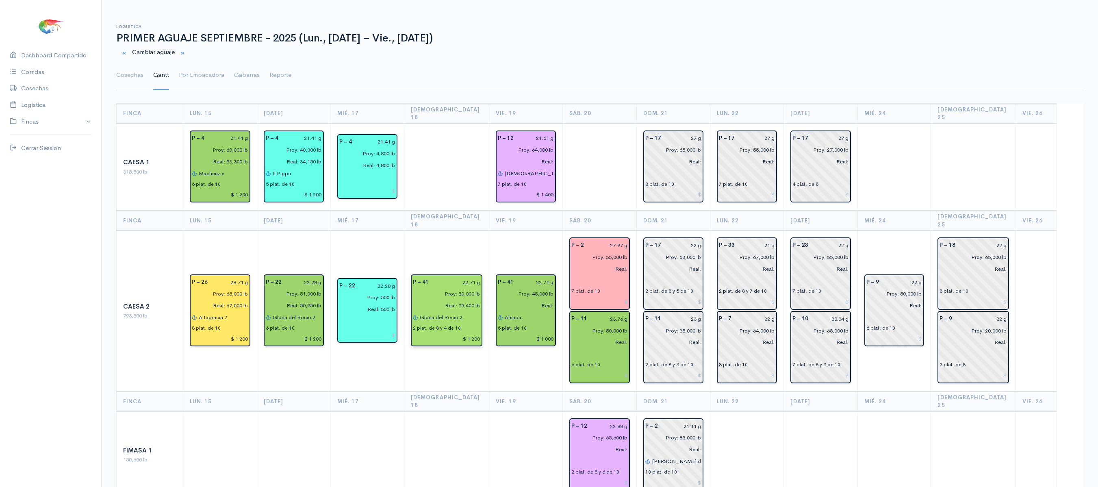
click at [453, 288] on input "Proy: 50,000 lb" at bounding box center [444, 294] width 72 height 12
type input "Proy: 45,000 lb"
click at [458, 230] on td "P – 41 22.71 g Proy: 45,000 lb Real: 35,400 lb Gloria del [PERSON_NAME] 2 2 pla…" at bounding box center [446, 310] width 85 height 161
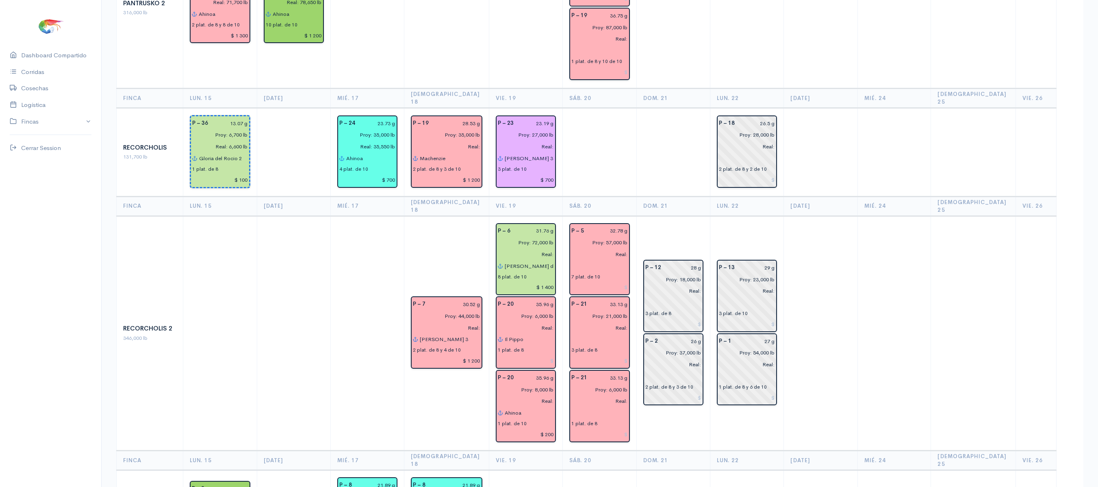
scroll to position [922, 0]
click at [464, 323] on input "Real:" at bounding box center [444, 329] width 72 height 12
type input "Real: 41,400 lb"
click at [466, 299] on input "30.52 g" at bounding box center [455, 305] width 50 height 12
type input "30.71 g"
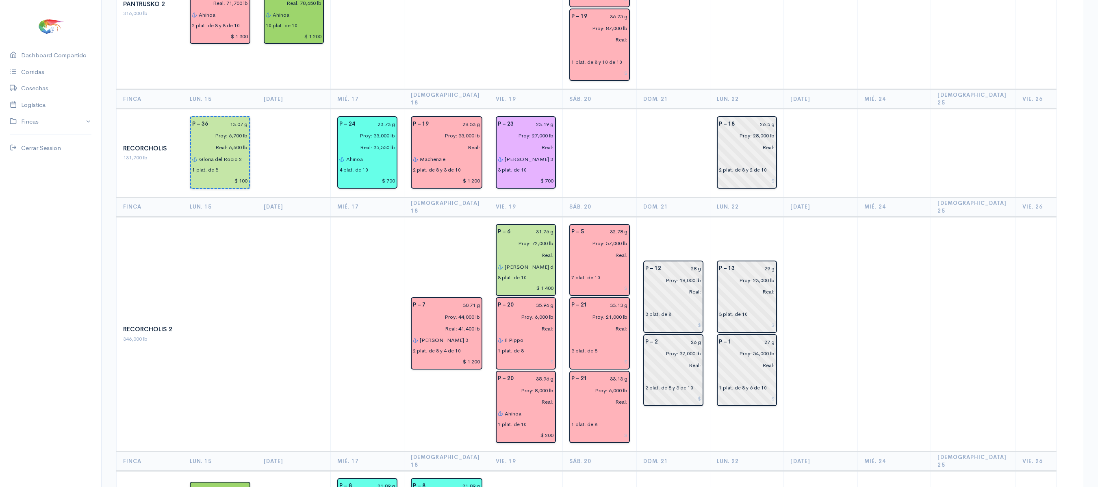
click at [462, 217] on td "P – 7 30.71 g Proy: 44,000 lb Real: 41,400 lb [PERSON_NAME] 3 2 plat. de 8 y 4 …" at bounding box center [446, 334] width 85 height 234
click at [467, 141] on input "Real:" at bounding box center [444, 147] width 72 height 12
type input "Real: 36,950 lb"
click at [452, 217] on td "P – 7 30.71 g Proy: 44,000 lb Real: 41,400 lb [PERSON_NAME] 3 2 plat. de 8 y 4 …" at bounding box center [446, 334] width 85 height 234
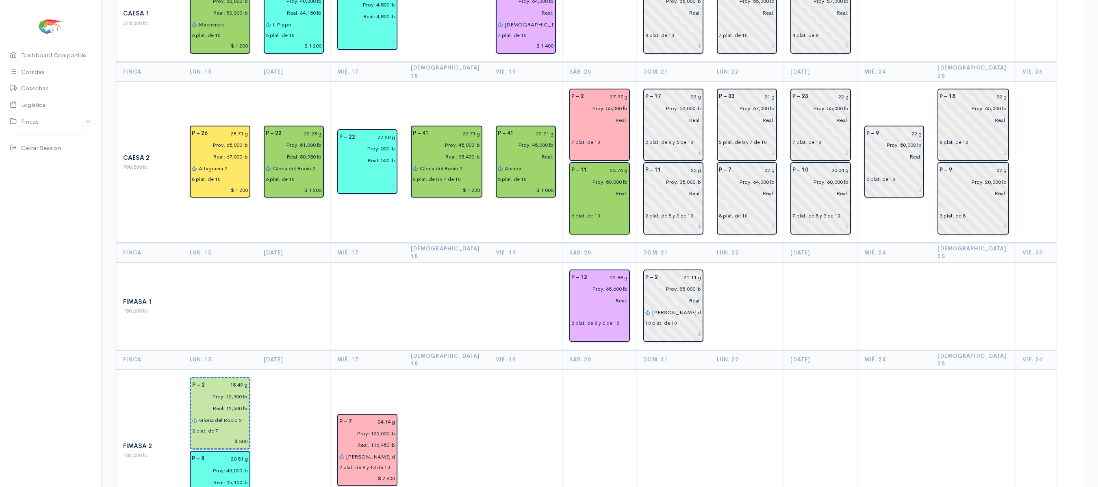
scroll to position [0, 0]
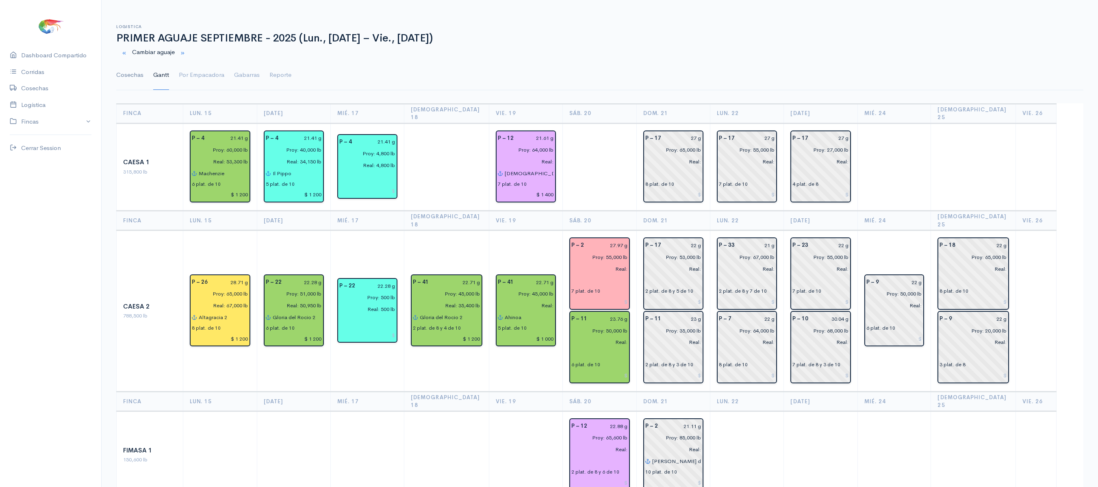
click at [126, 70] on link "Cosechas" at bounding box center [129, 75] width 27 height 29
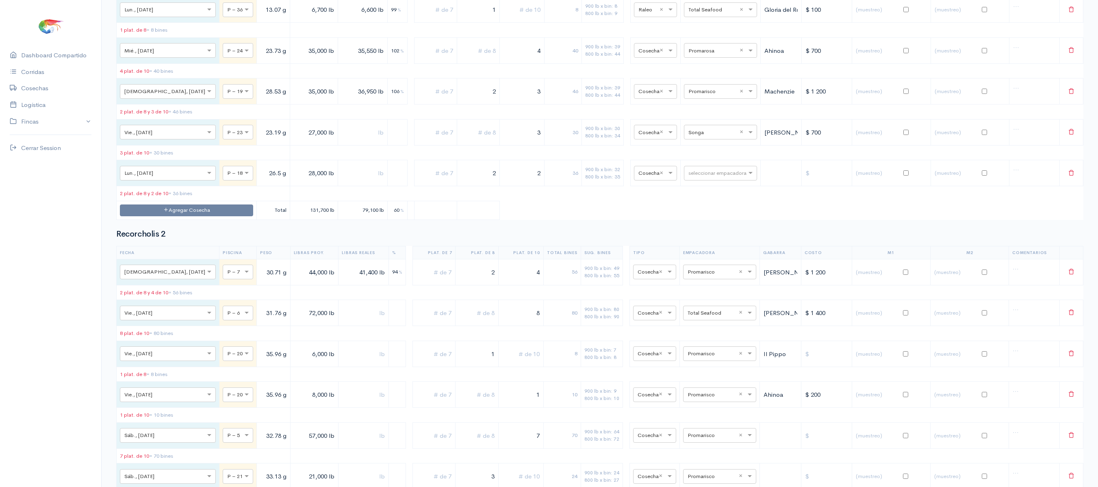
scroll to position [1941, 0]
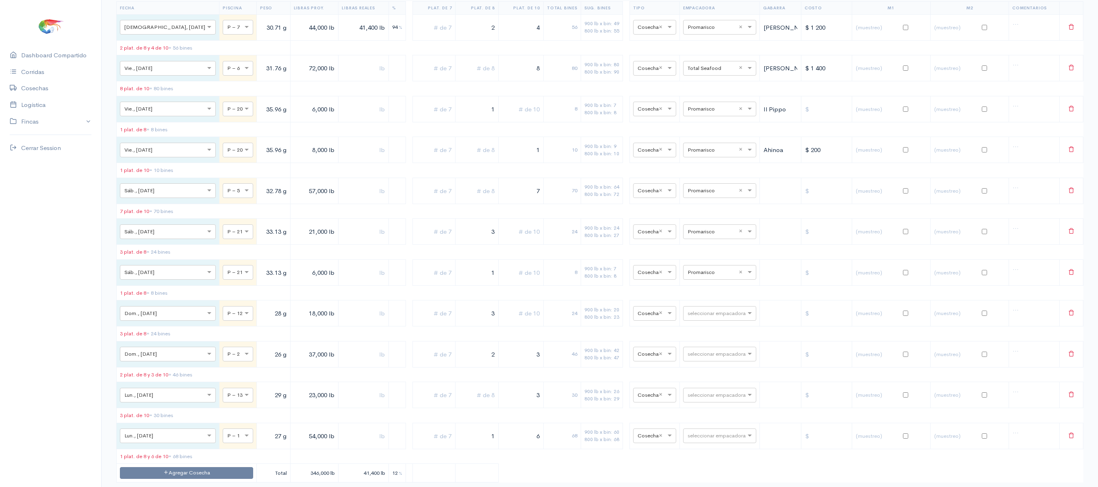
click at [257, 245] on td "33.13 g" at bounding box center [274, 232] width 34 height 26
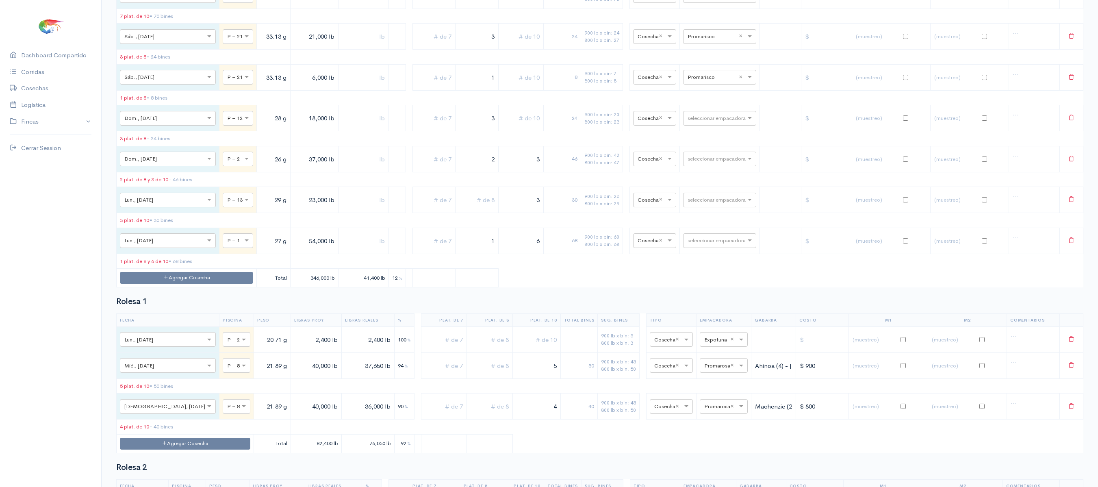
scroll to position [2380, 0]
click at [181, 284] on button "Agregar Cosecha" at bounding box center [186, 279] width 133 height 12
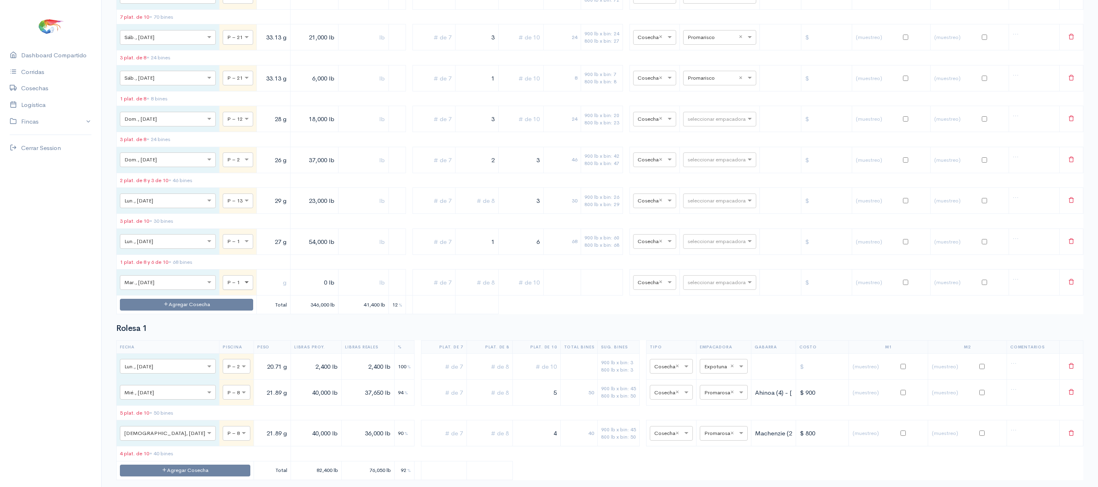
click at [243, 286] on span at bounding box center [248, 282] width 10 height 8
type input "7"
click at [243, 286] on span at bounding box center [248, 282] width 10 height 8
click at [260, 291] on input "text" at bounding box center [273, 282] width 27 height 17
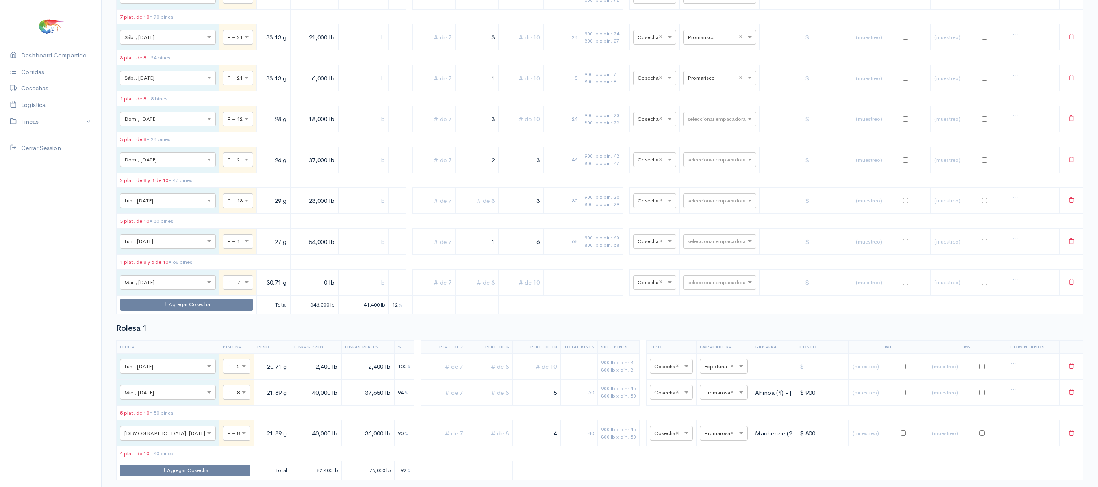
type input "30.71 g"
click at [294, 291] on input "0 lb" at bounding box center [314, 282] width 41 height 17
type input "2,900 lb"
click at [388, 295] on td at bounding box center [396, 282] width 17 height 26
click at [342, 291] on input "text" at bounding box center [363, 282] width 43 height 17
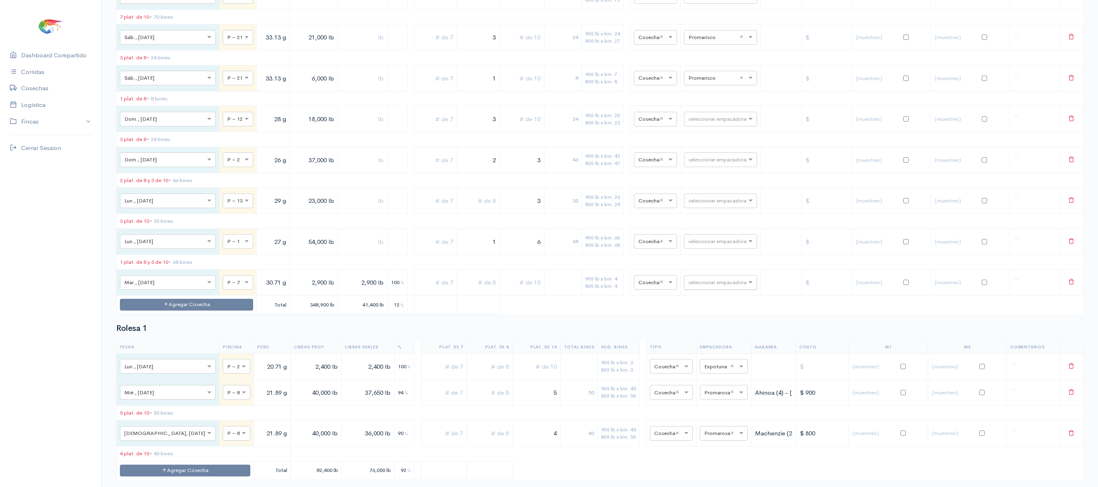
type input "2,900 lb"
click at [731, 286] on div at bounding box center [720, 282] width 72 height 9
type input "pro"
click at [712, 224] on div "Promarisco" at bounding box center [711, 216] width 73 height 16
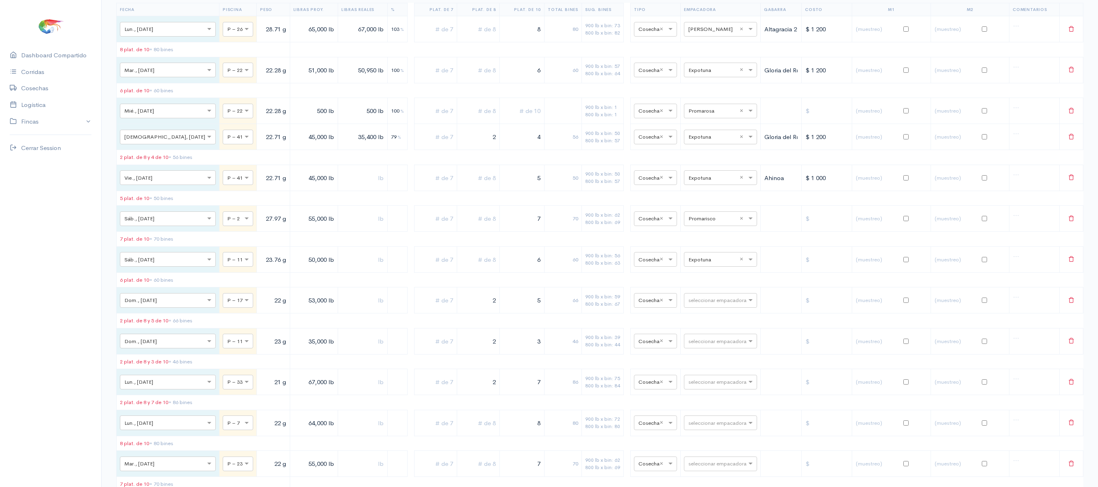
scroll to position [0, 0]
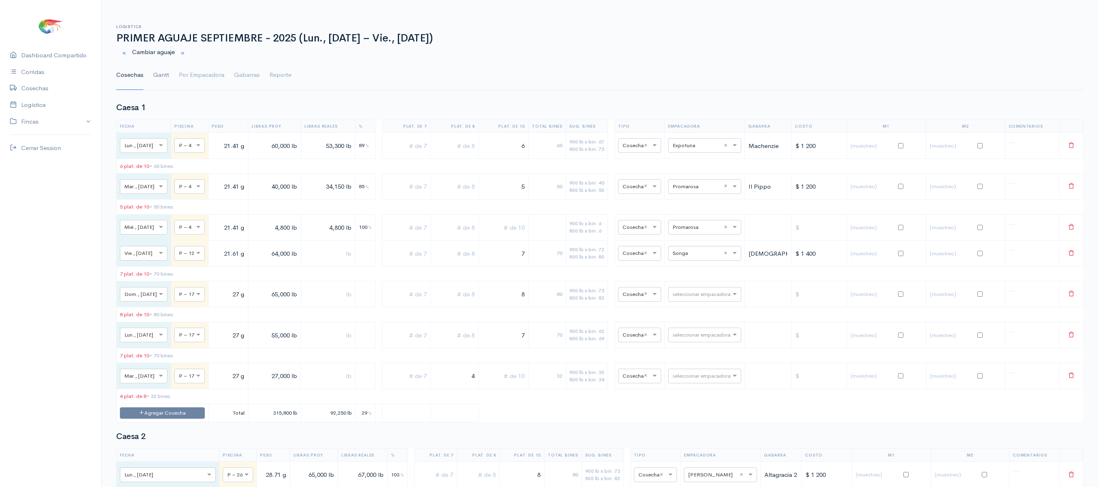
click at [165, 72] on link "Gantt" at bounding box center [161, 75] width 16 height 29
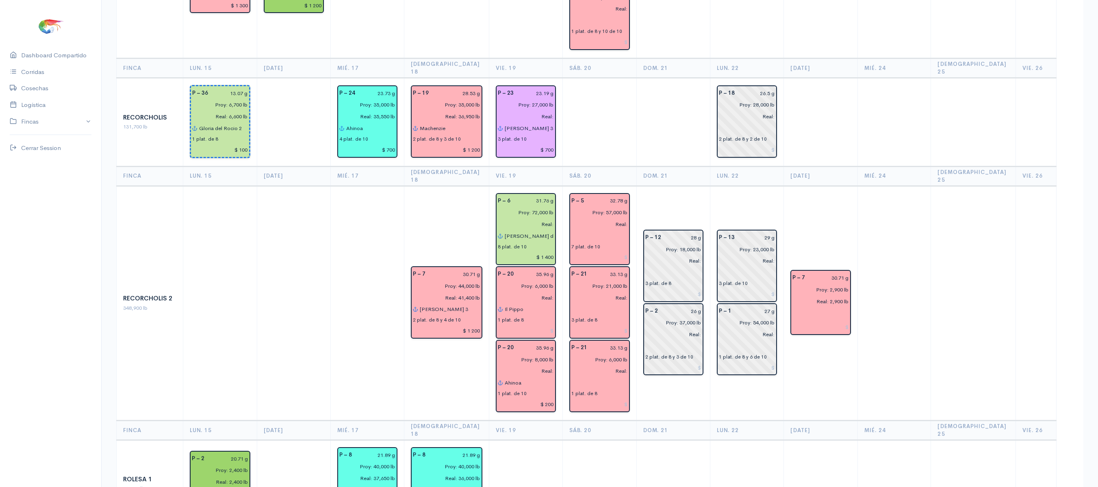
scroll to position [954, 0]
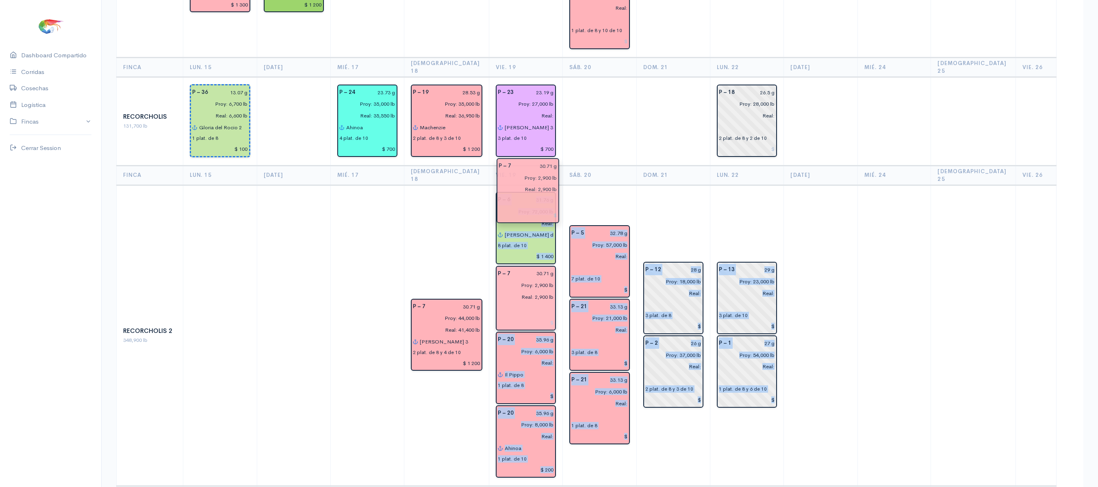
drag, startPoint x: 837, startPoint y: 236, endPoint x: 541, endPoint y: 205, distance: 297.5
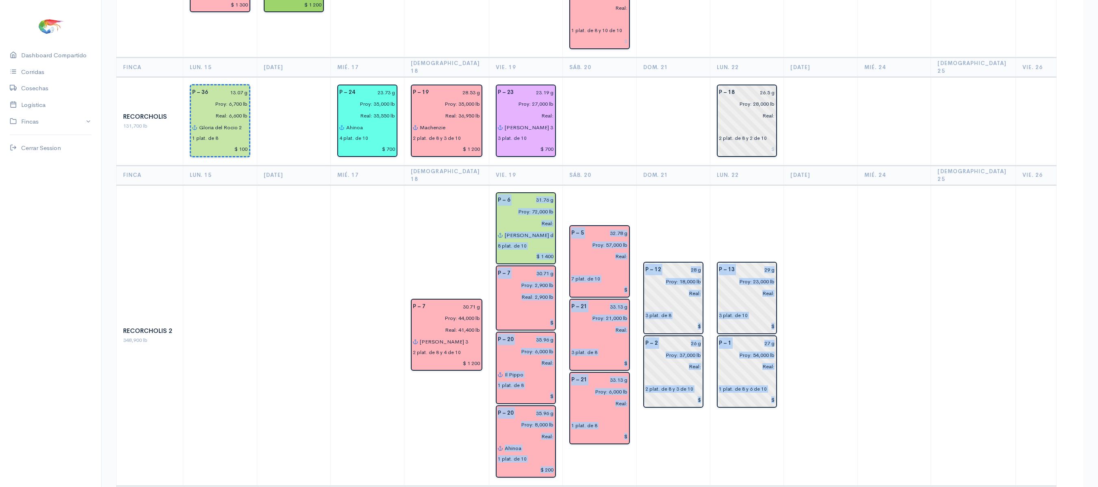
click at [630, 185] on td "P – 5 32.78 g Proy: 57,000 lb Real: 7 plat. de 10 P – 21 33.13 g Proy: 21,000 l…" at bounding box center [600, 335] width 74 height 301
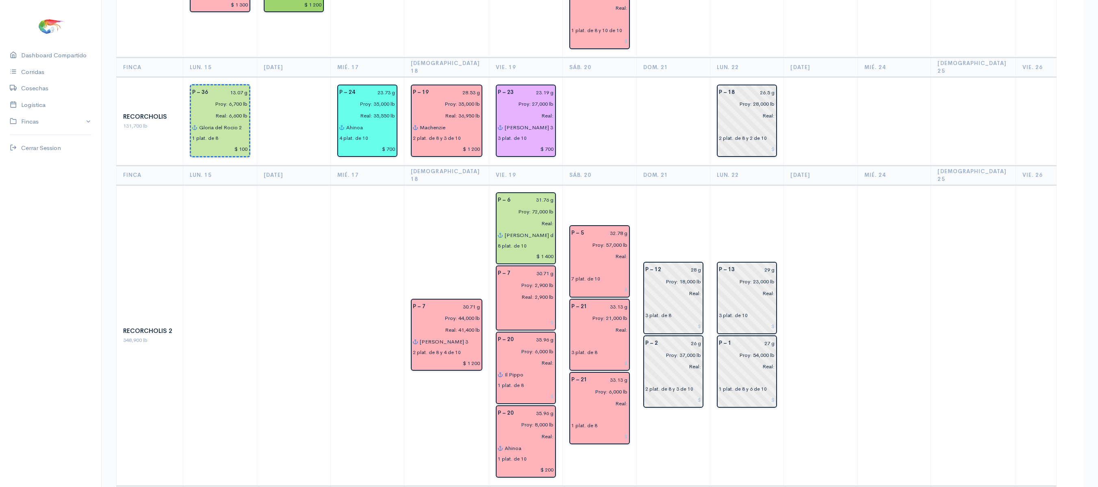
click at [645, 185] on td "P – 12 28 g Proy: 18,000 lb Real: 3 plat. de 8 P – 2 26 g Proy: 37,000 lb Real:…" at bounding box center [673, 335] width 74 height 301
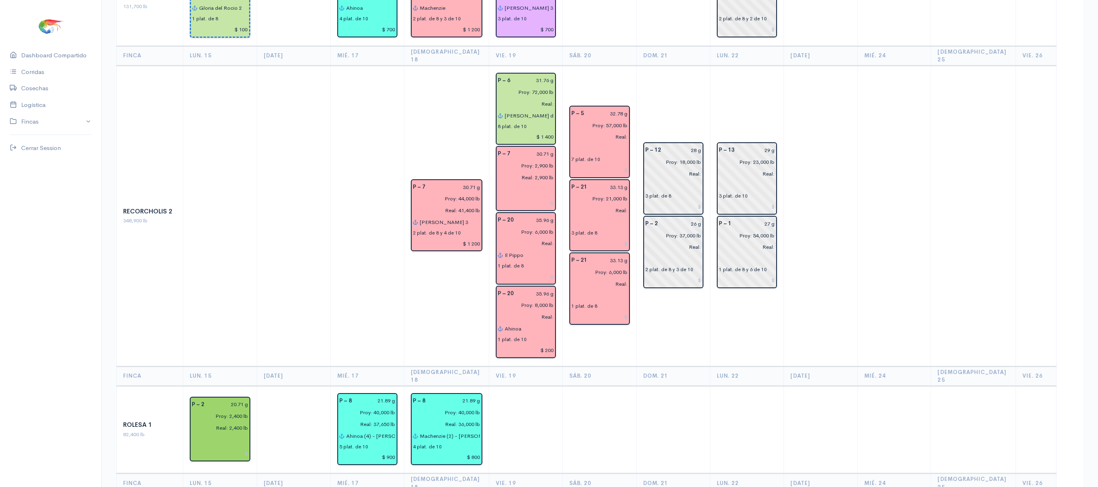
scroll to position [1201, 0]
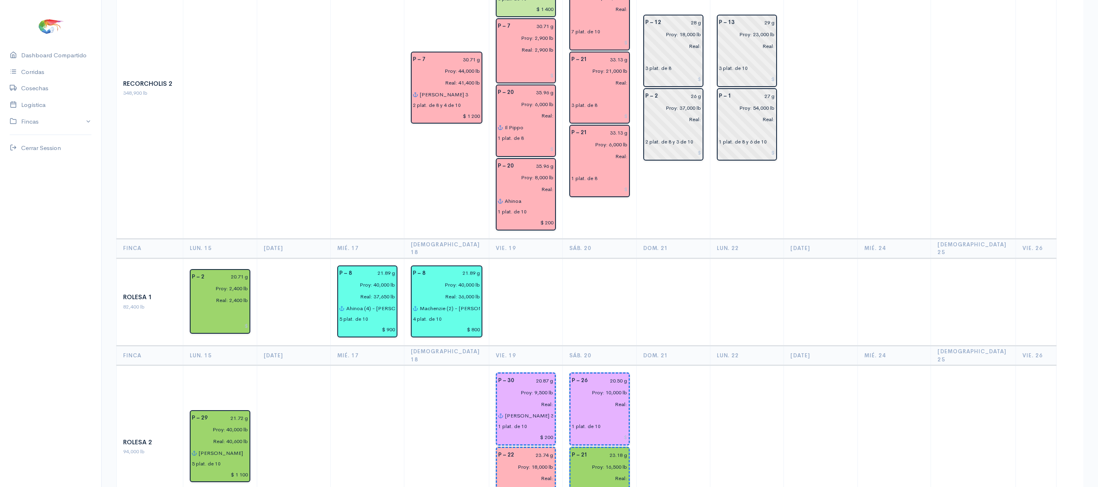
drag, startPoint x: 596, startPoint y: 264, endPoint x: 601, endPoint y: 260, distance: 5.7
click at [601, 346] on th "Sáb. 20" at bounding box center [600, 356] width 74 height 20
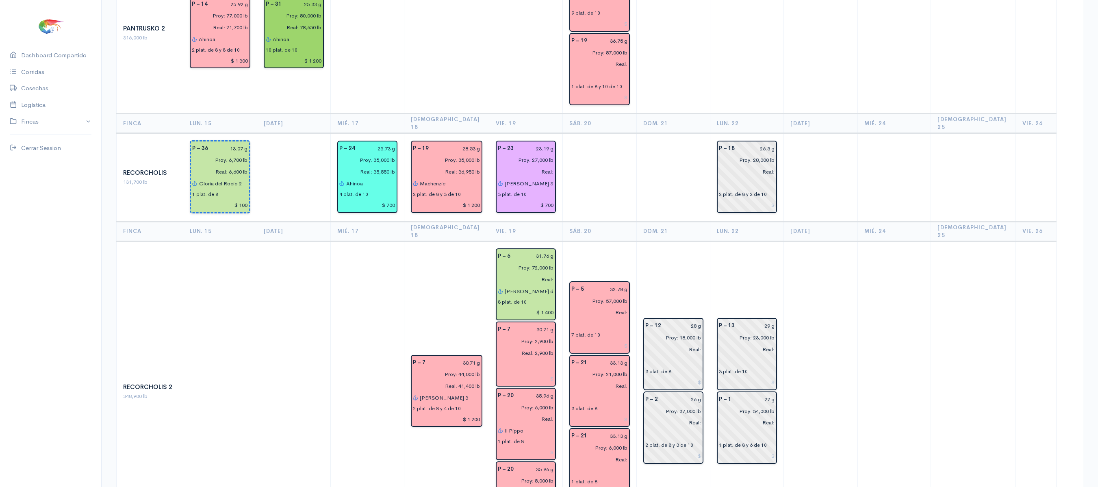
scroll to position [899, 0]
click at [756, 165] on input "Real:" at bounding box center [744, 171] width 61 height 12
click at [677, 132] on td at bounding box center [673, 176] width 74 height 89
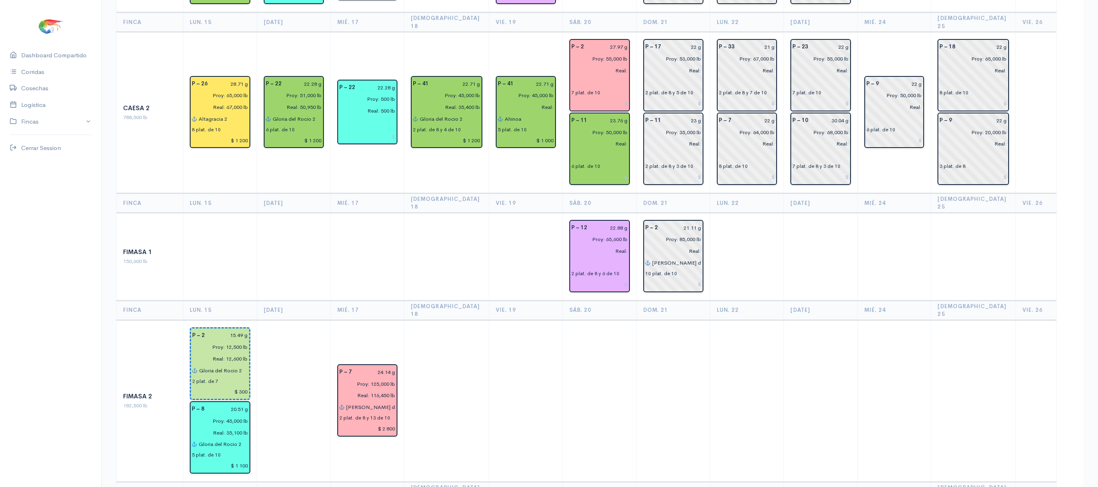
scroll to position [0, 0]
